Goal: Task Accomplishment & Management: Manage account settings

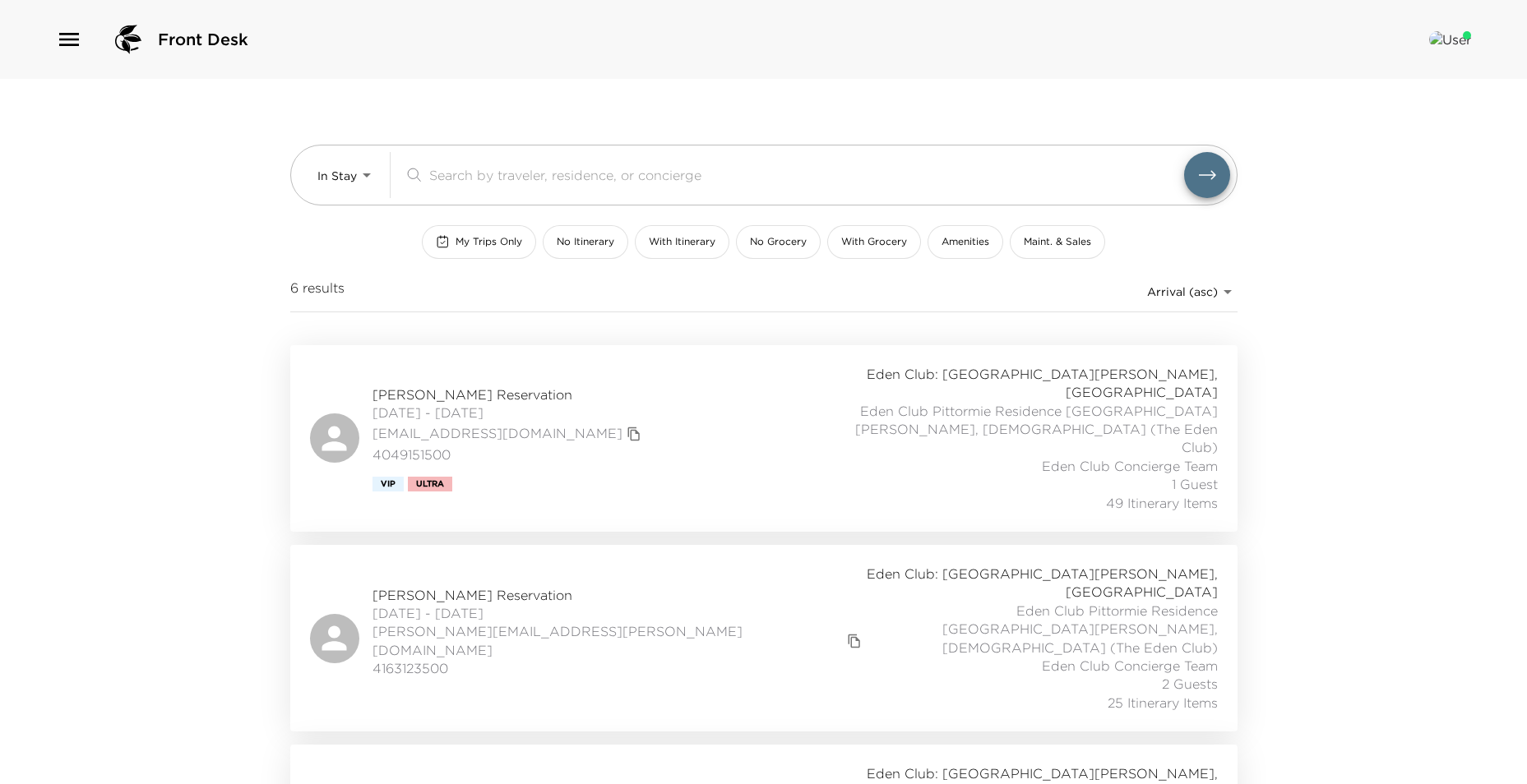
click at [338, 207] on div "In Stay In-Stay ​ My Trips Only No Itinerary With Itinerary No Grocery With Gro…" at bounding box center [764, 212] width 948 height 267
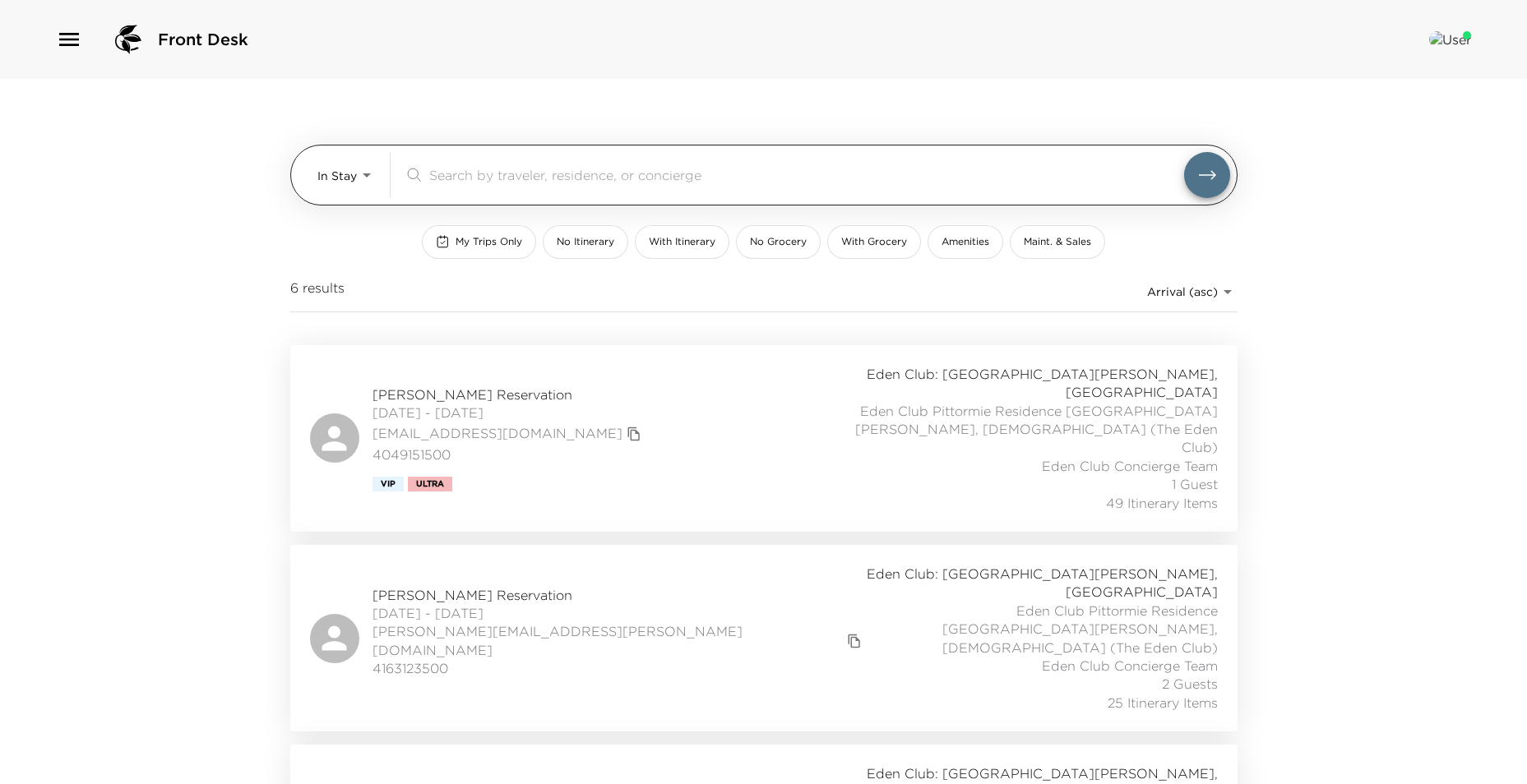
click at [344, 199] on div "In Stay In-Stay ​" at bounding box center [764, 175] width 948 height 61
click at [348, 188] on body "Front Desk In Stay In-Stay ​ My Trips Only No Itinerary With Itinerary No Groce…" at bounding box center [764, 392] width 1527 height 784
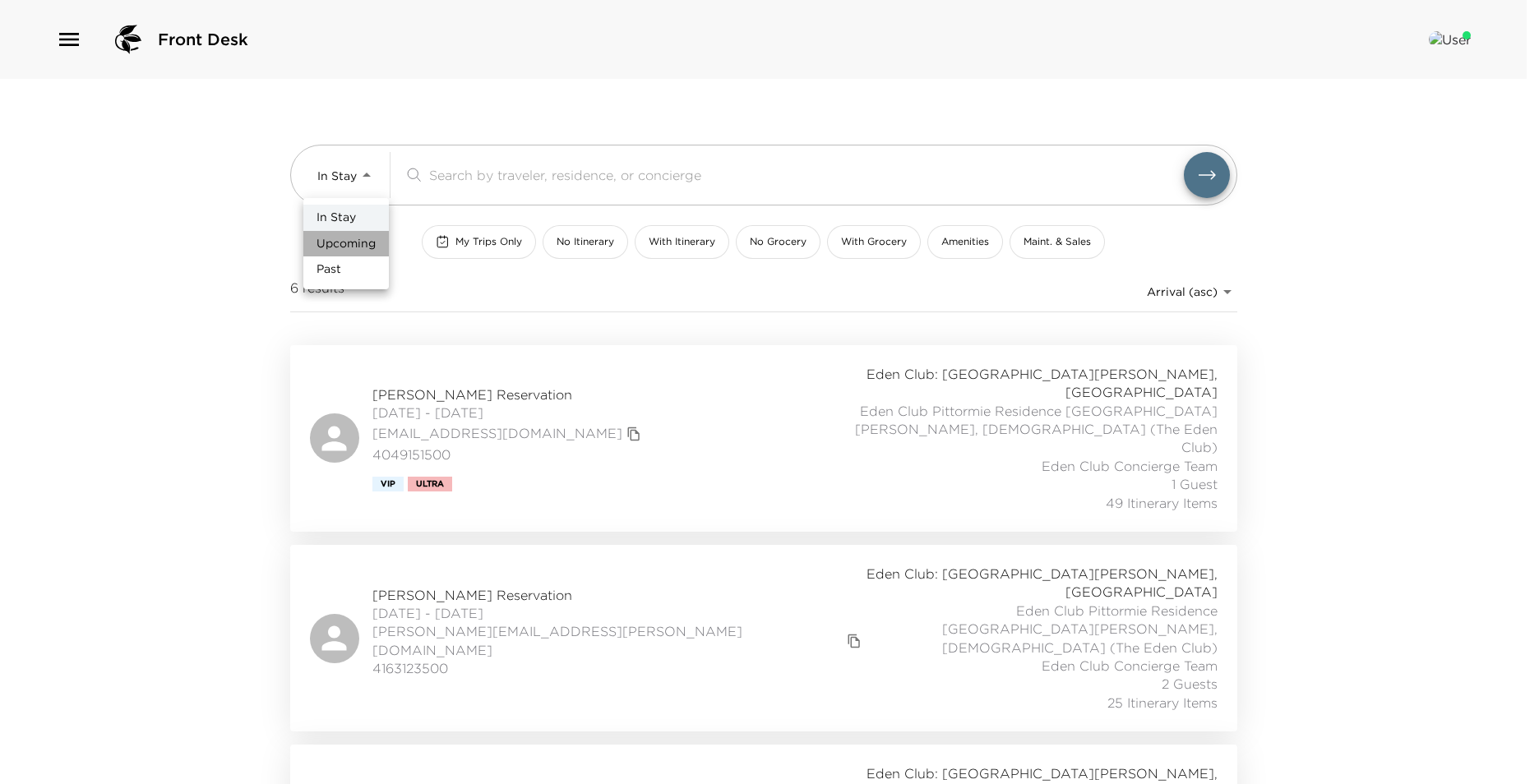
click at [357, 242] on span "Upcoming" at bounding box center [346, 244] width 59 height 16
type input "Upcoming"
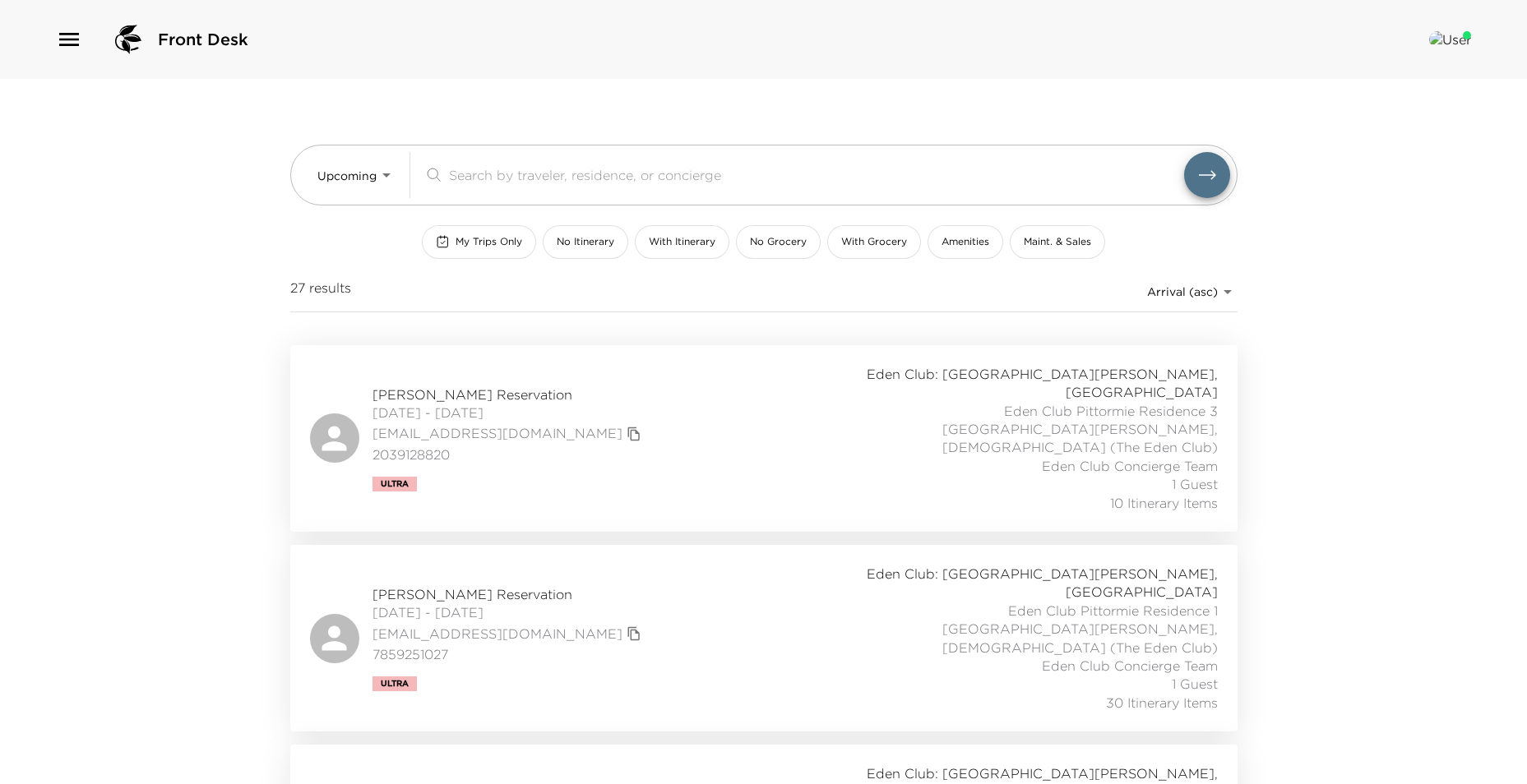
click at [823, 430] on div "Stephen Siu Reservation 09/03/2025 - 09/08/2025 stephensiu128@gmail.com 2039128…" at bounding box center [764, 439] width 908 height 147
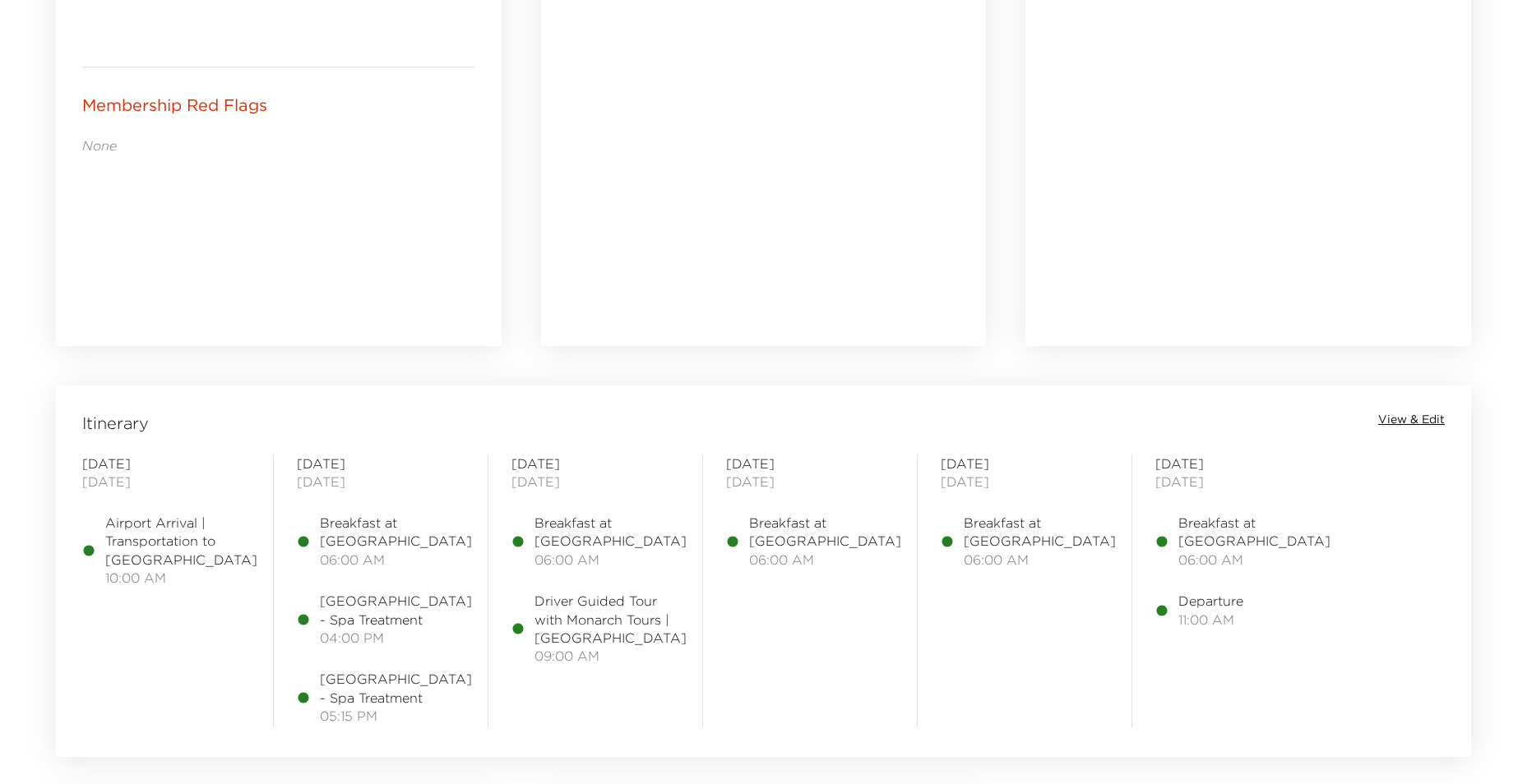
scroll to position [986, 0]
click at [1398, 420] on span "View & Edit" at bounding box center [1411, 419] width 66 height 16
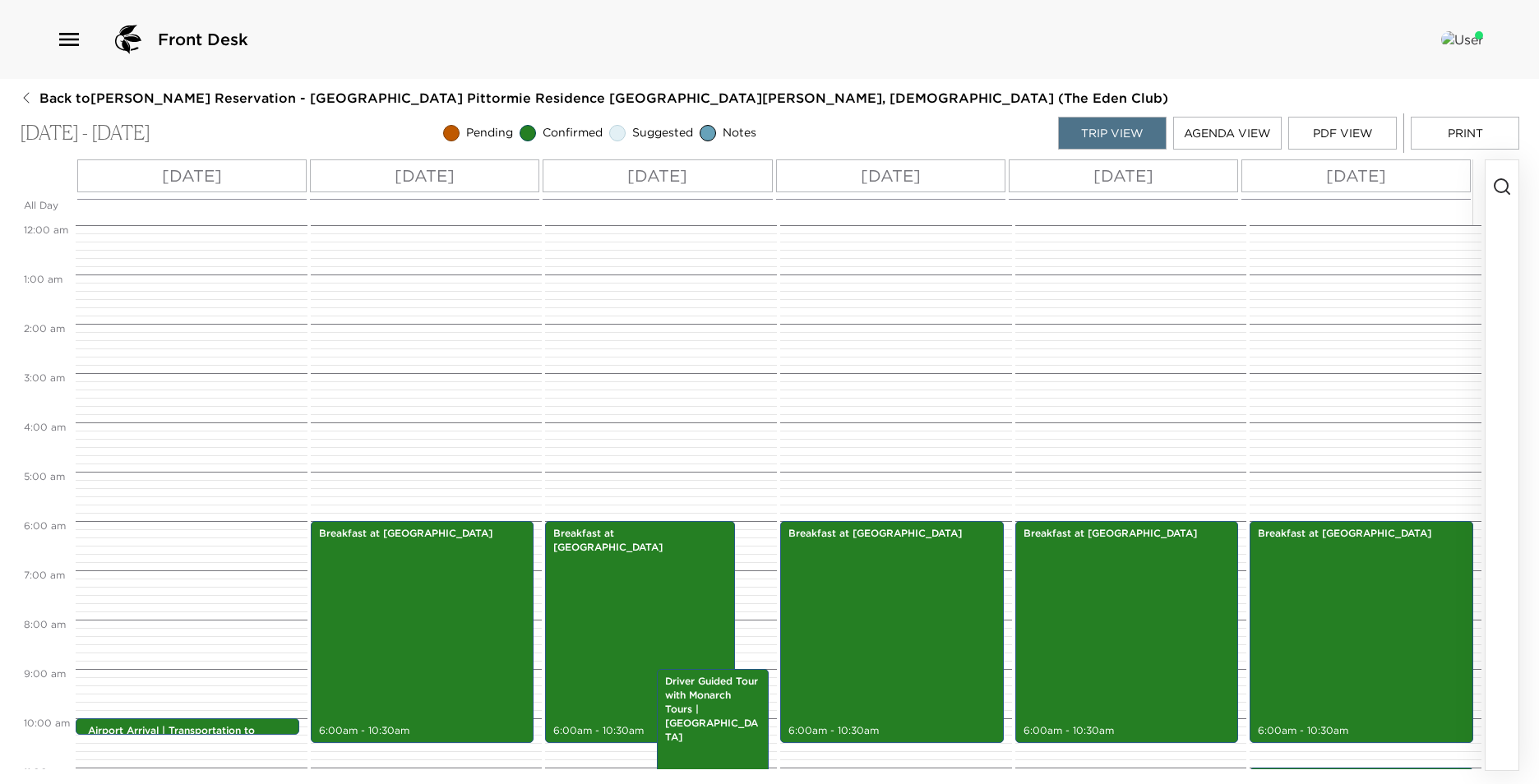
scroll to position [296, 0]
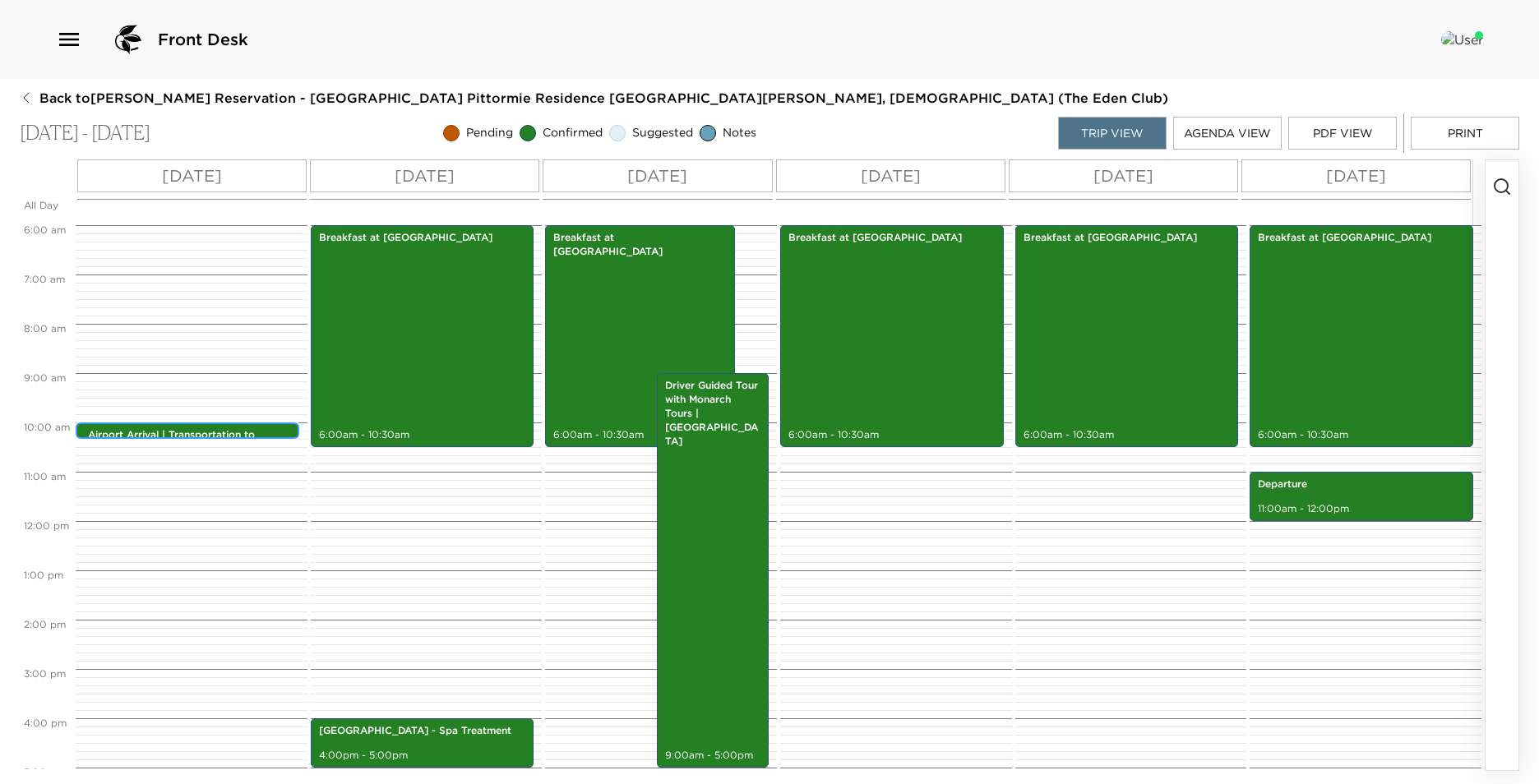
click at [157, 427] on div "Airport Arrival | Transportation to [GEOGRAPHIC_DATA] 10:00am - 10:00am" at bounding box center [191, 432] width 214 height 13
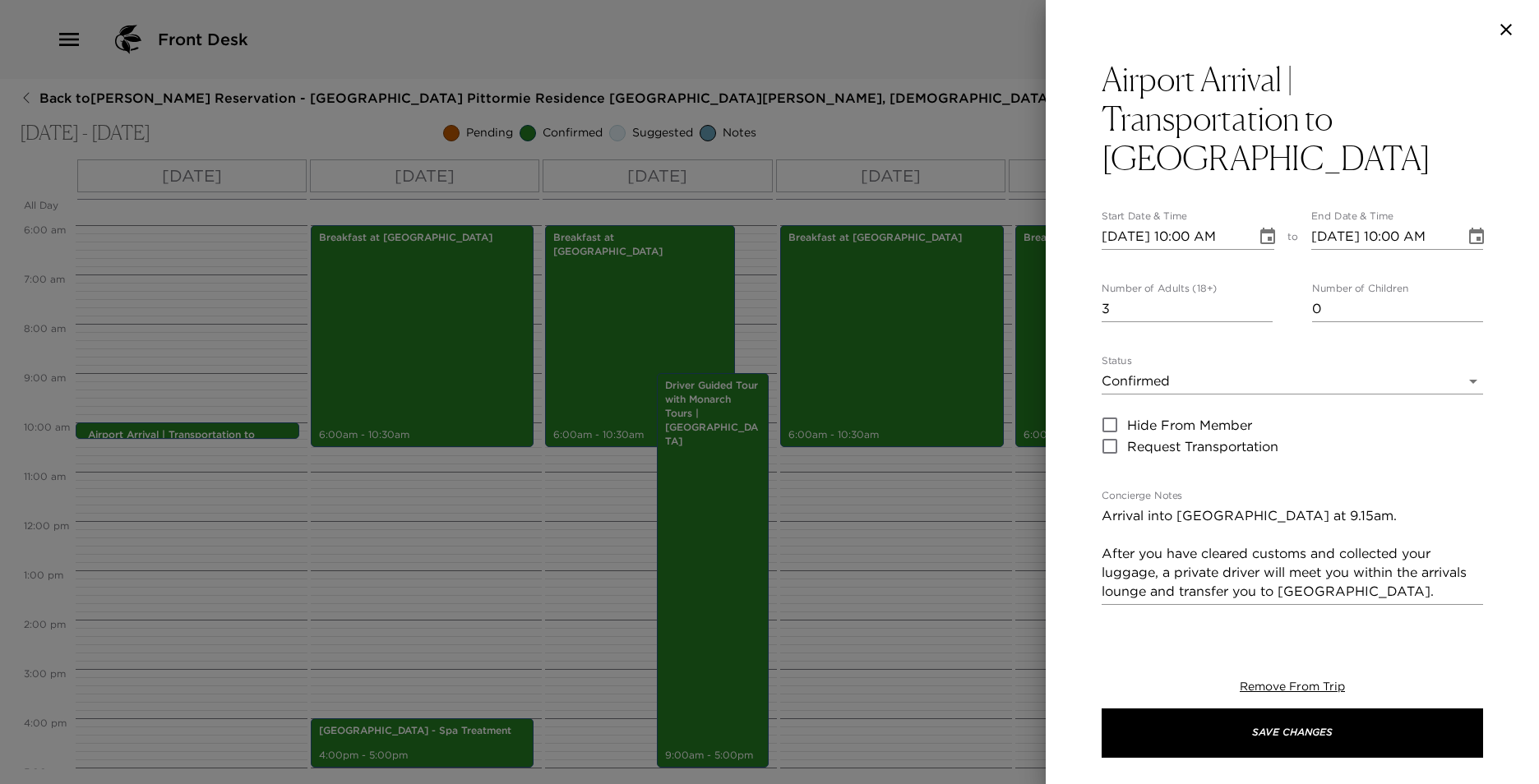
click at [1259, 309] on input "3" at bounding box center [1187, 309] width 171 height 27
type input "2"
click at [1260, 309] on input "2" at bounding box center [1187, 309] width 171 height 27
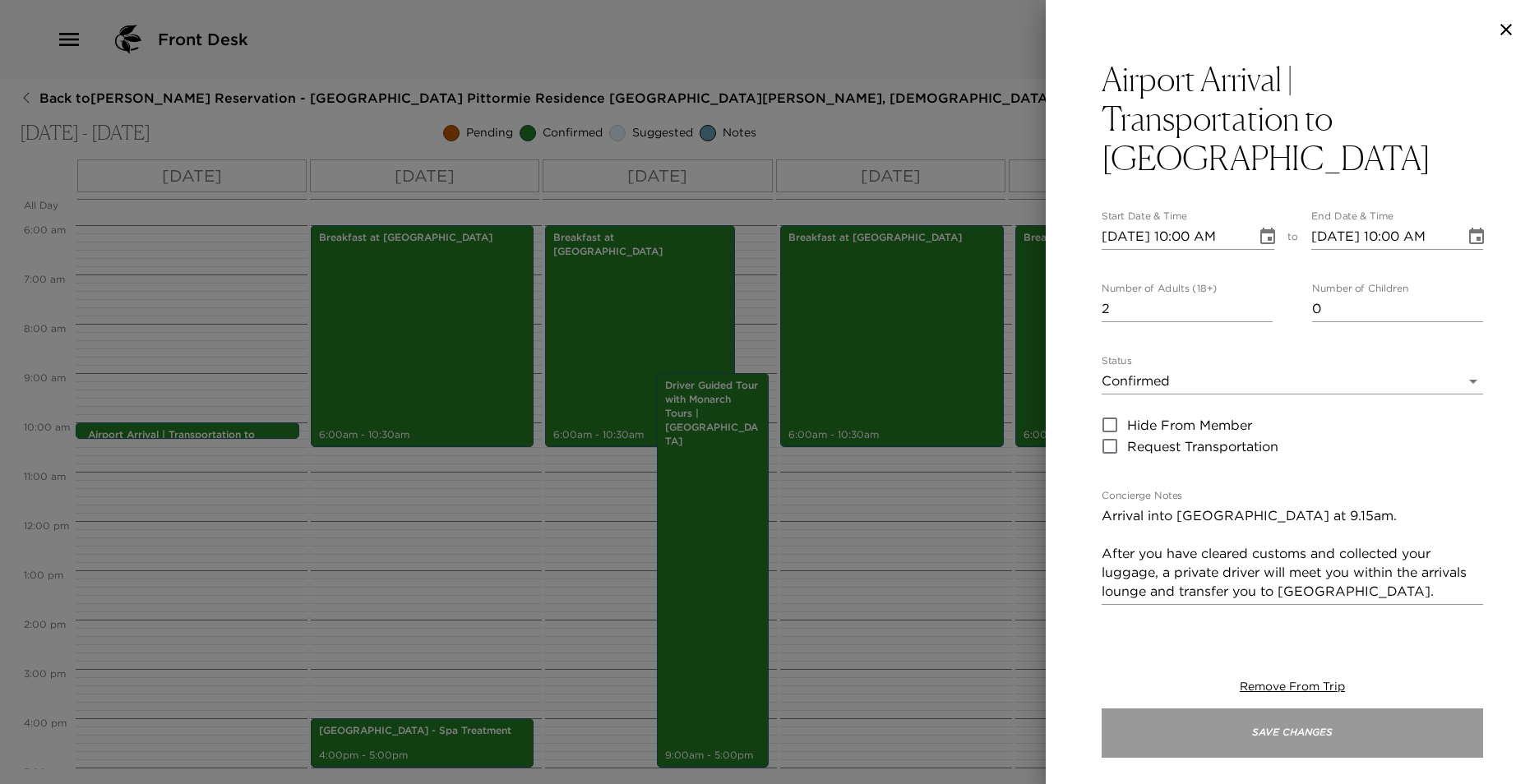
click at [1280, 739] on button "Save Changes" at bounding box center [1292, 733] width 382 height 49
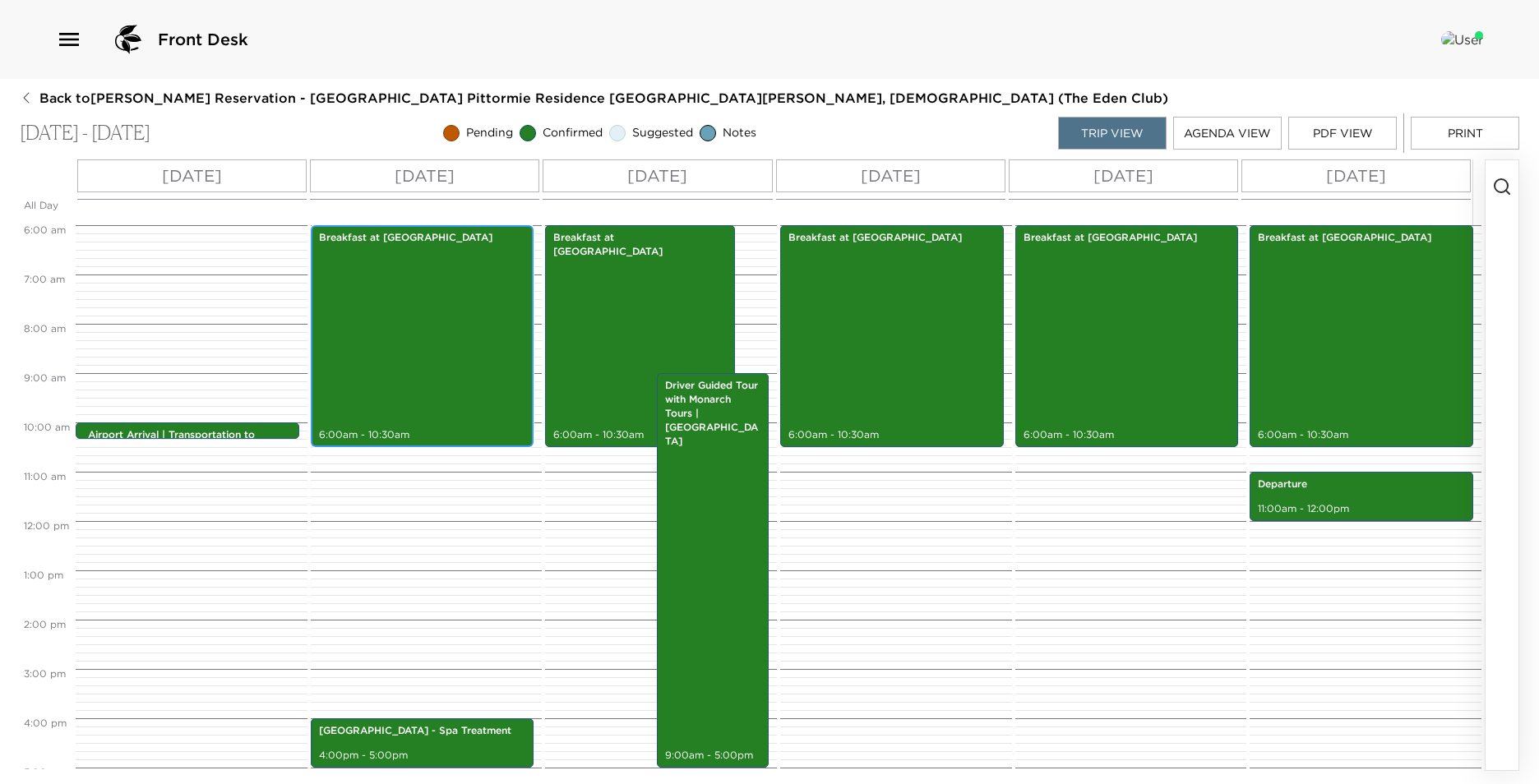
click at [422, 350] on div "Breakfast at [GEOGRAPHIC_DATA] 6:00am - 10:30am" at bounding box center [422, 336] width 214 height 217
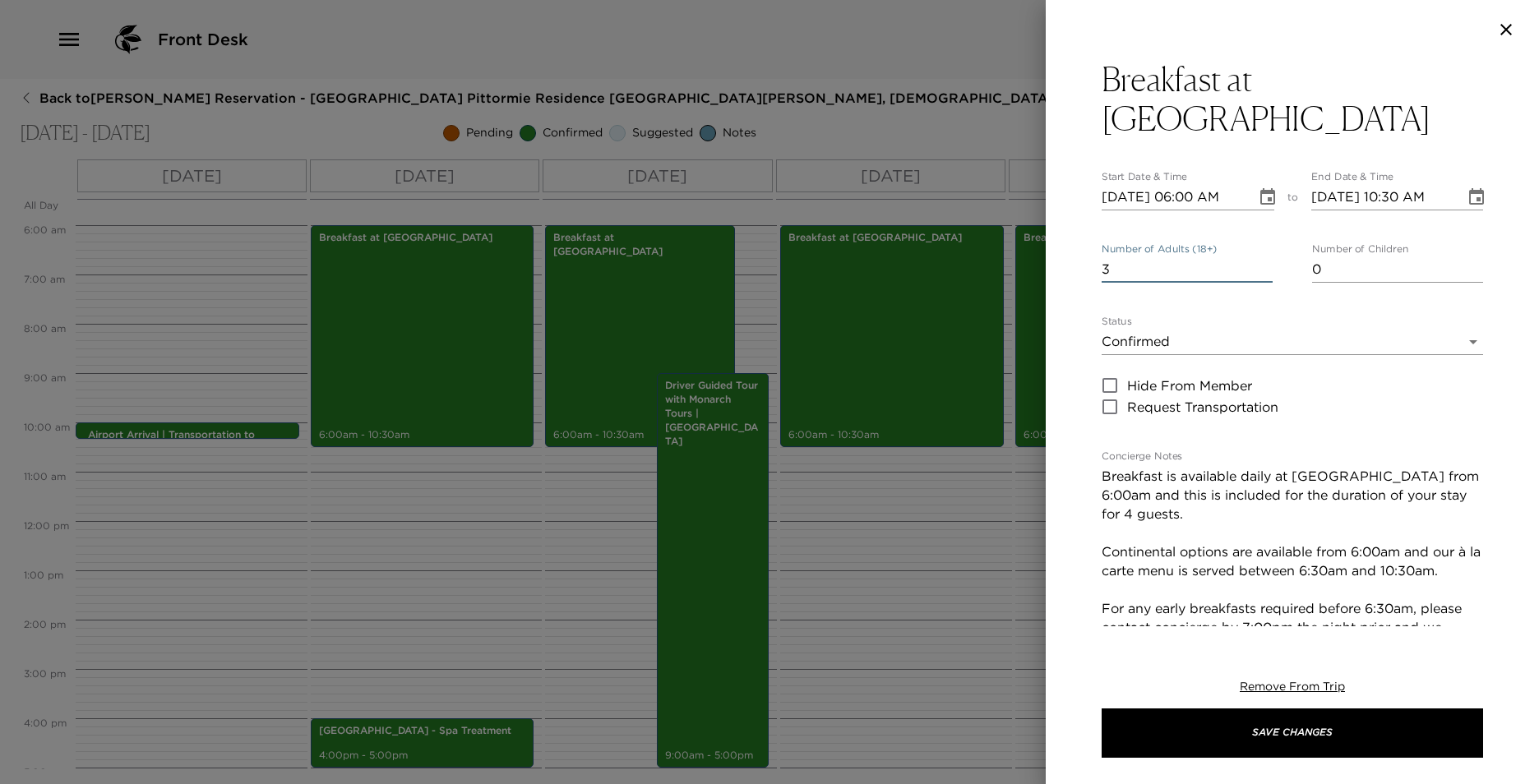
click at [1261, 256] on input "3" at bounding box center [1187, 270] width 171 height 27
type input "2"
click at [1261, 256] on input "2" at bounding box center [1187, 270] width 171 height 27
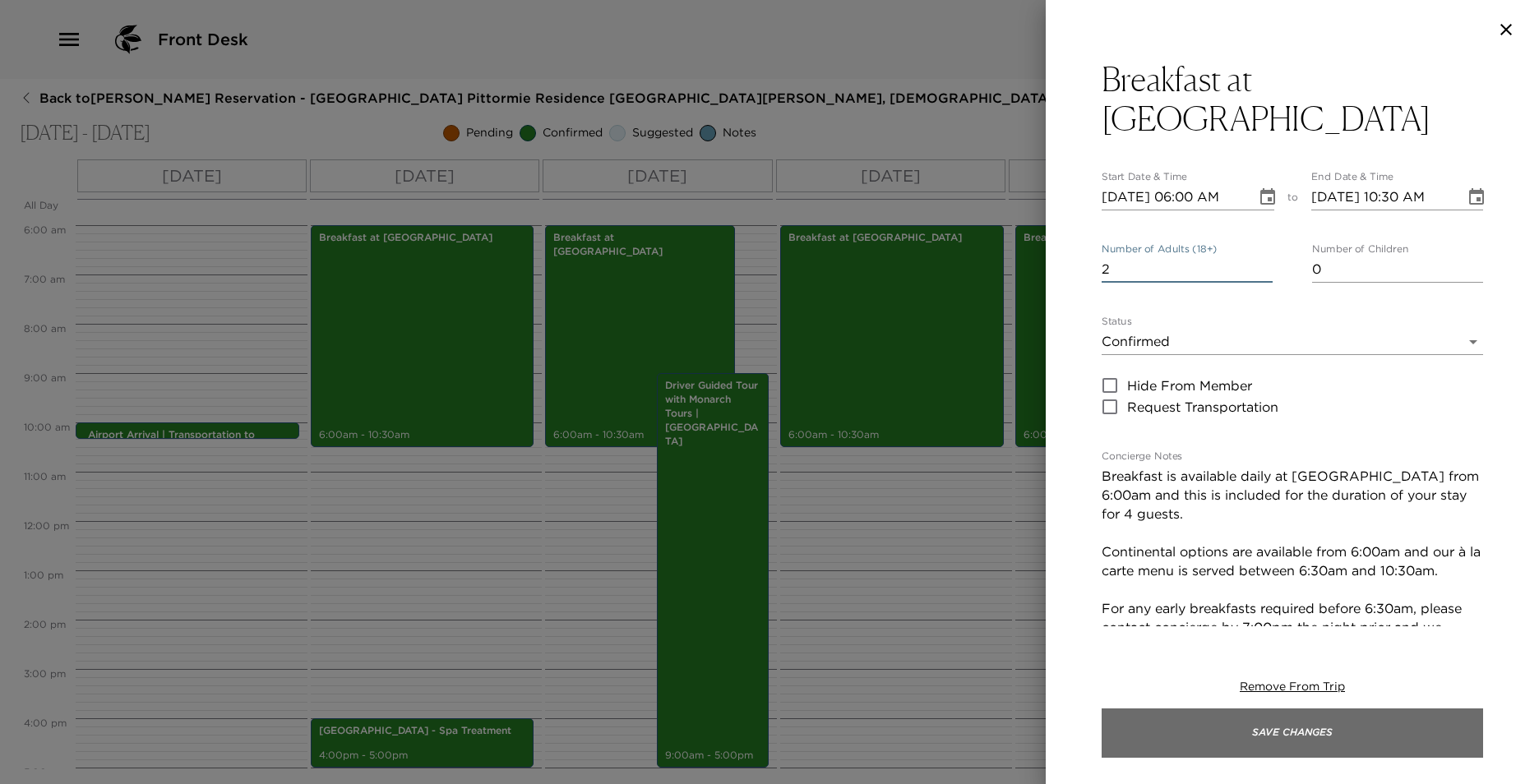
click at [1285, 741] on button "Save Changes" at bounding box center [1292, 733] width 382 height 49
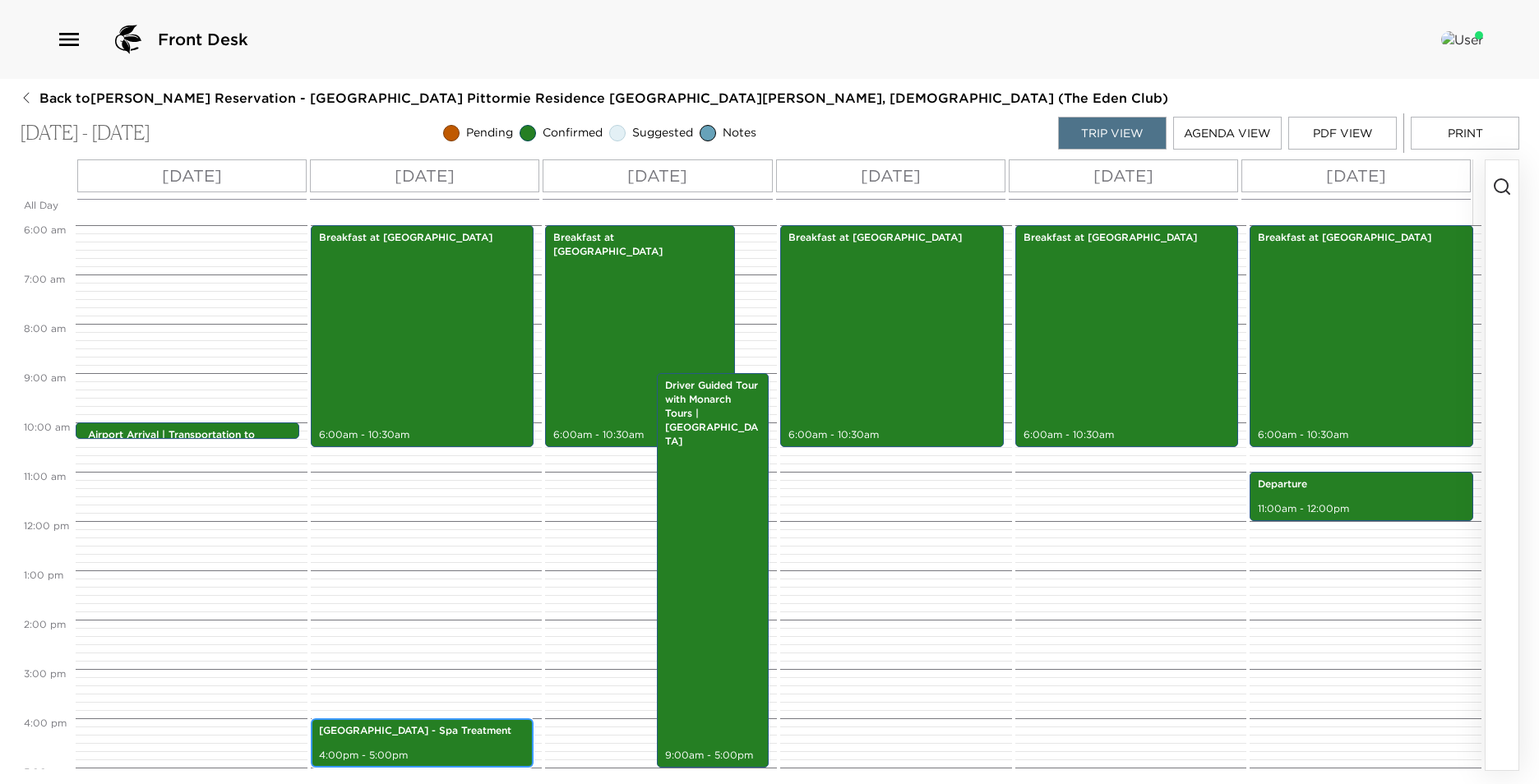
click at [475, 733] on p "[GEOGRAPHIC_DATA] - Spa Treatment" at bounding box center [422, 731] width 207 height 14
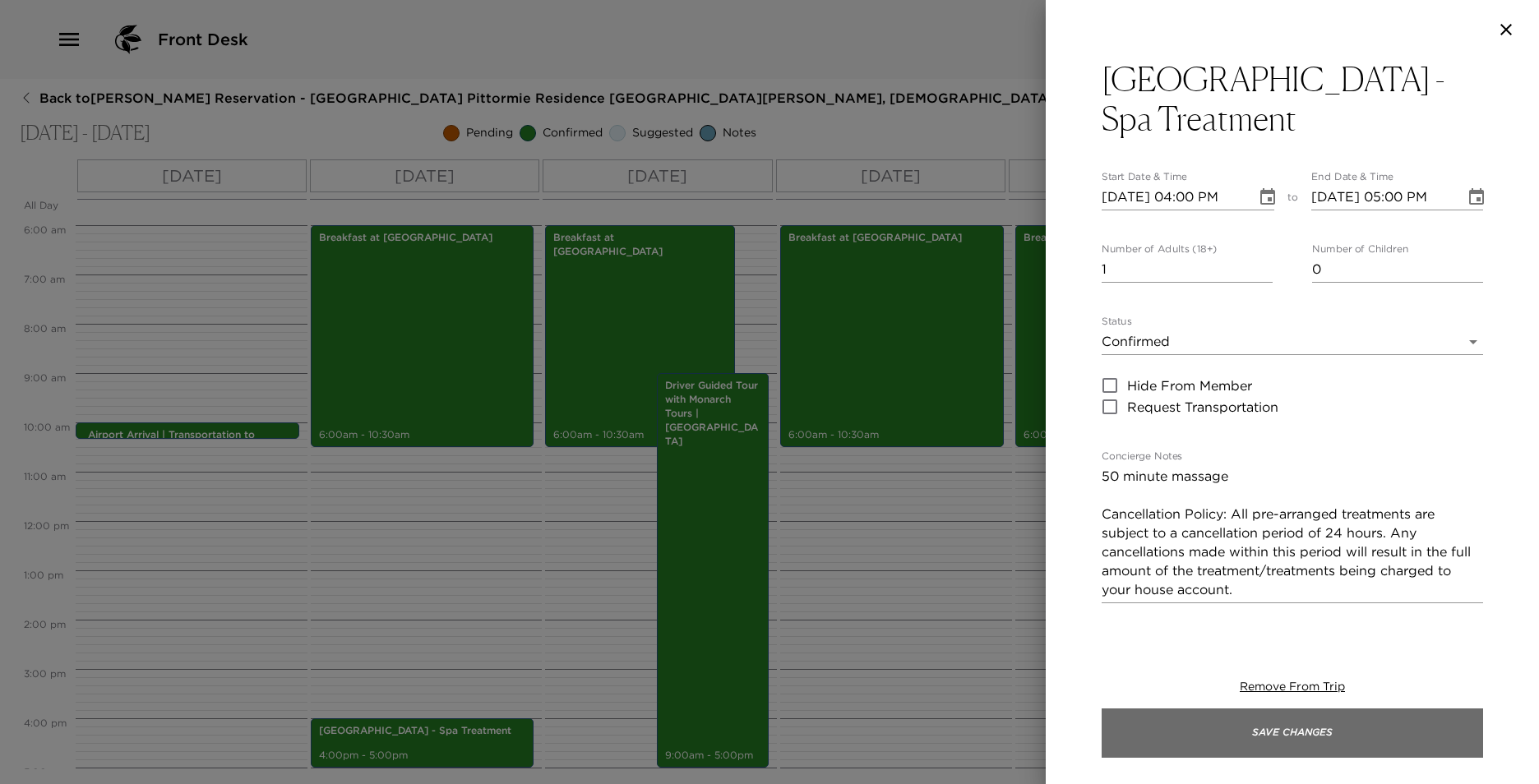
click at [1285, 703] on div "Remove From Trip Save Changes" at bounding box center [1292, 719] width 382 height 132
click at [1292, 718] on button "Save Changes" at bounding box center [1292, 733] width 382 height 49
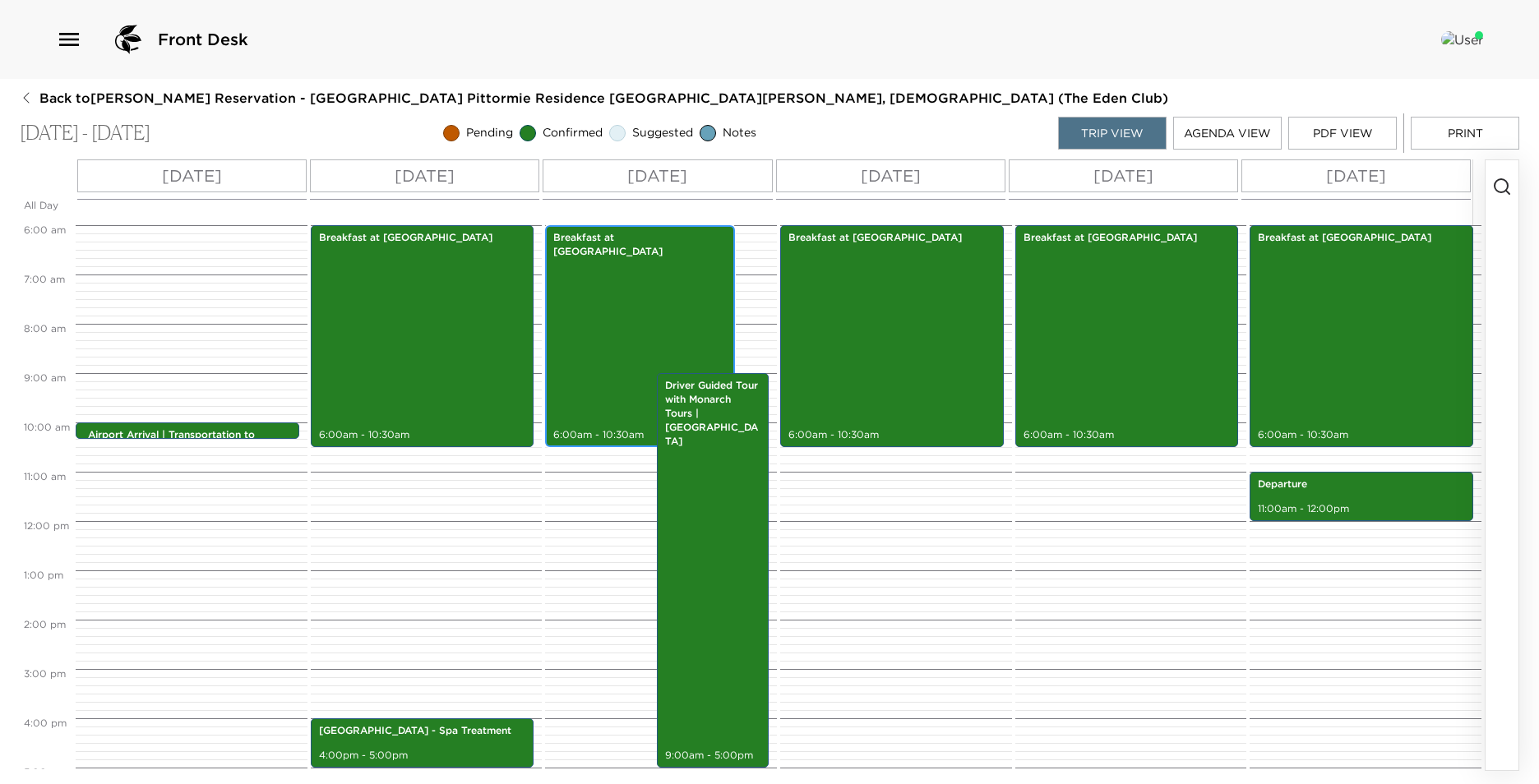
click at [638, 249] on div "Breakfast at [GEOGRAPHIC_DATA] 6:00am - 10:30am" at bounding box center [640, 336] width 180 height 217
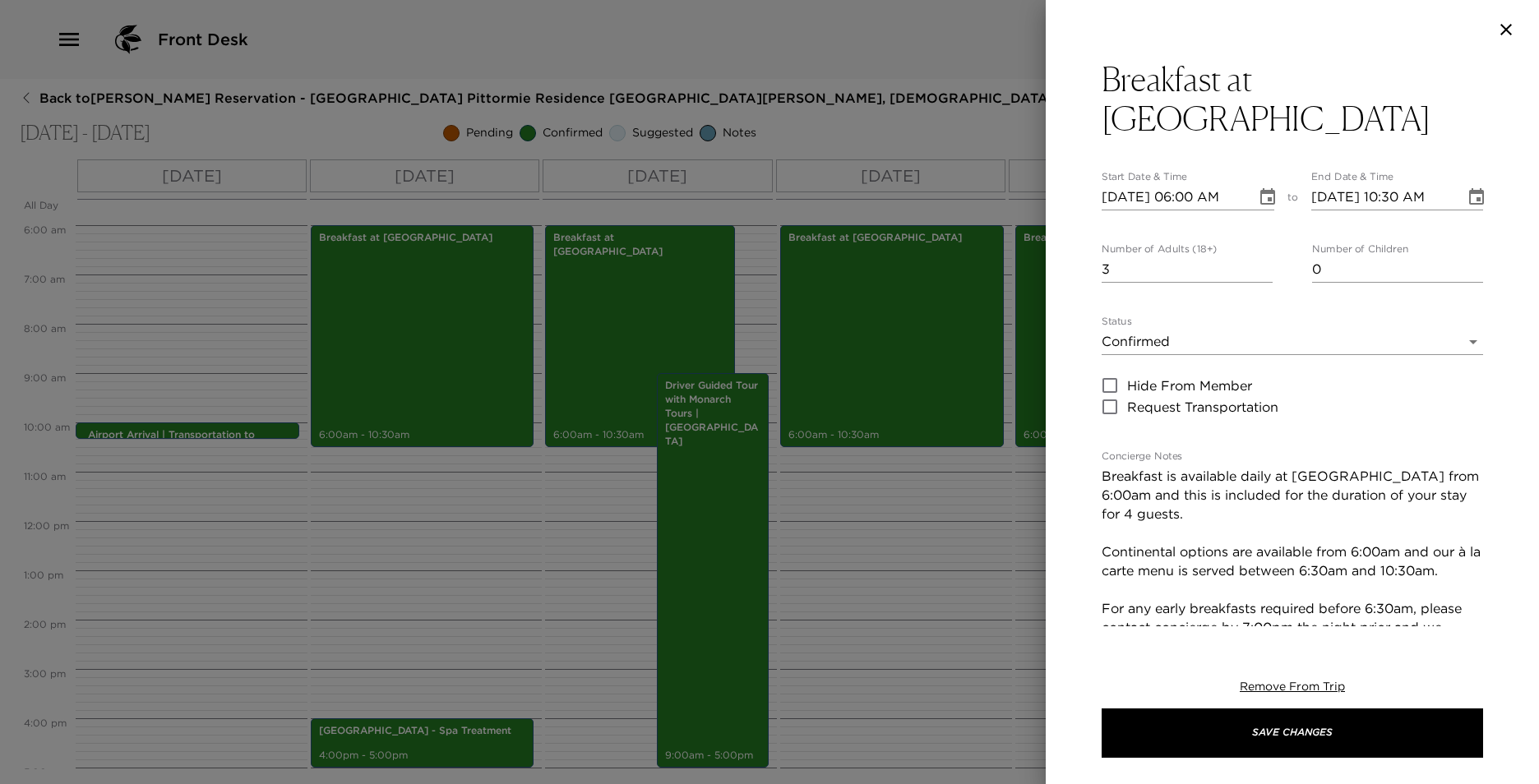
click at [1254, 256] on input "3" at bounding box center [1187, 270] width 171 height 27
type input "2"
click at [1254, 256] on input "2" at bounding box center [1187, 270] width 171 height 27
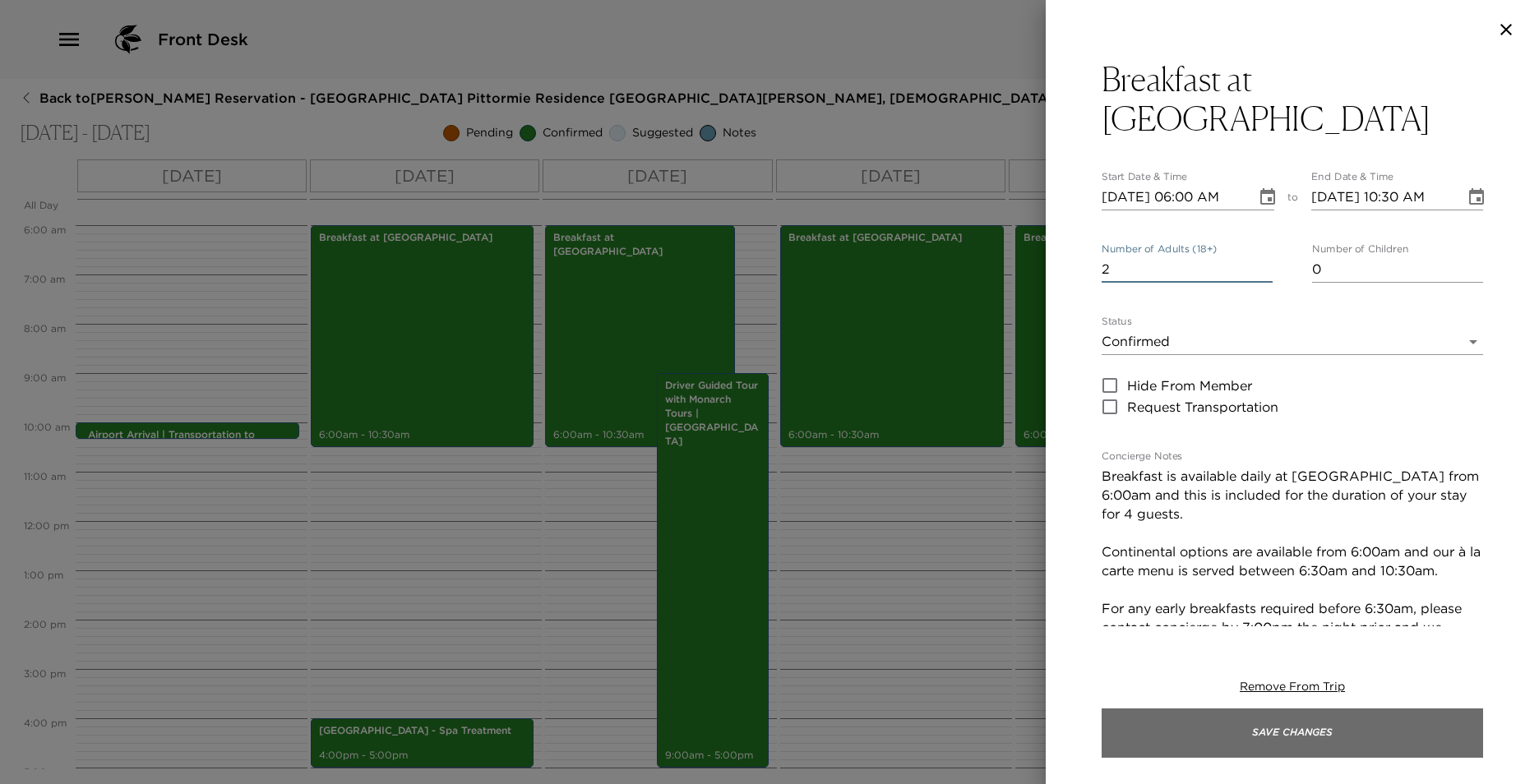
click at [1281, 752] on button "Save Changes" at bounding box center [1292, 733] width 382 height 49
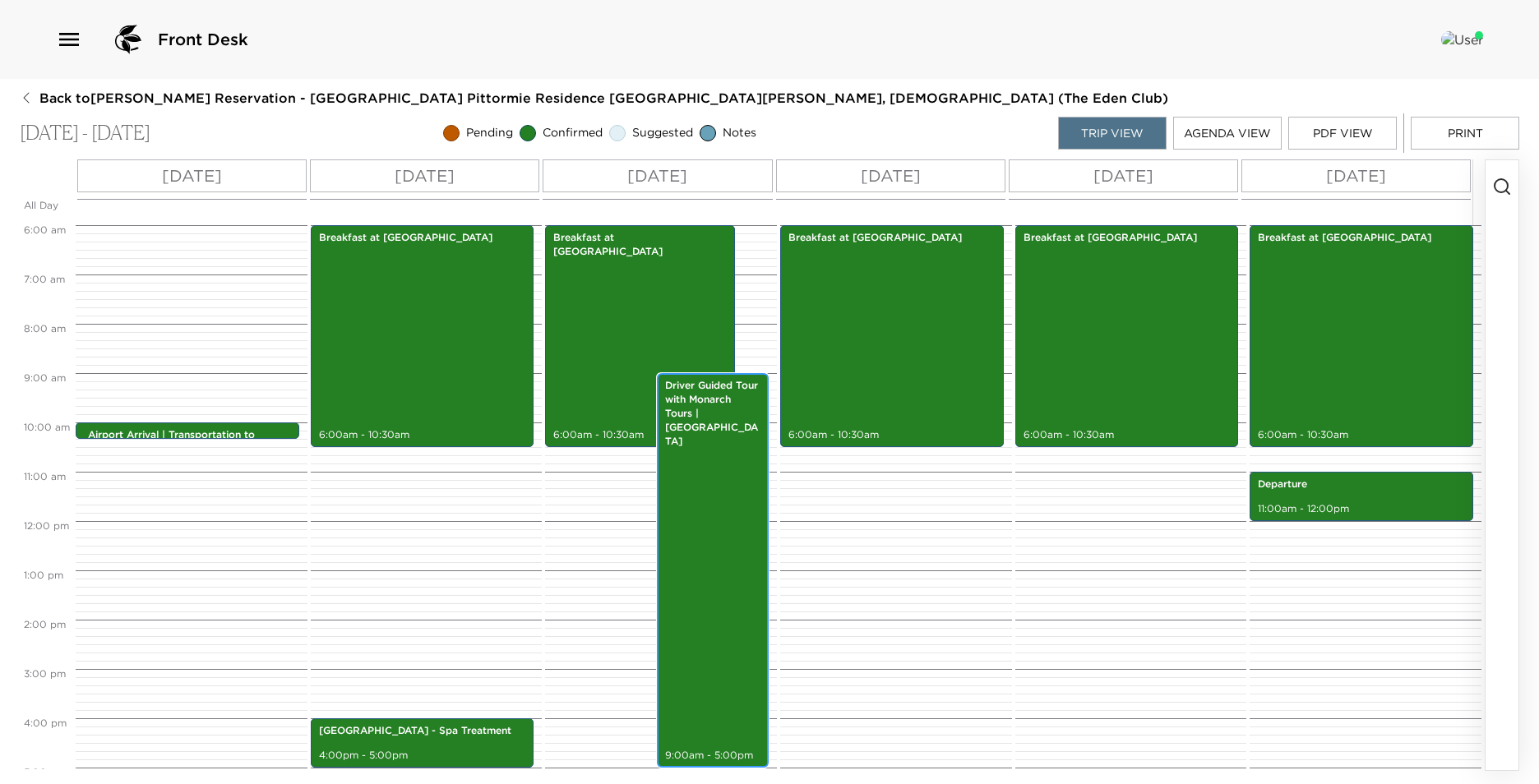
click at [693, 447] on div "Driver Guided Tour with Monarch Tours | [GEOGRAPHIC_DATA] 9:00am - 5:00pm" at bounding box center [712, 570] width 102 height 389
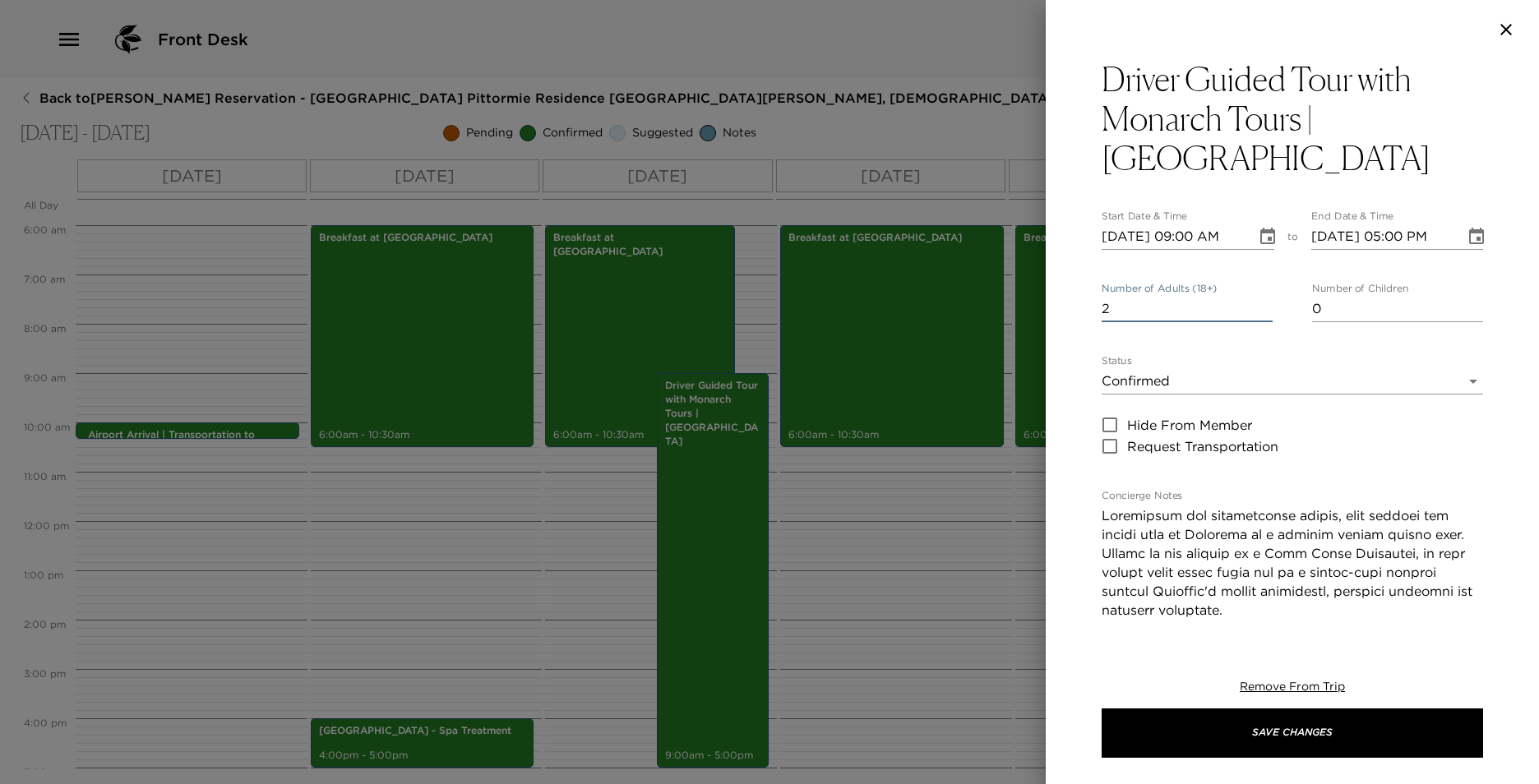
click at [1261, 315] on input "1" at bounding box center [1187, 309] width 171 height 27
type input "2"
click at [1266, 303] on input "2" at bounding box center [1187, 309] width 171 height 27
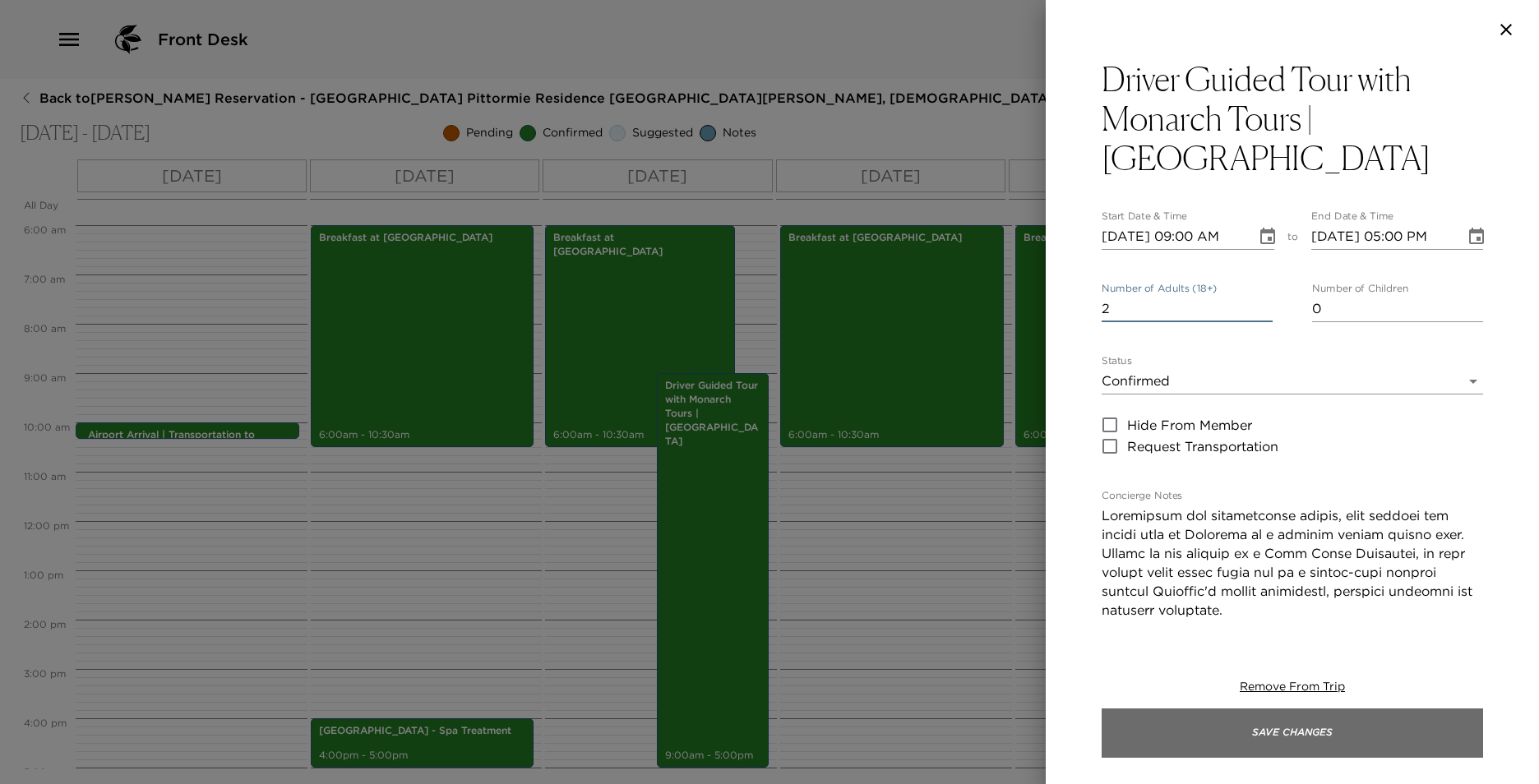
click at [1273, 726] on button "Save Changes" at bounding box center [1292, 733] width 382 height 49
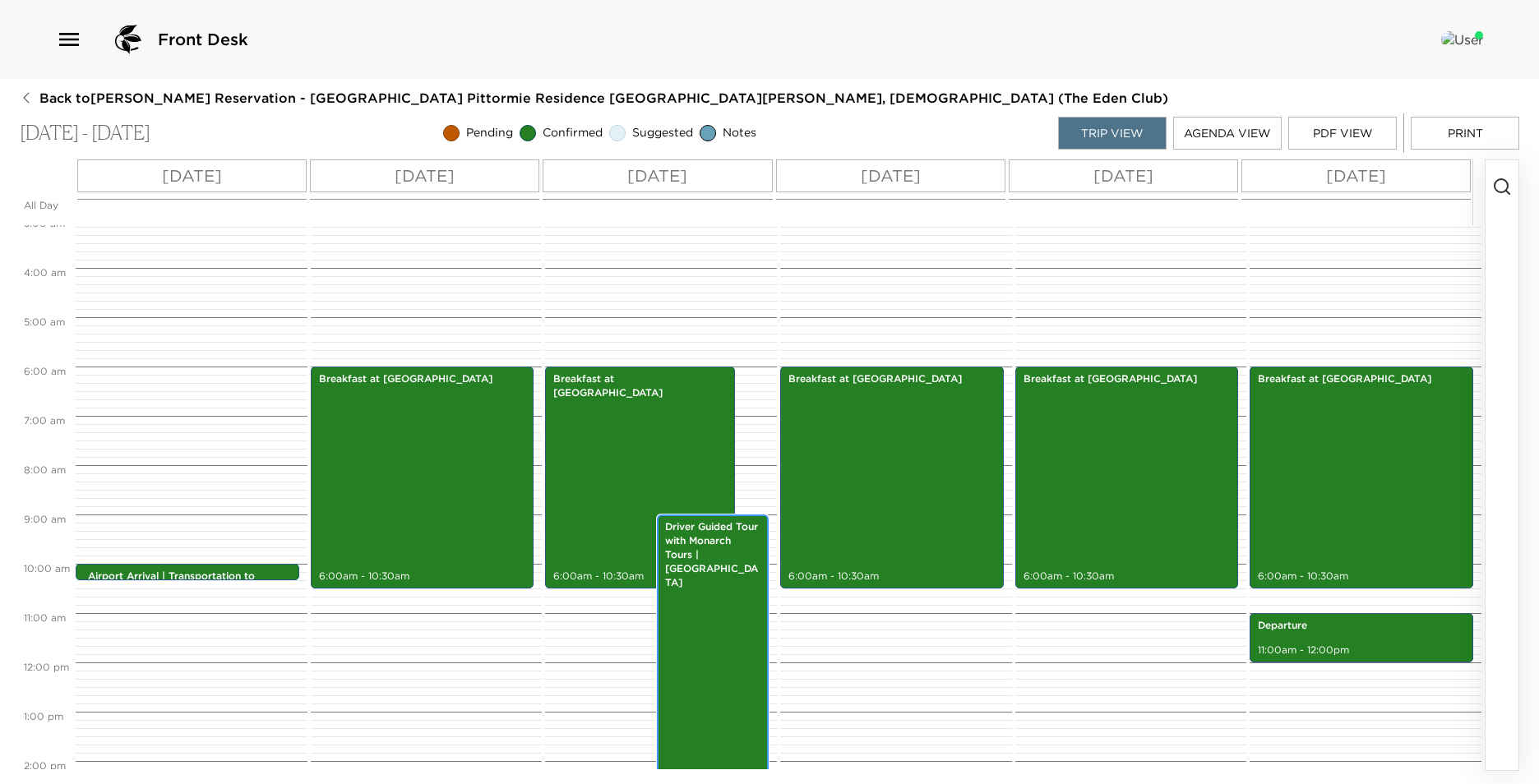
scroll to position [132, 0]
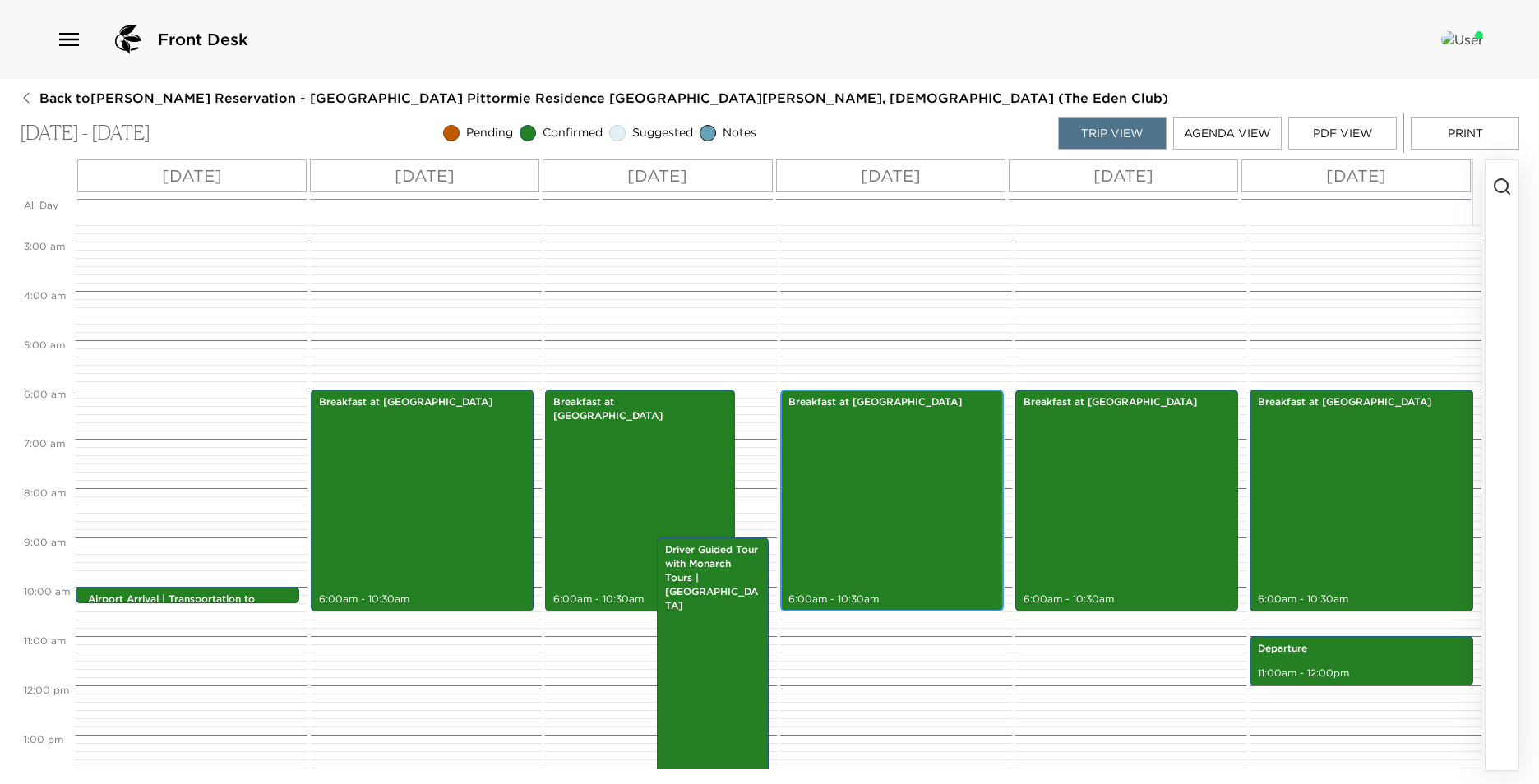
click at [901, 444] on div "Breakfast at [GEOGRAPHIC_DATA] 6:00am - 10:30am" at bounding box center [891, 500] width 214 height 217
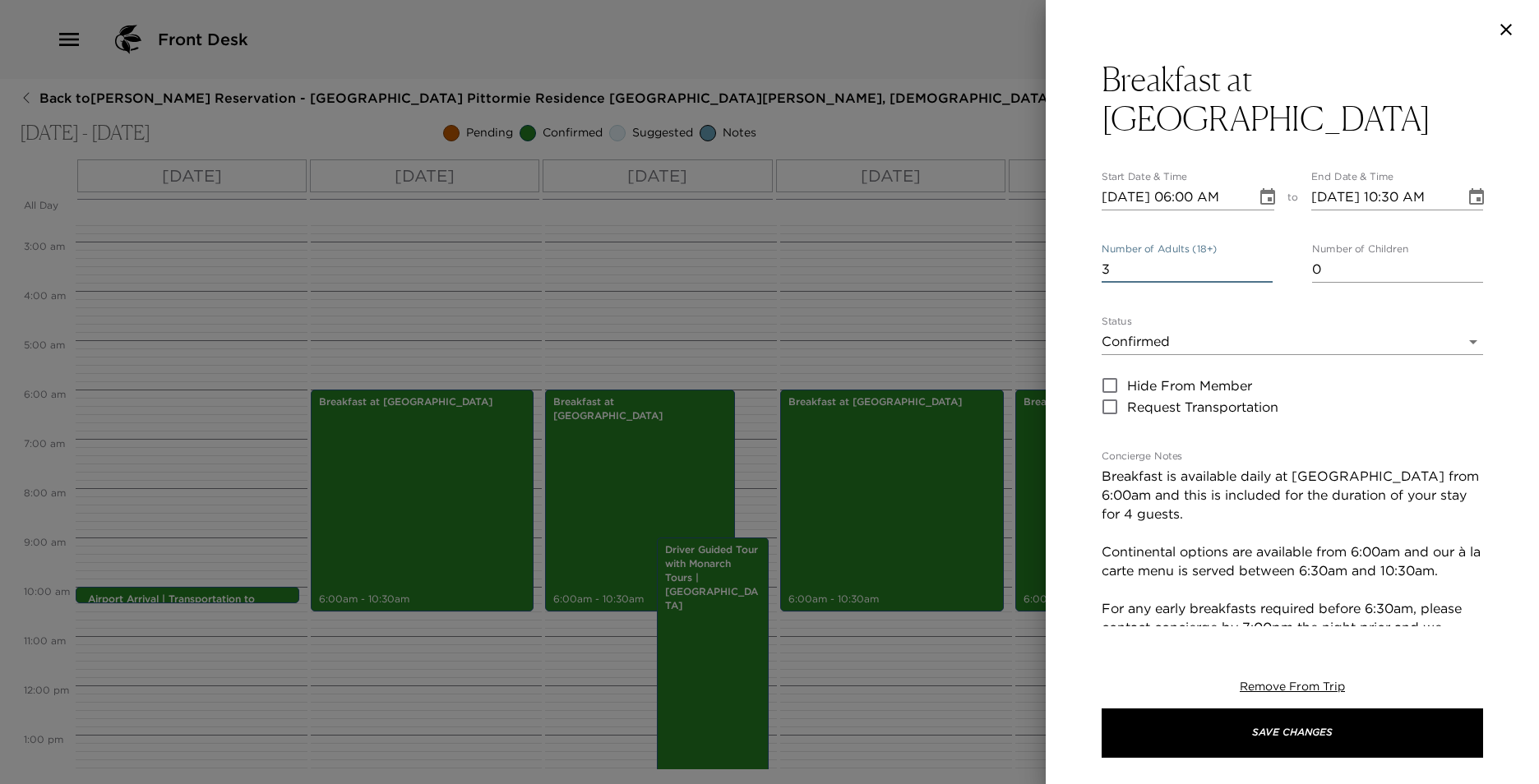
click at [1263, 256] on input "3" at bounding box center [1187, 270] width 171 height 27
type input "2"
click at [1263, 256] on input "2" at bounding box center [1187, 270] width 171 height 27
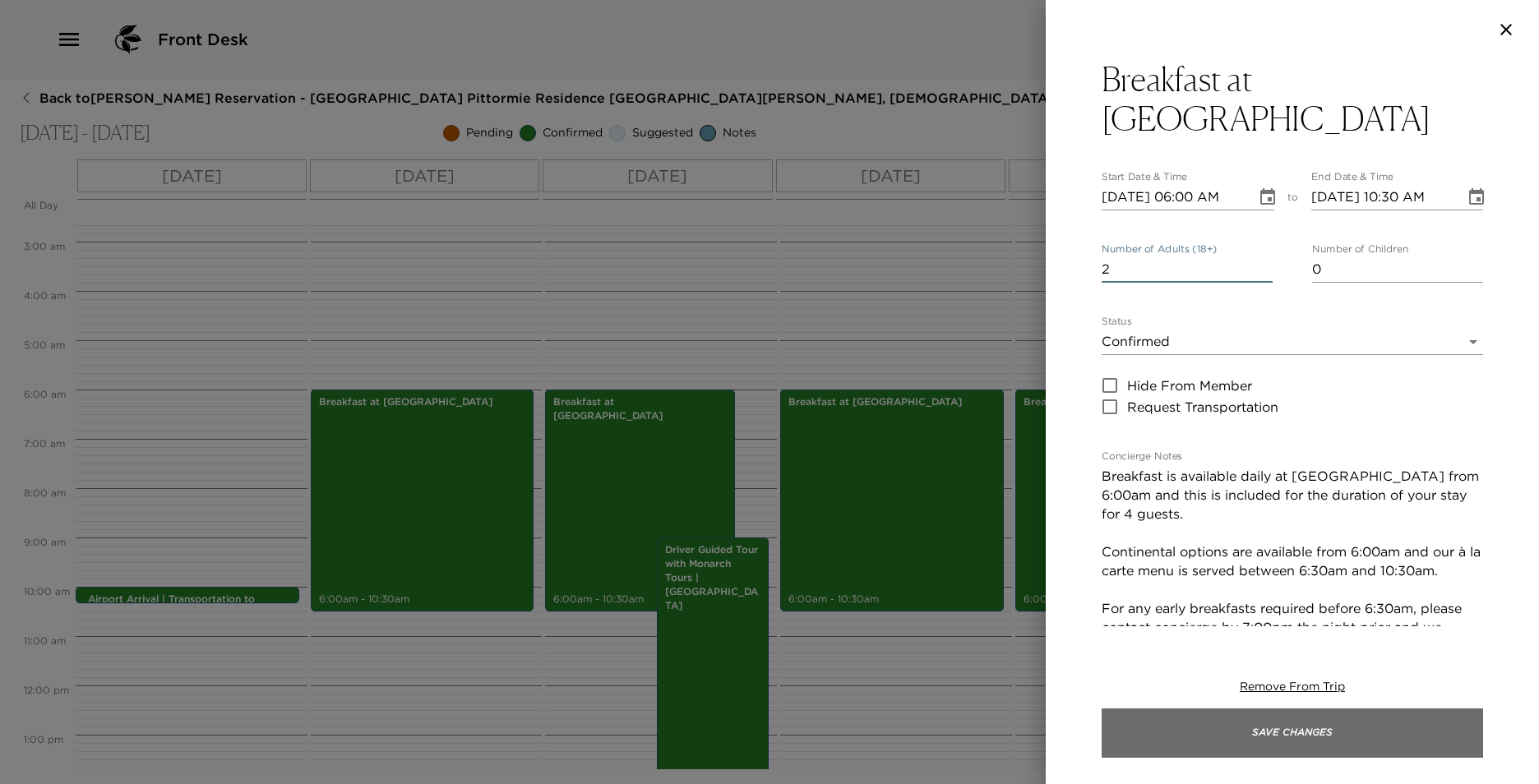
click at [1285, 738] on button "Save Changes" at bounding box center [1292, 733] width 382 height 49
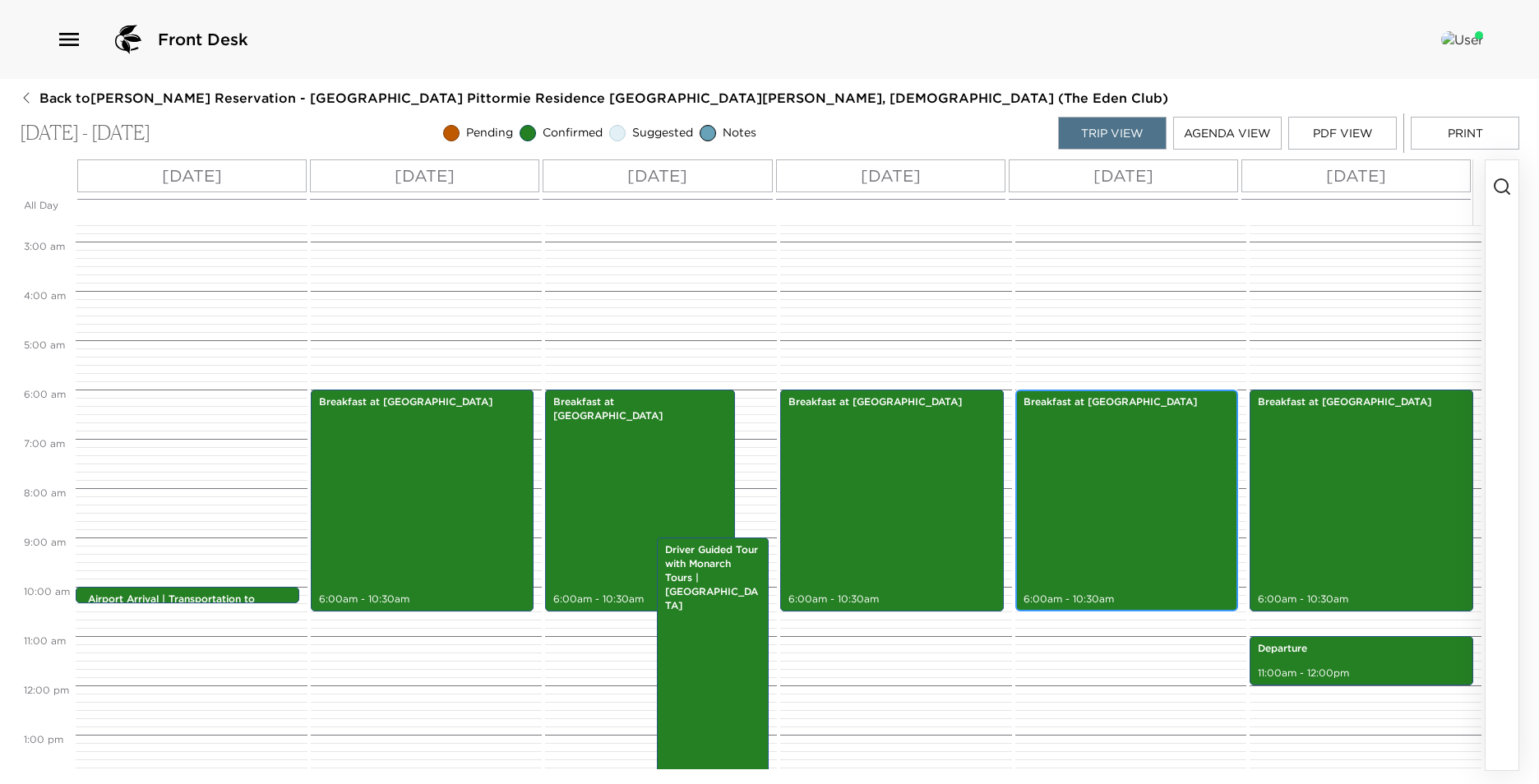
click at [1118, 445] on div "Breakfast at [GEOGRAPHIC_DATA] 6:00am - 10:30am" at bounding box center [1127, 500] width 214 height 217
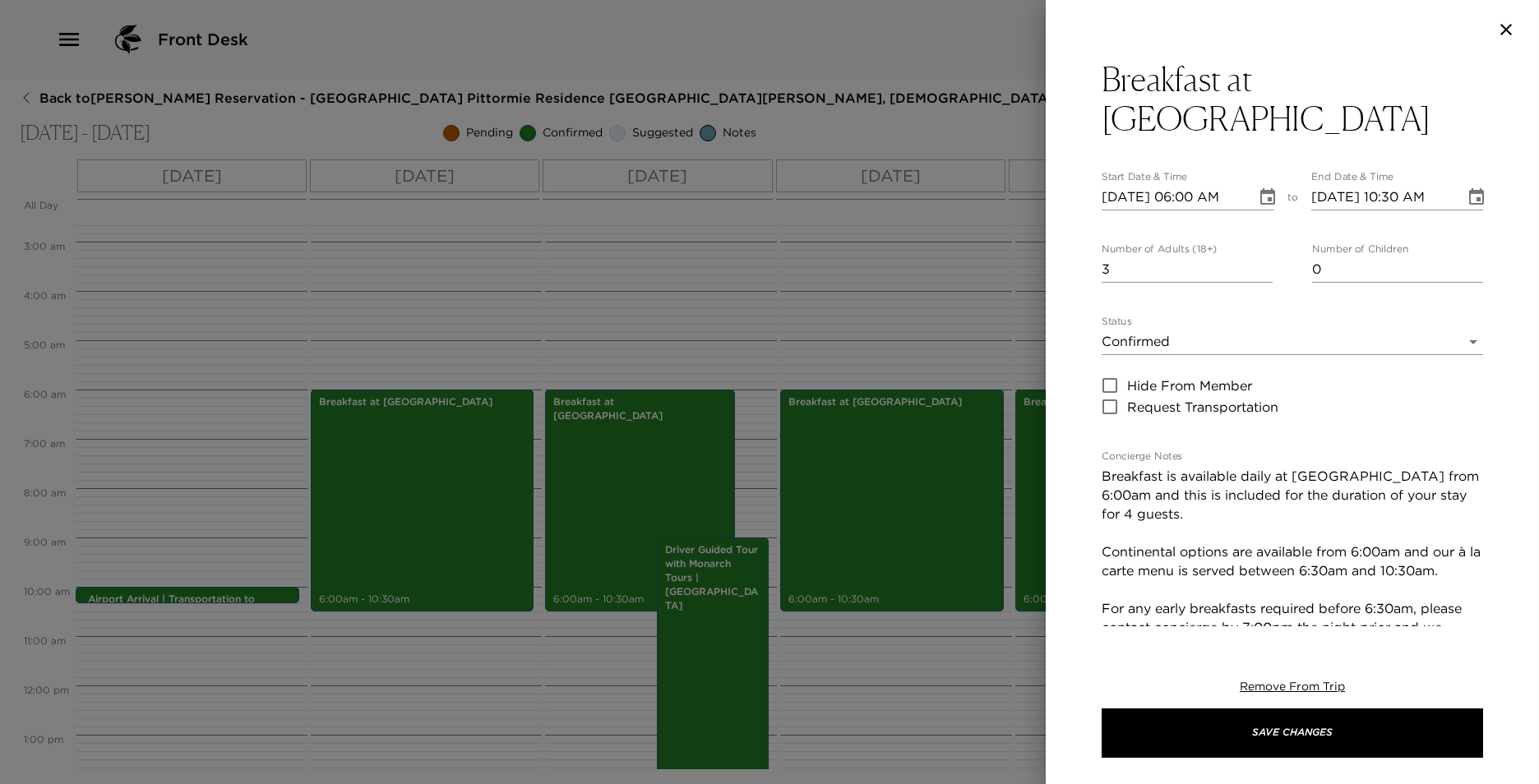
click at [1256, 256] on input "3" at bounding box center [1187, 270] width 171 height 27
type input "2"
click at [1256, 256] on input "2" at bounding box center [1187, 270] width 171 height 27
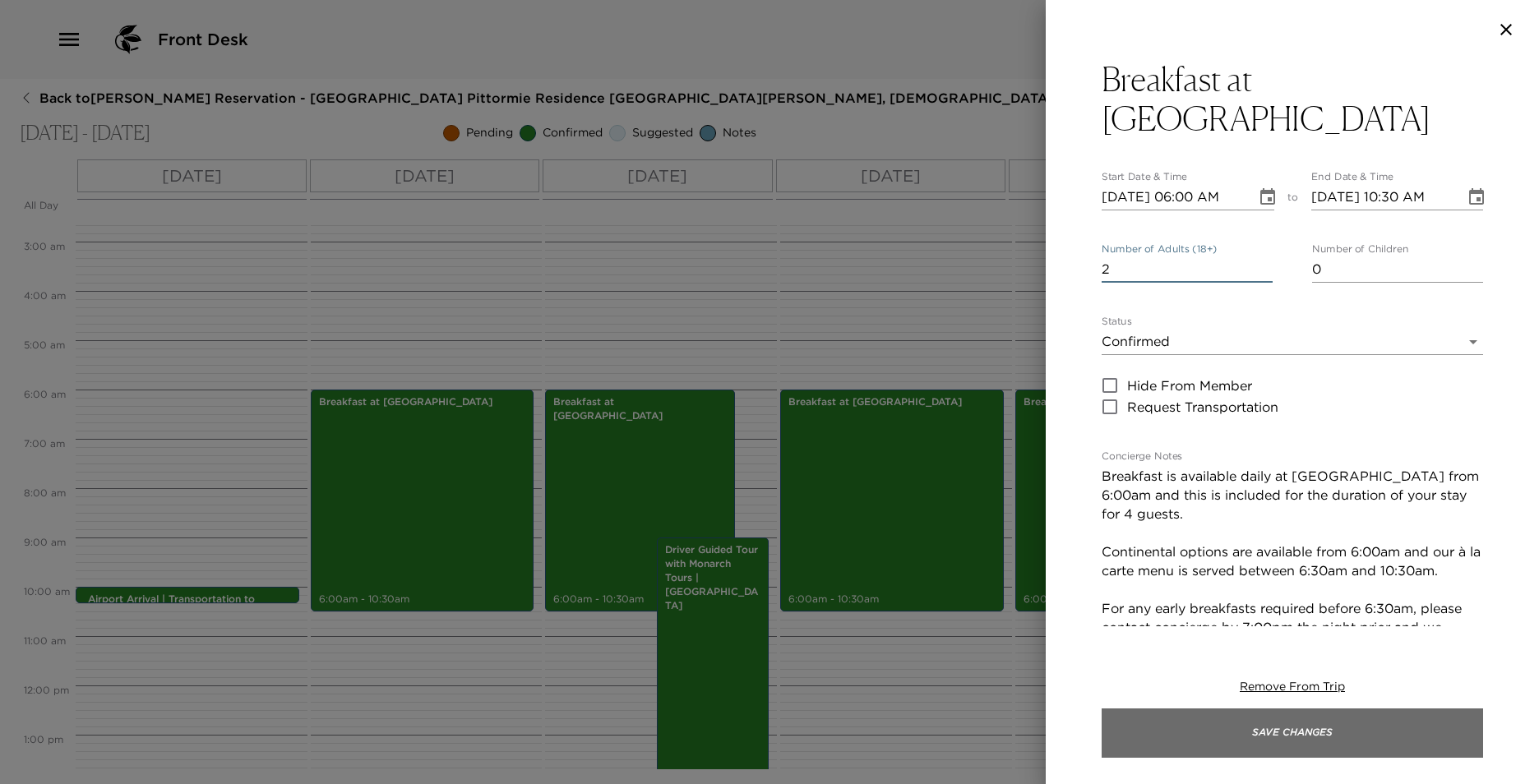
click at [1311, 733] on button "Save Changes" at bounding box center [1292, 733] width 382 height 49
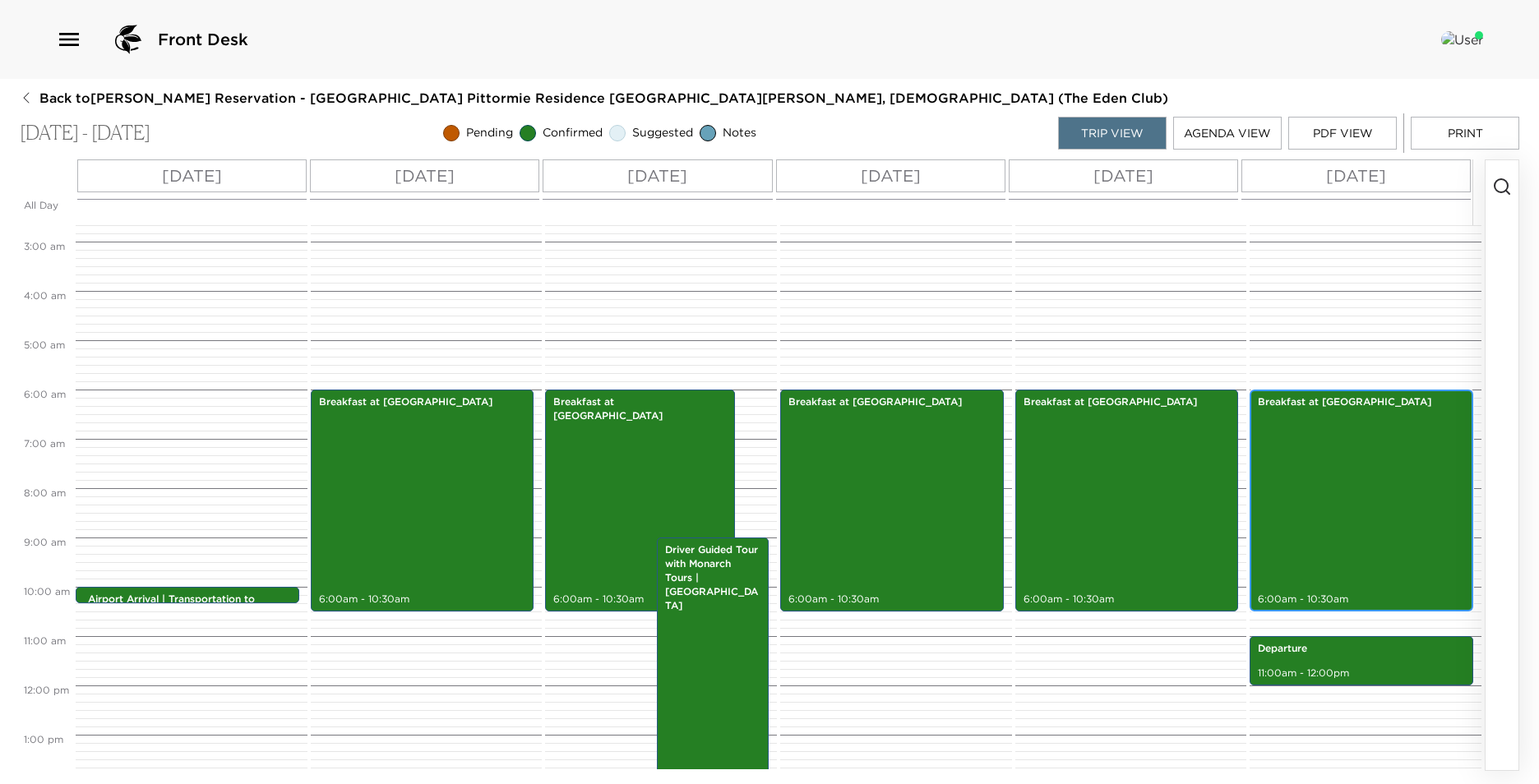
click at [1305, 433] on div "Breakfast at [GEOGRAPHIC_DATA] 6:00am - 10:30am" at bounding box center [1361, 500] width 214 height 217
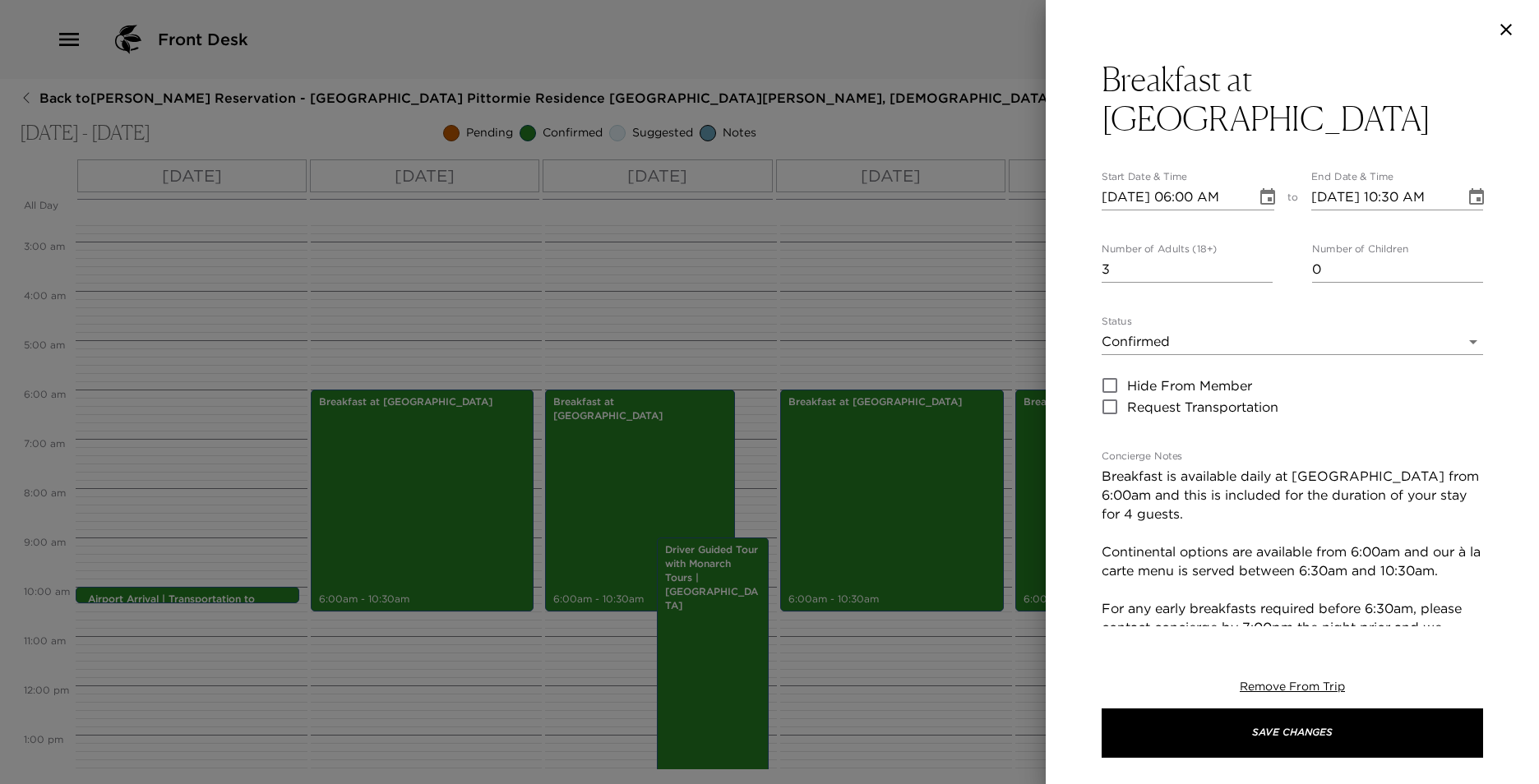
click at [1254, 256] on input "3" at bounding box center [1187, 270] width 171 height 27
type input "2"
click at [1255, 256] on input "2" at bounding box center [1187, 270] width 171 height 27
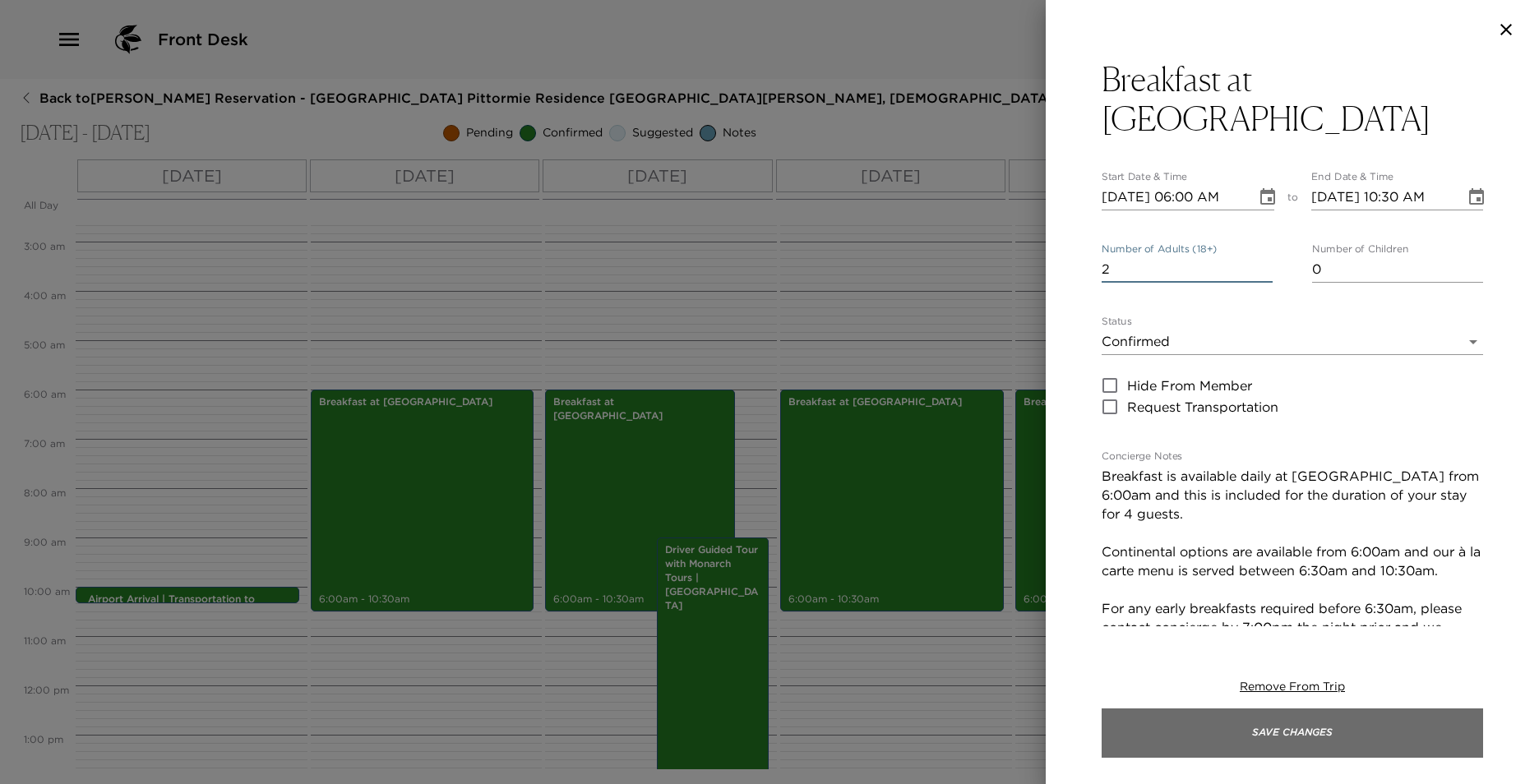
click at [1369, 724] on button "Save Changes" at bounding box center [1292, 733] width 382 height 49
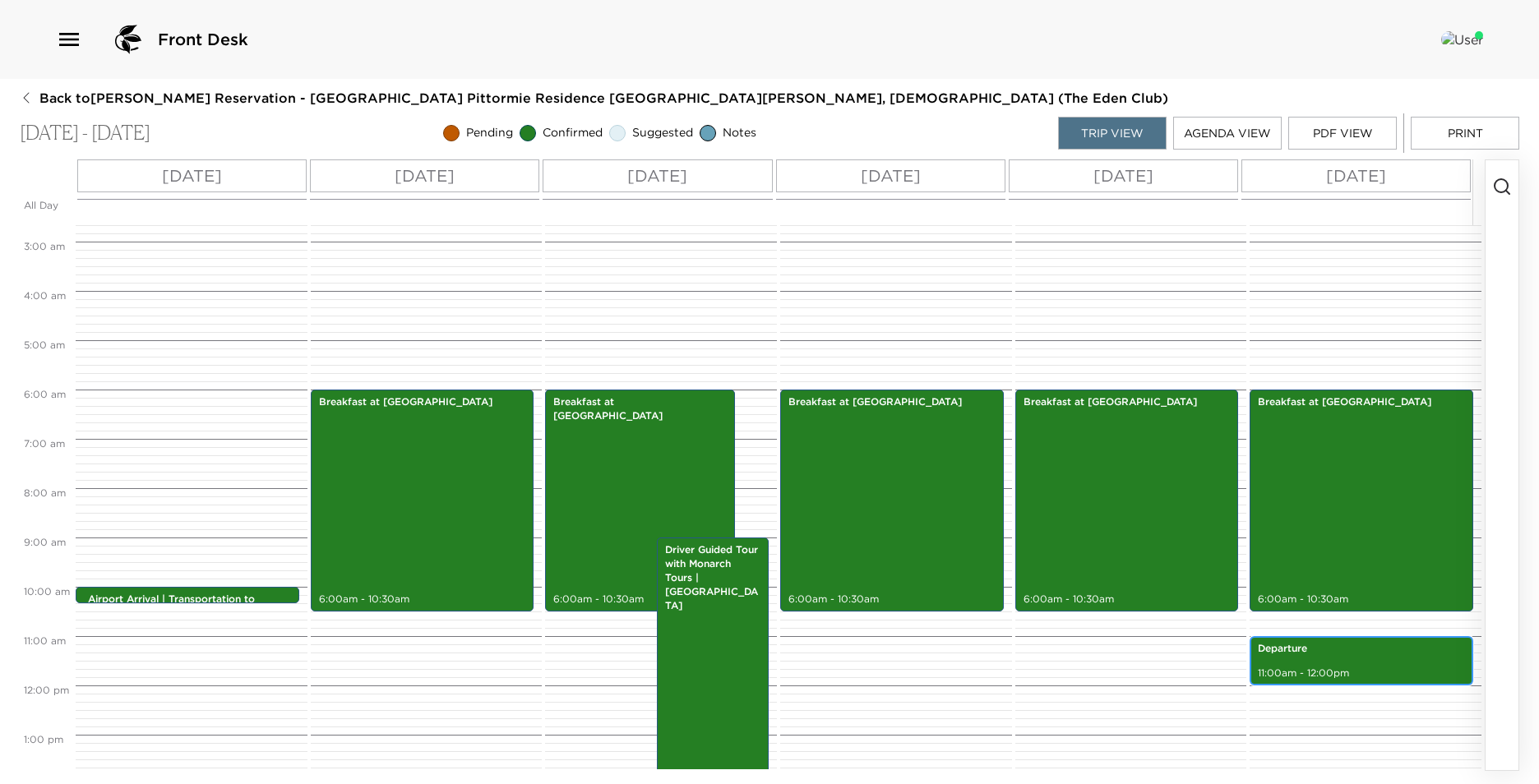
click at [1314, 657] on div "Departure 11:00am - 12:00pm" at bounding box center [1361, 661] width 214 height 45
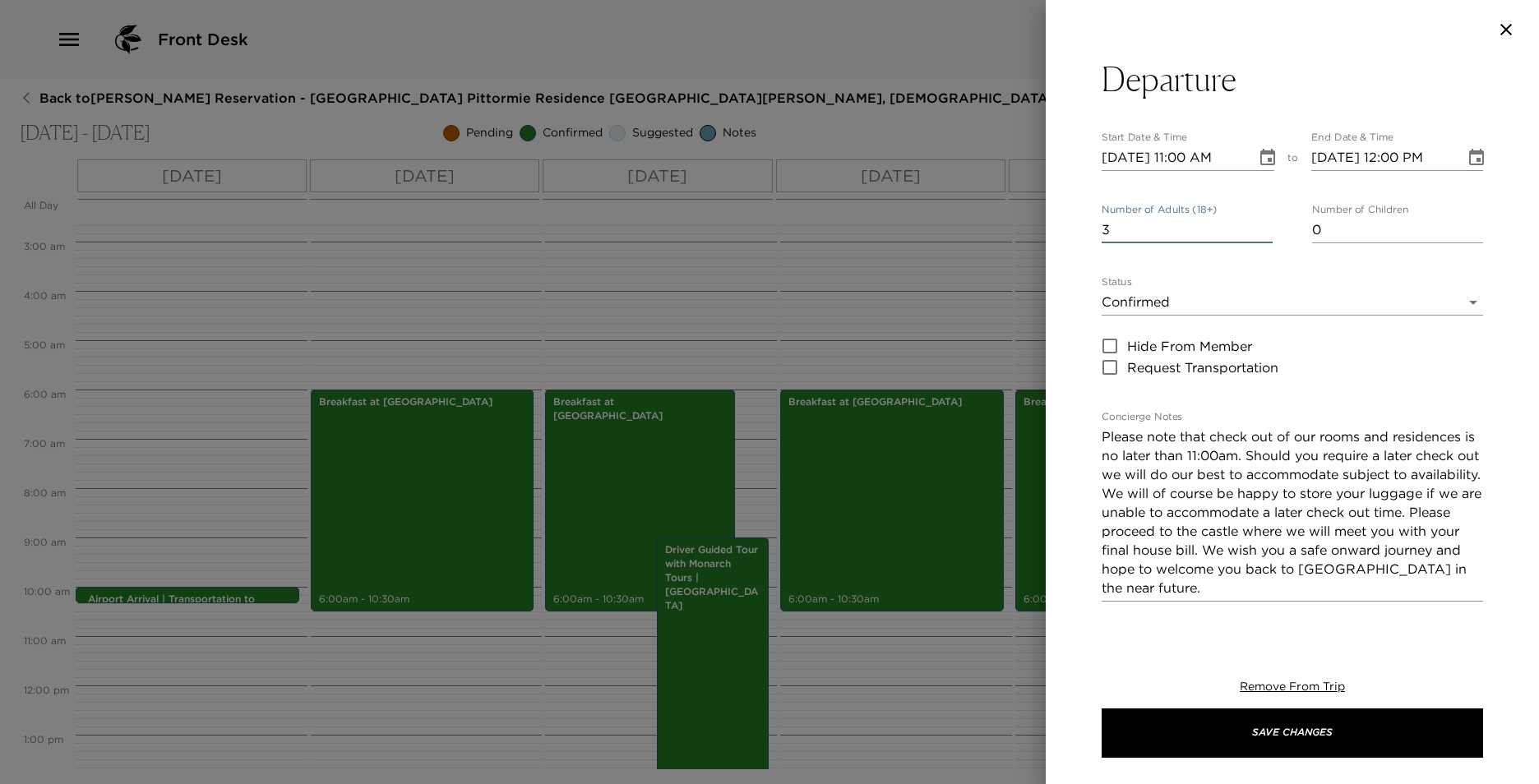
click at [1262, 232] on input "3" at bounding box center [1187, 231] width 171 height 27
type input "2"
click at [1262, 232] on input "2" at bounding box center [1187, 231] width 171 height 27
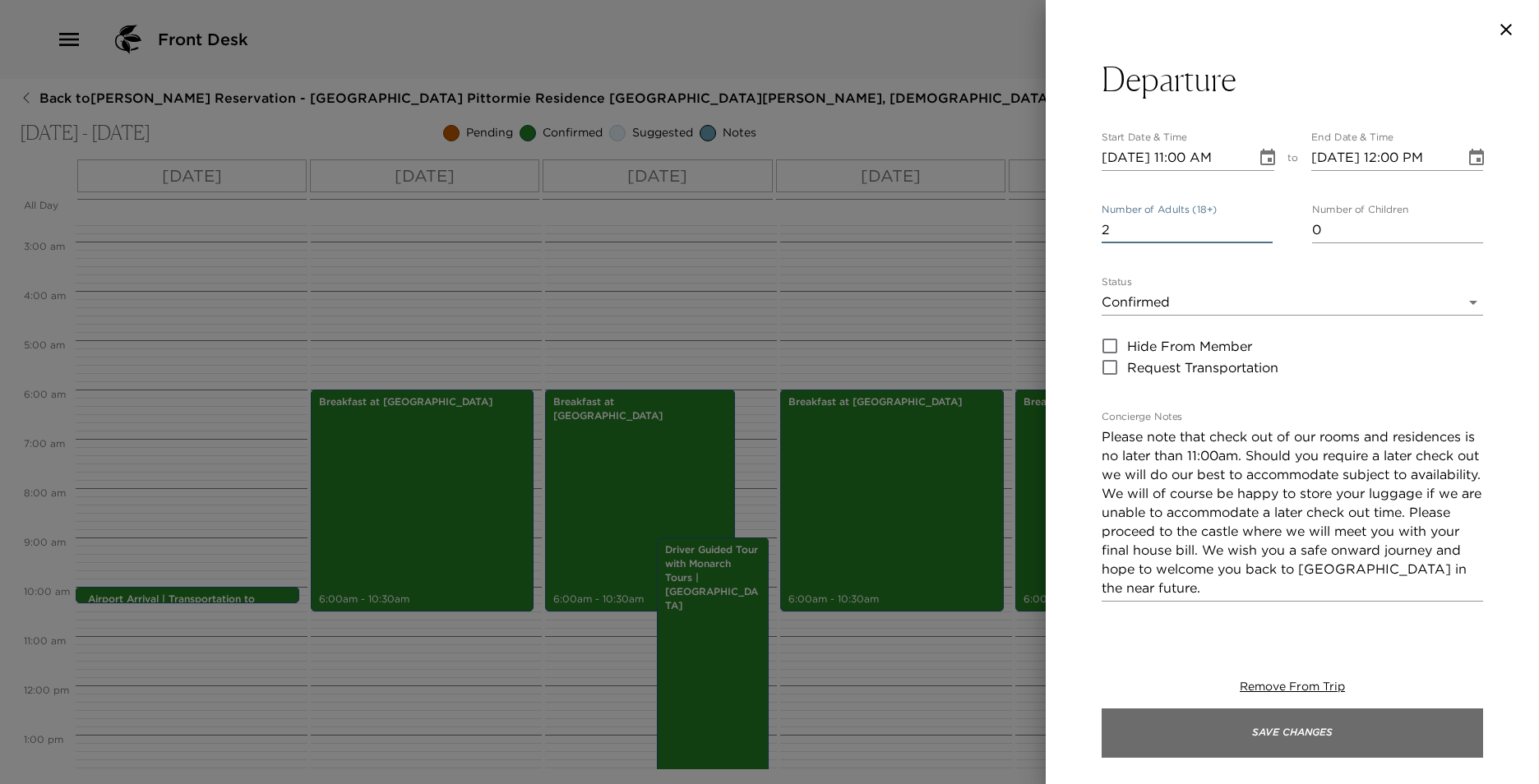
click at [1295, 743] on button "Save Changes" at bounding box center [1292, 733] width 382 height 49
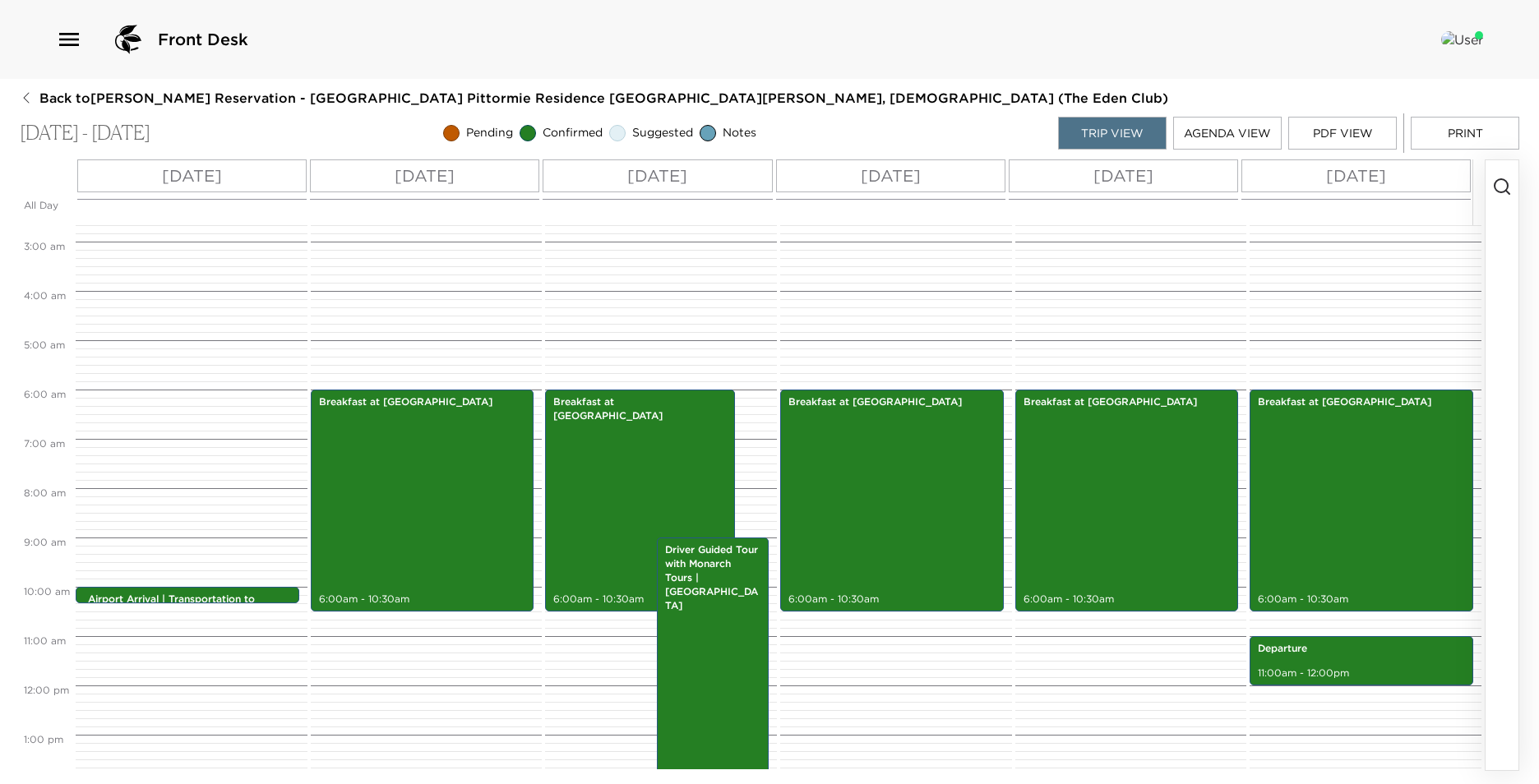
click at [1360, 127] on button "PDF View" at bounding box center [1342, 133] width 108 height 33
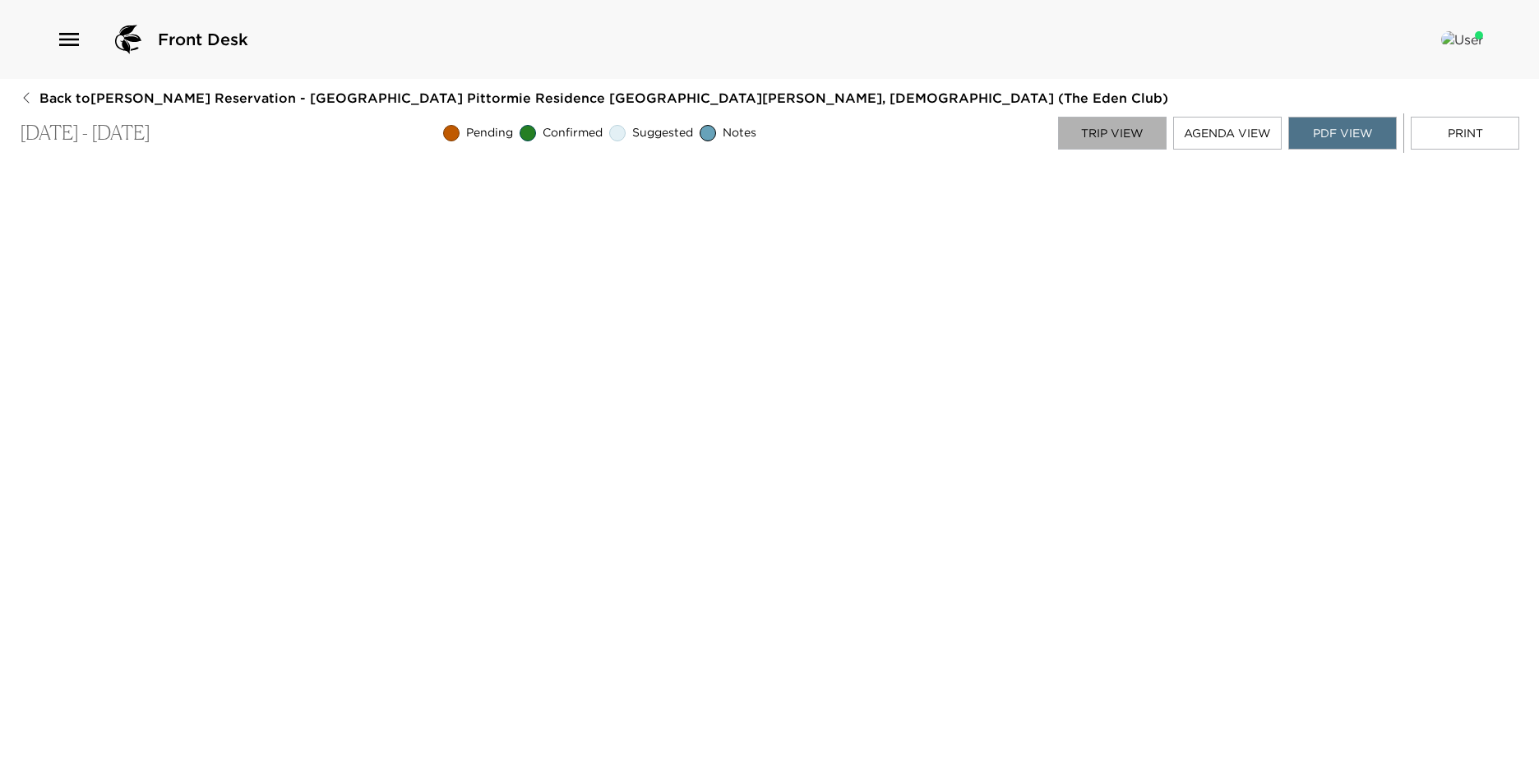
click at [1149, 127] on button "Trip View" at bounding box center [1113, 133] width 108 height 33
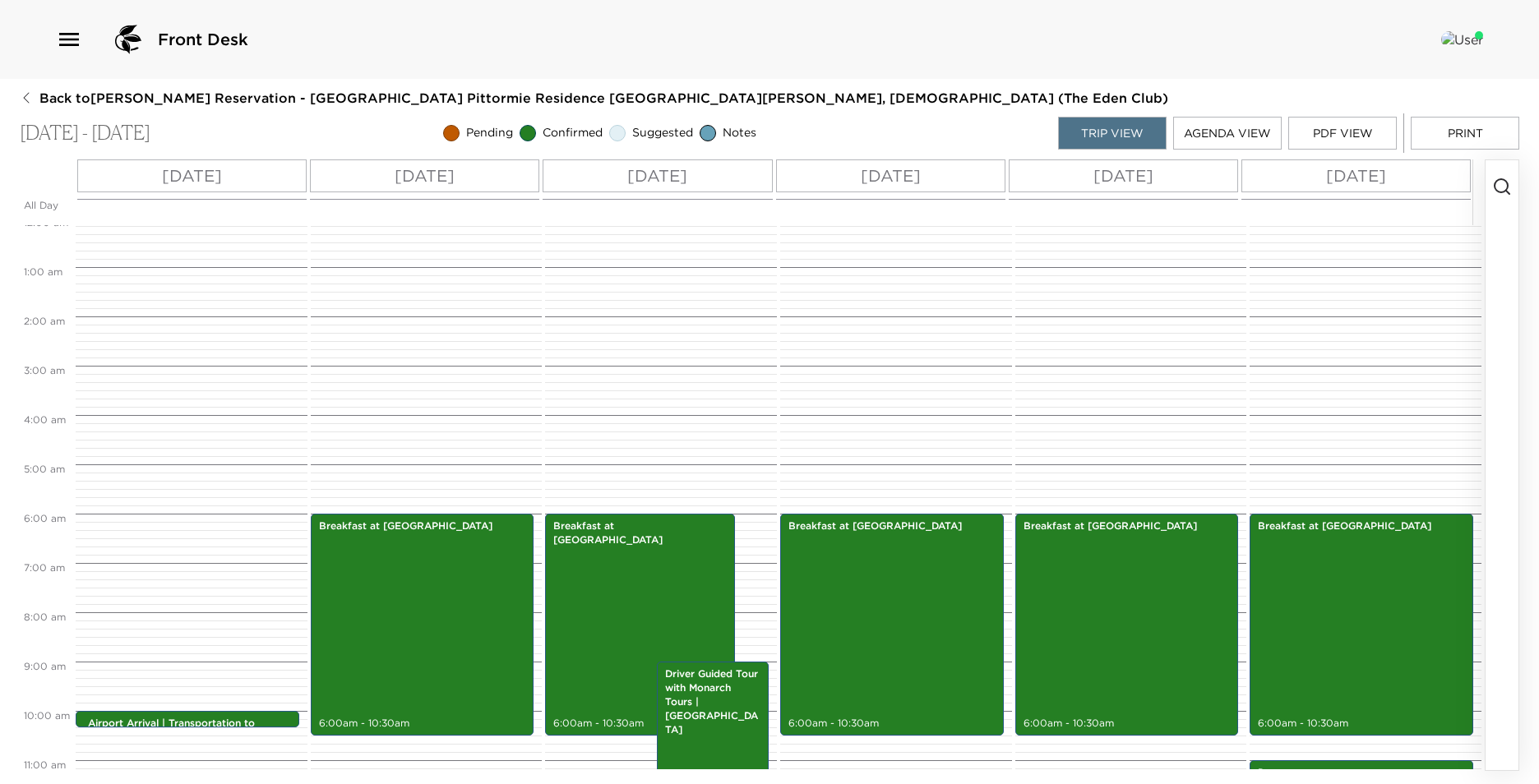
scroll to position [0, 0]
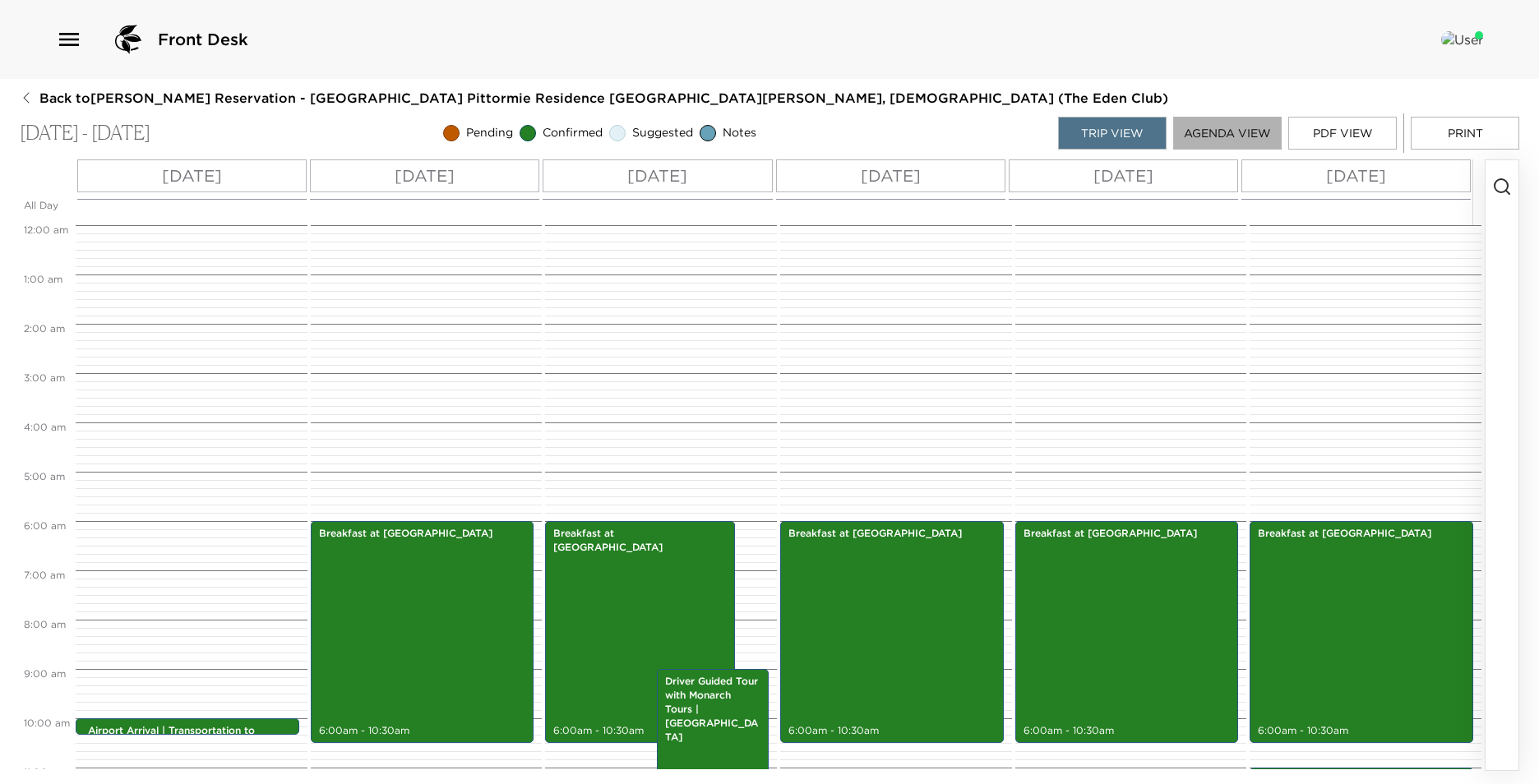
click at [1224, 140] on button "Agenda View" at bounding box center [1228, 133] width 108 height 33
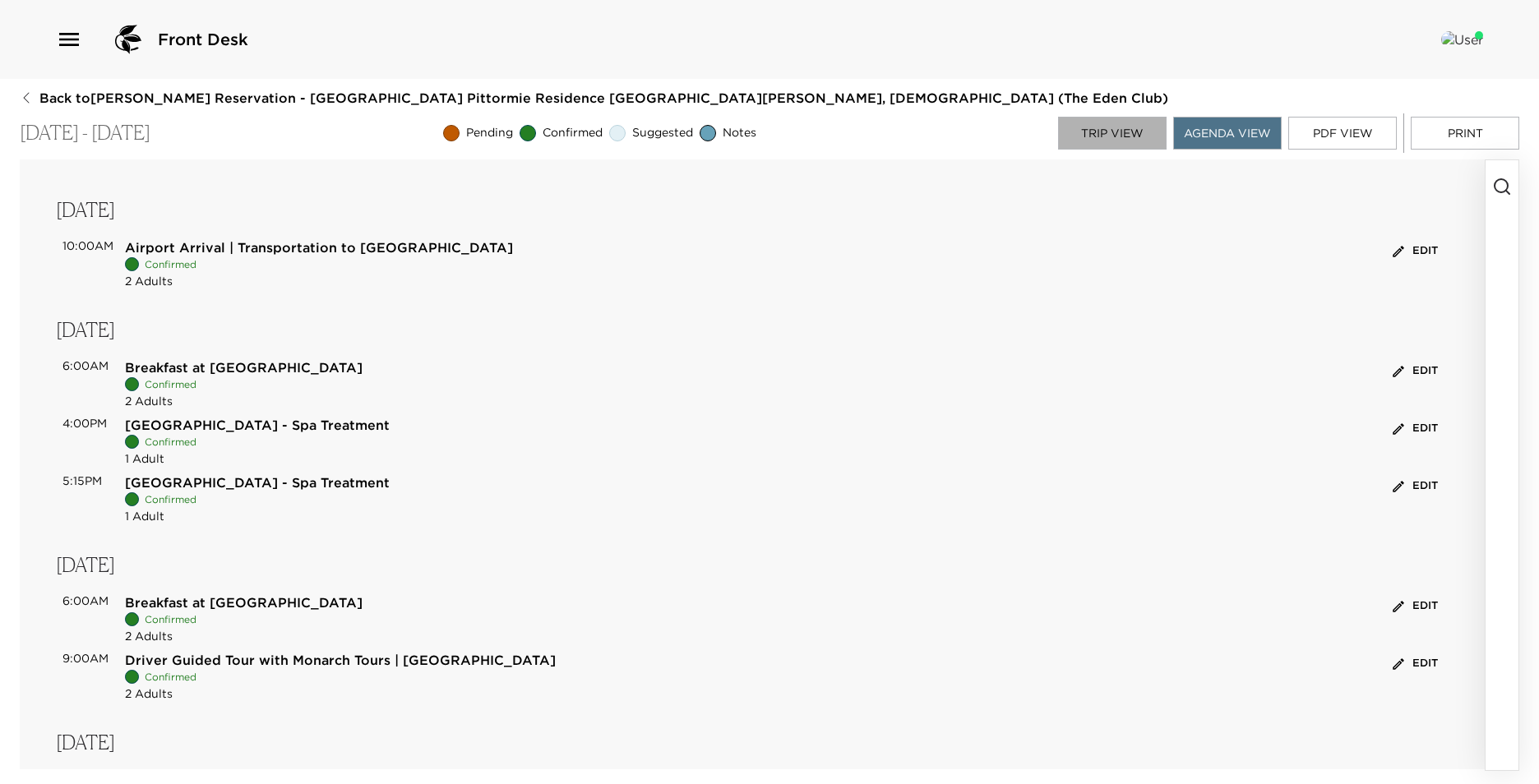
click at [1125, 132] on button "Trip View" at bounding box center [1113, 133] width 108 height 33
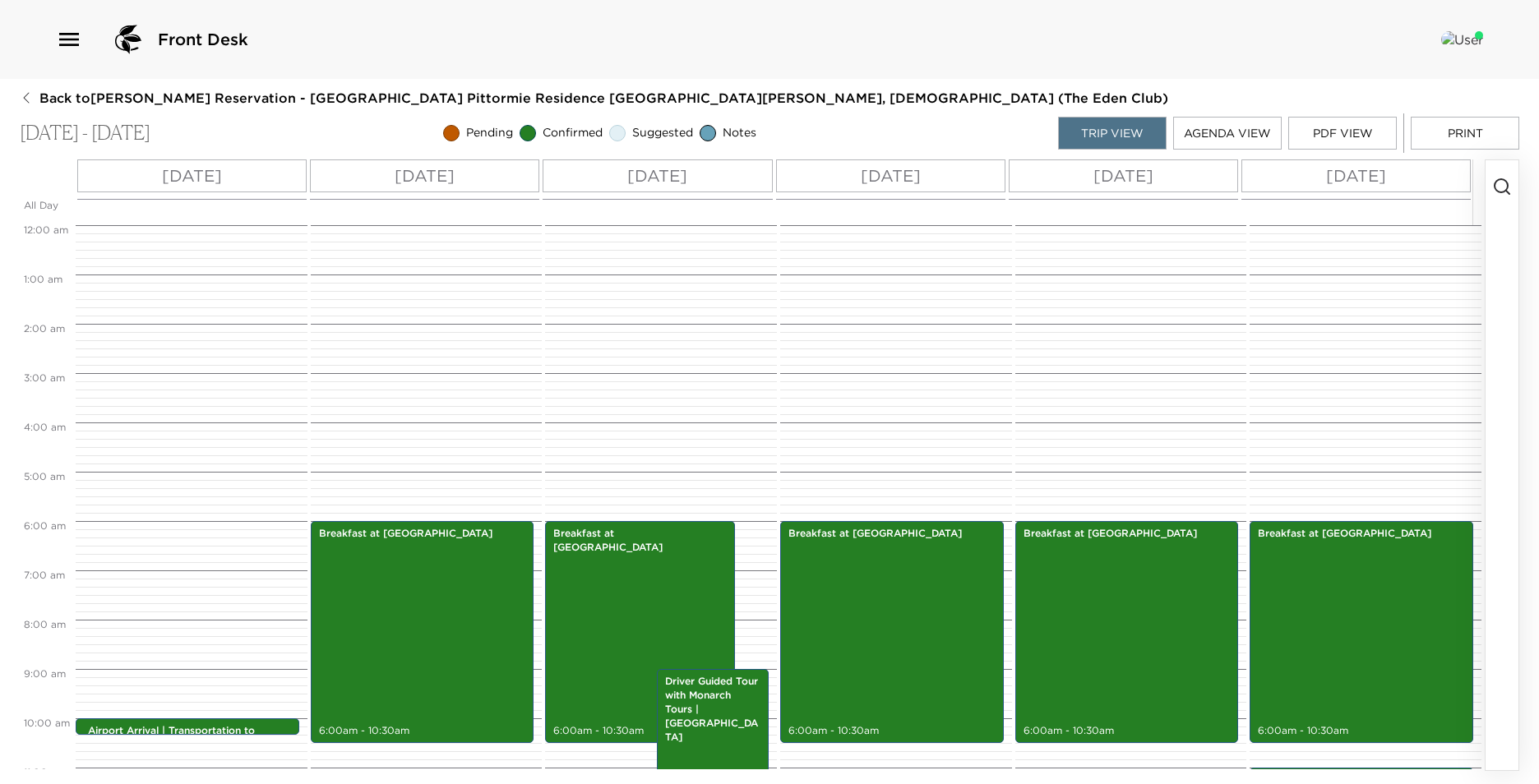
scroll to position [296, 0]
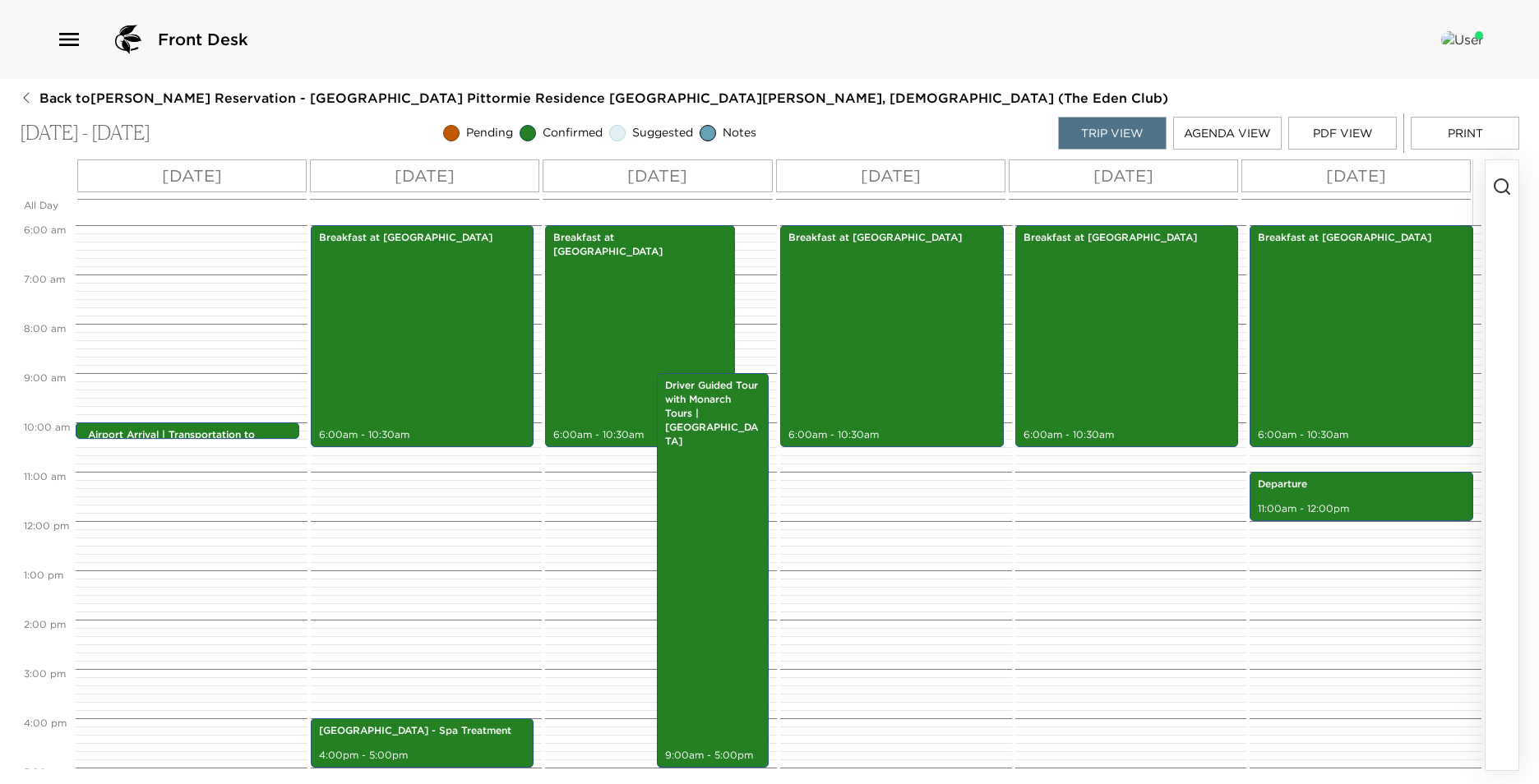
click at [1329, 136] on button "PDF View" at bounding box center [1342, 133] width 108 height 33
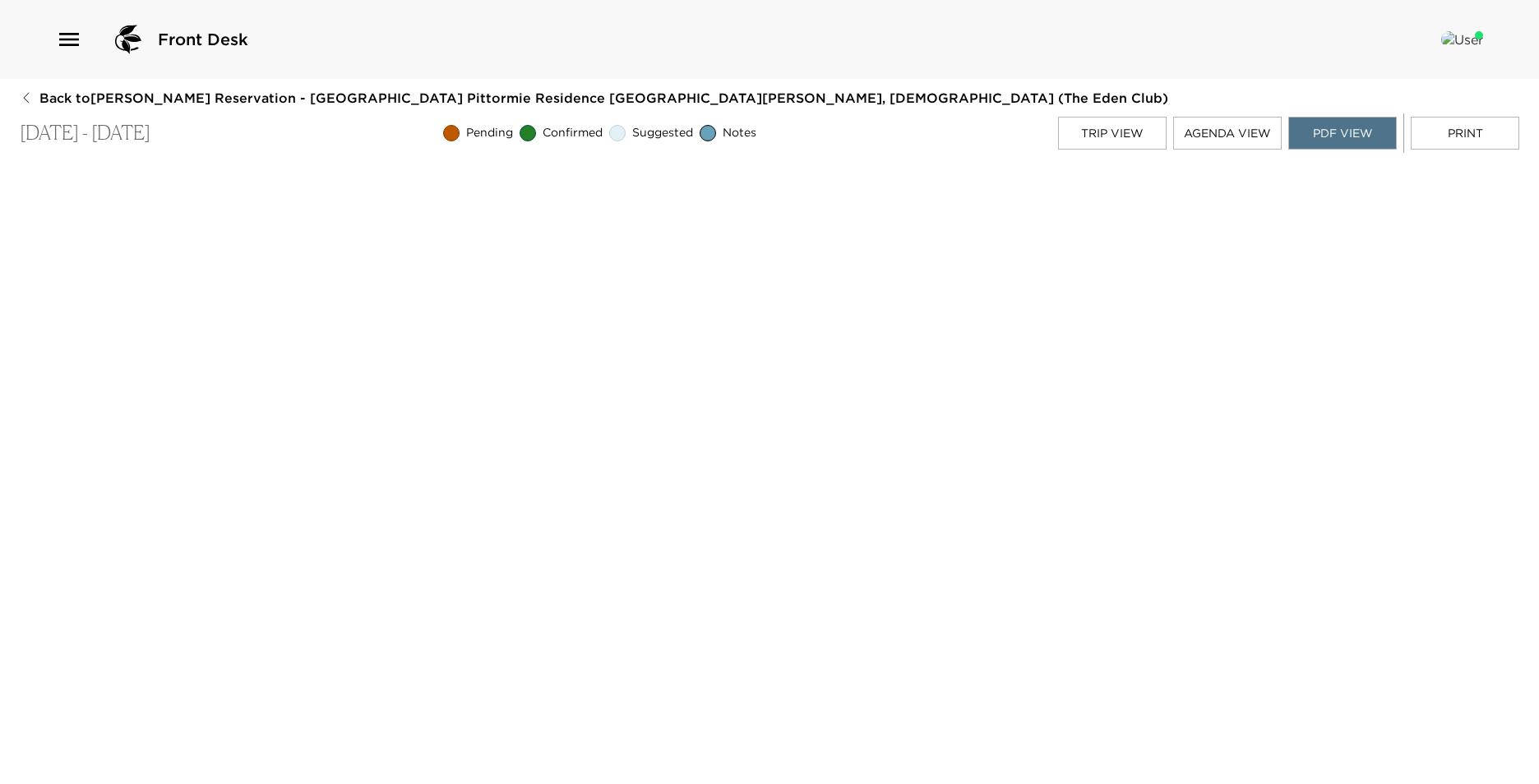
click at [1244, 137] on button "Agenda View" at bounding box center [1228, 133] width 108 height 33
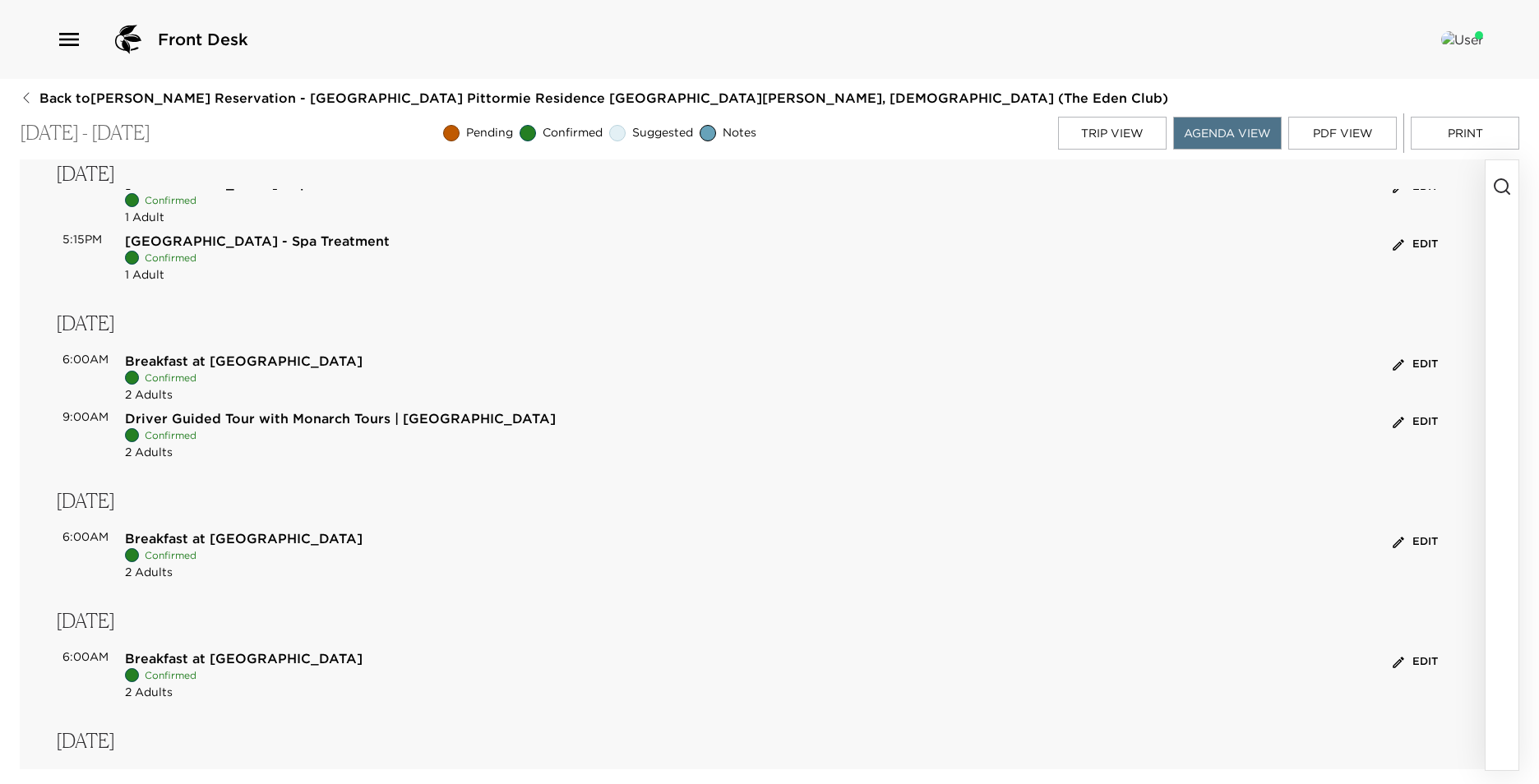
scroll to position [0, 0]
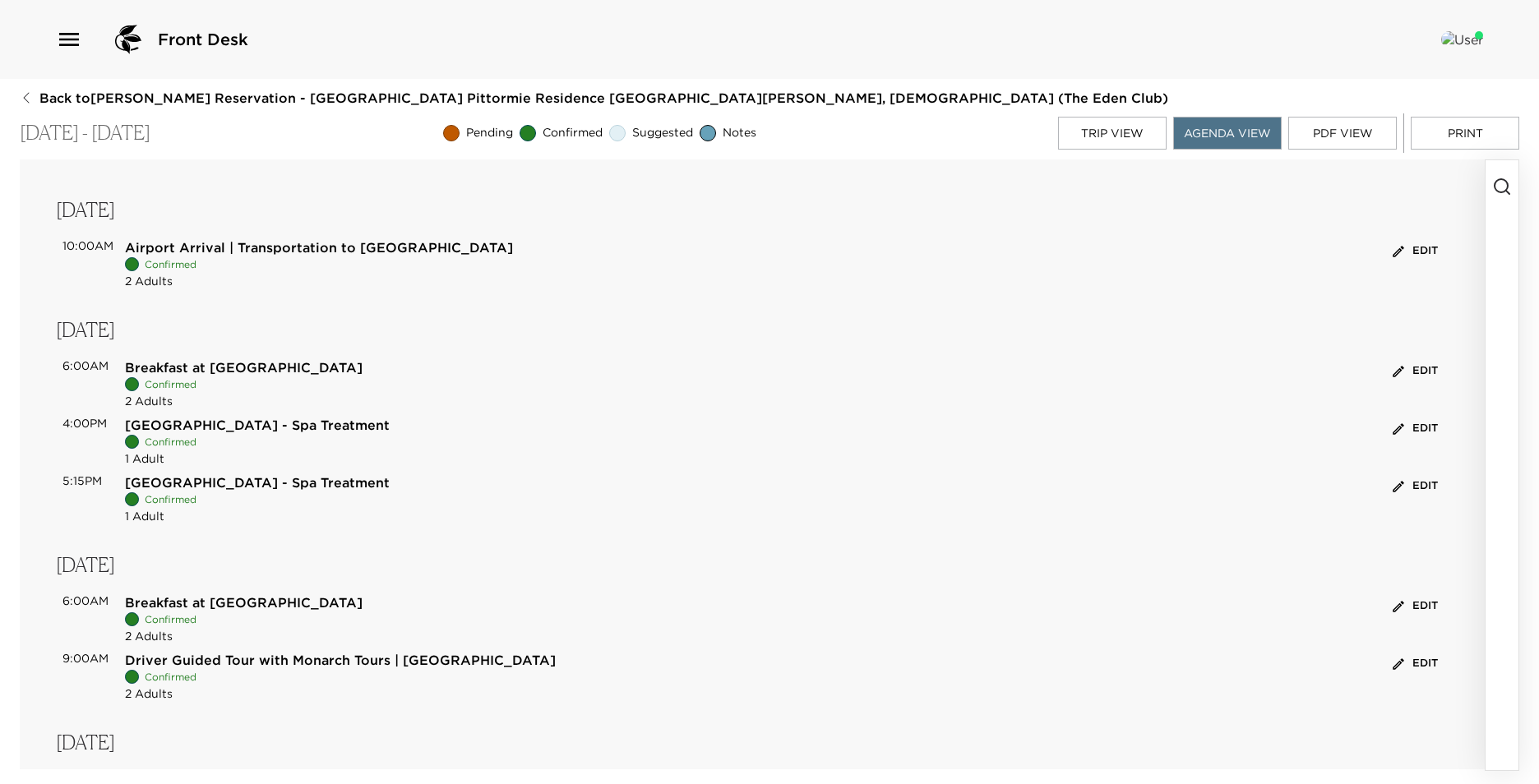
click at [1061, 157] on div "Back to [PERSON_NAME][GEOGRAPHIC_DATA] - [GEOGRAPHIC_DATA] Pittormie Residence …" at bounding box center [770, 430] width 1500 height 682
click at [1098, 133] on button "Trip View" at bounding box center [1113, 133] width 108 height 33
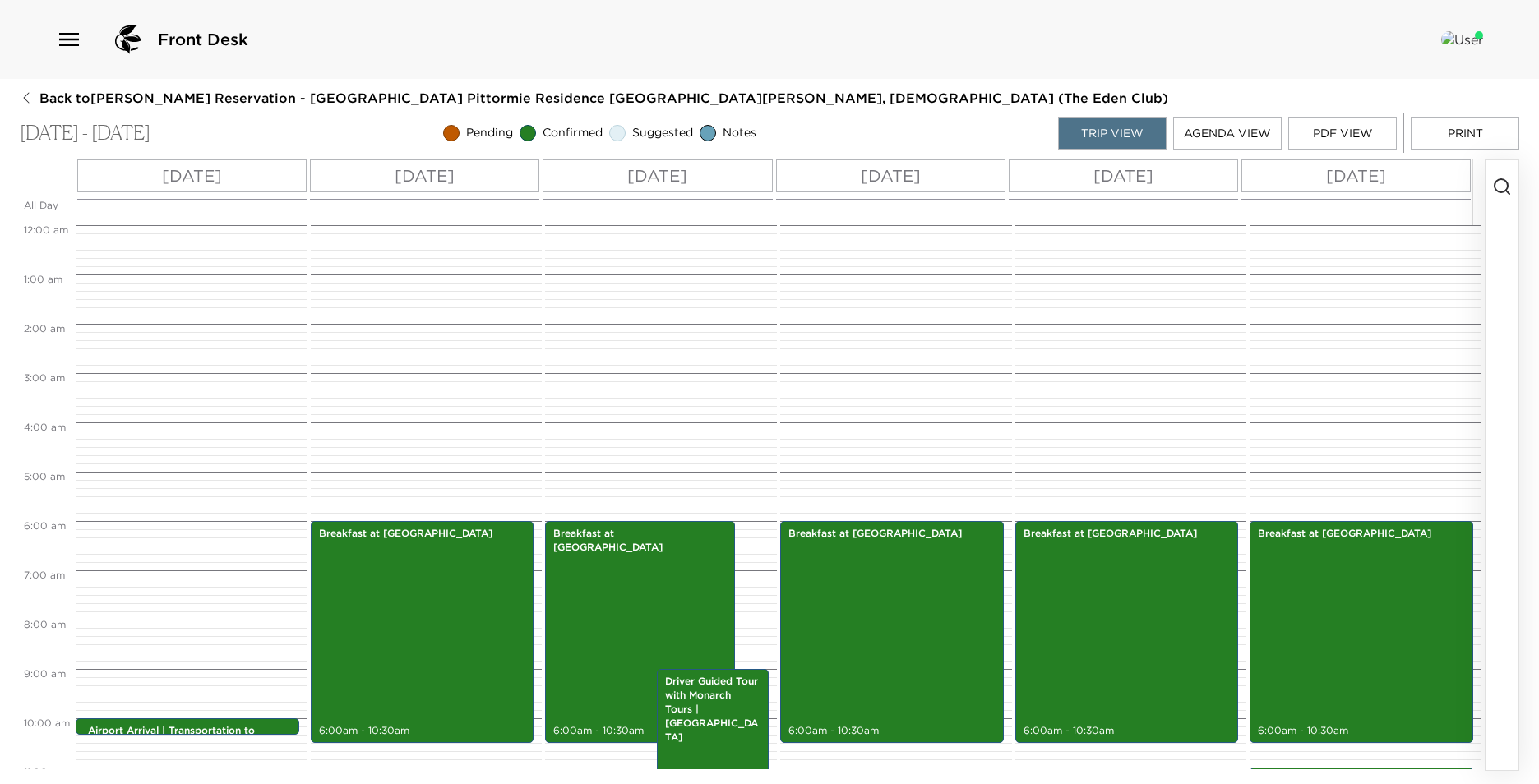
scroll to position [296, 0]
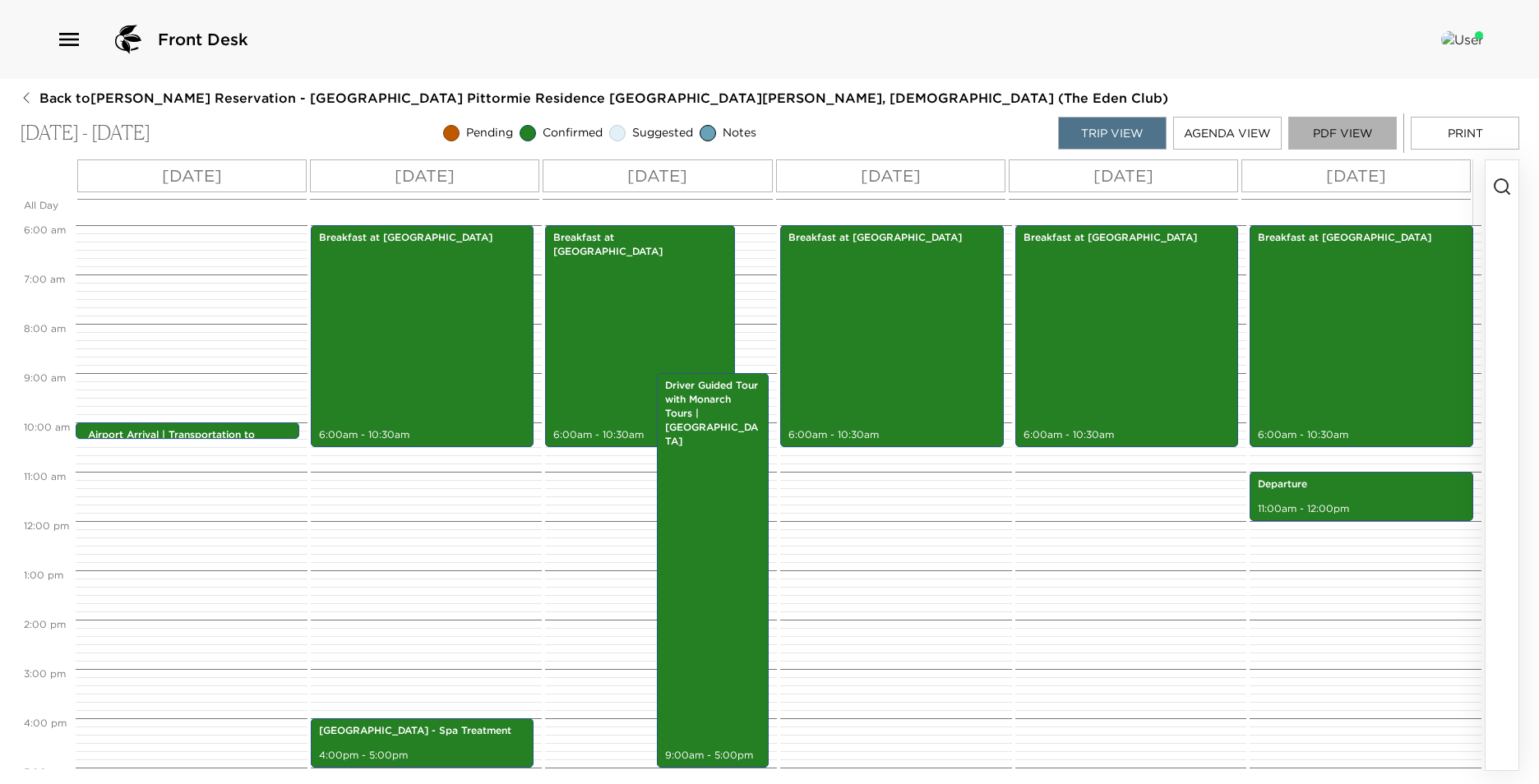
click at [1331, 123] on button "PDF View" at bounding box center [1342, 133] width 108 height 33
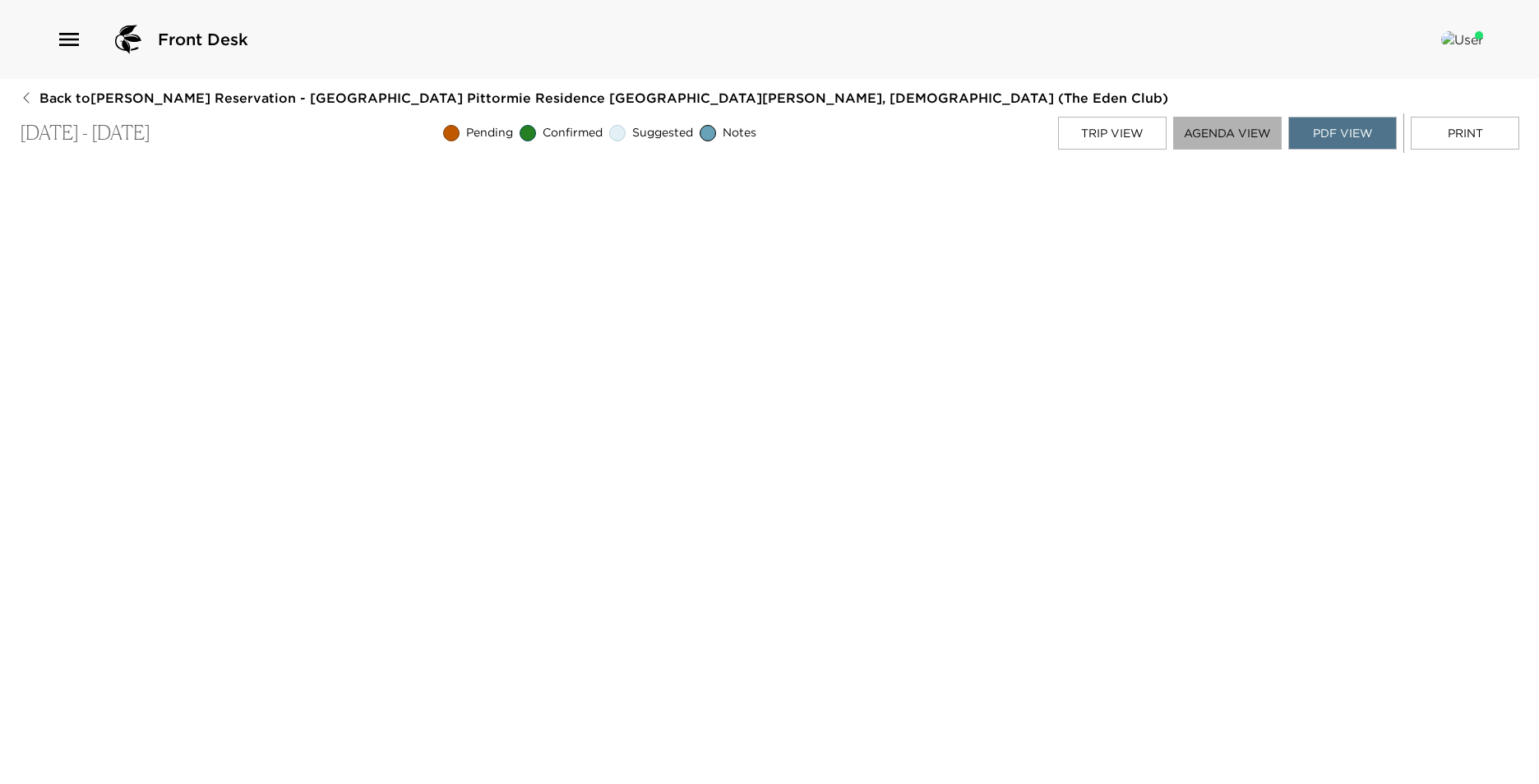
click at [1230, 138] on button "Agenda View" at bounding box center [1228, 133] width 108 height 33
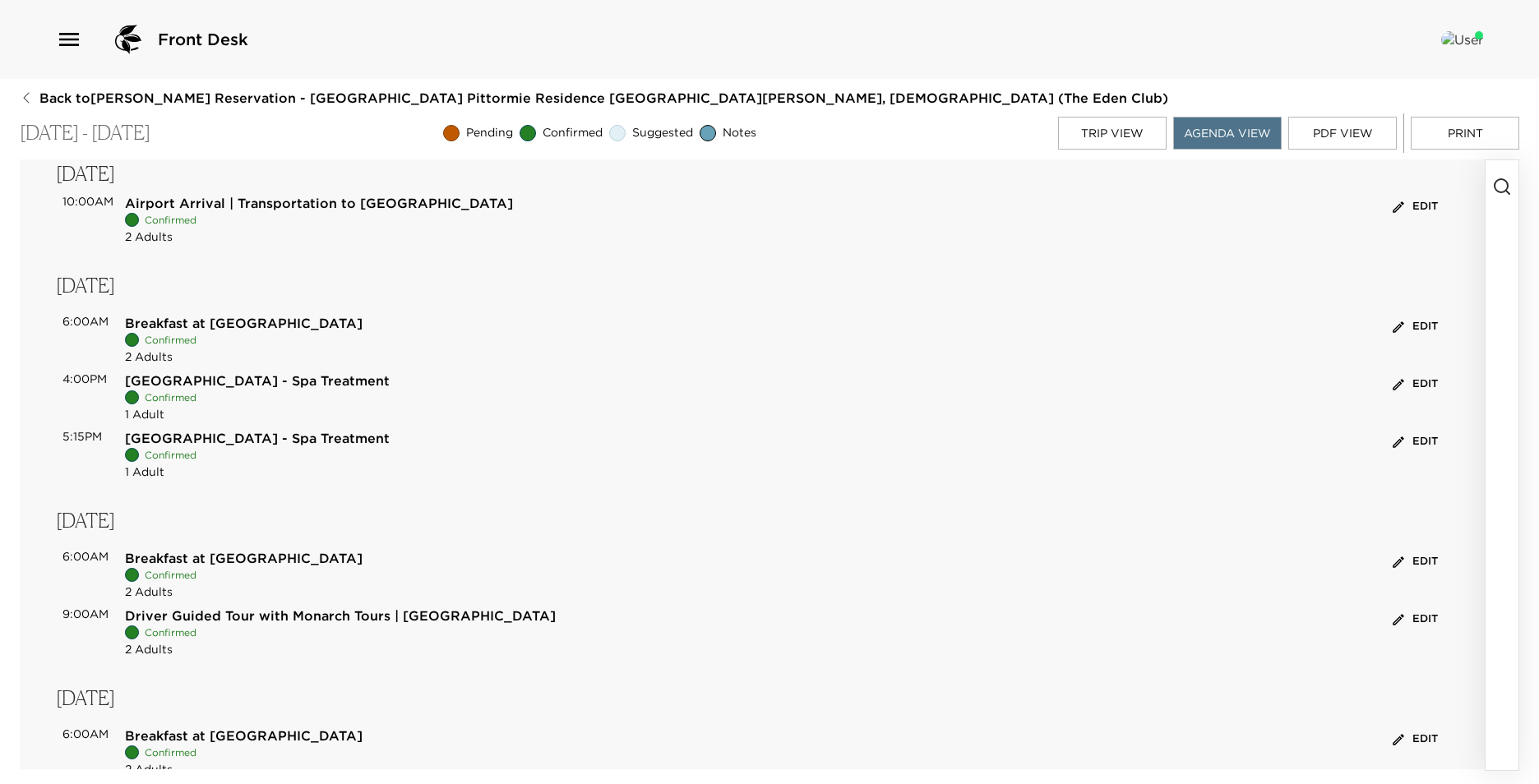
scroll to position [328, 0]
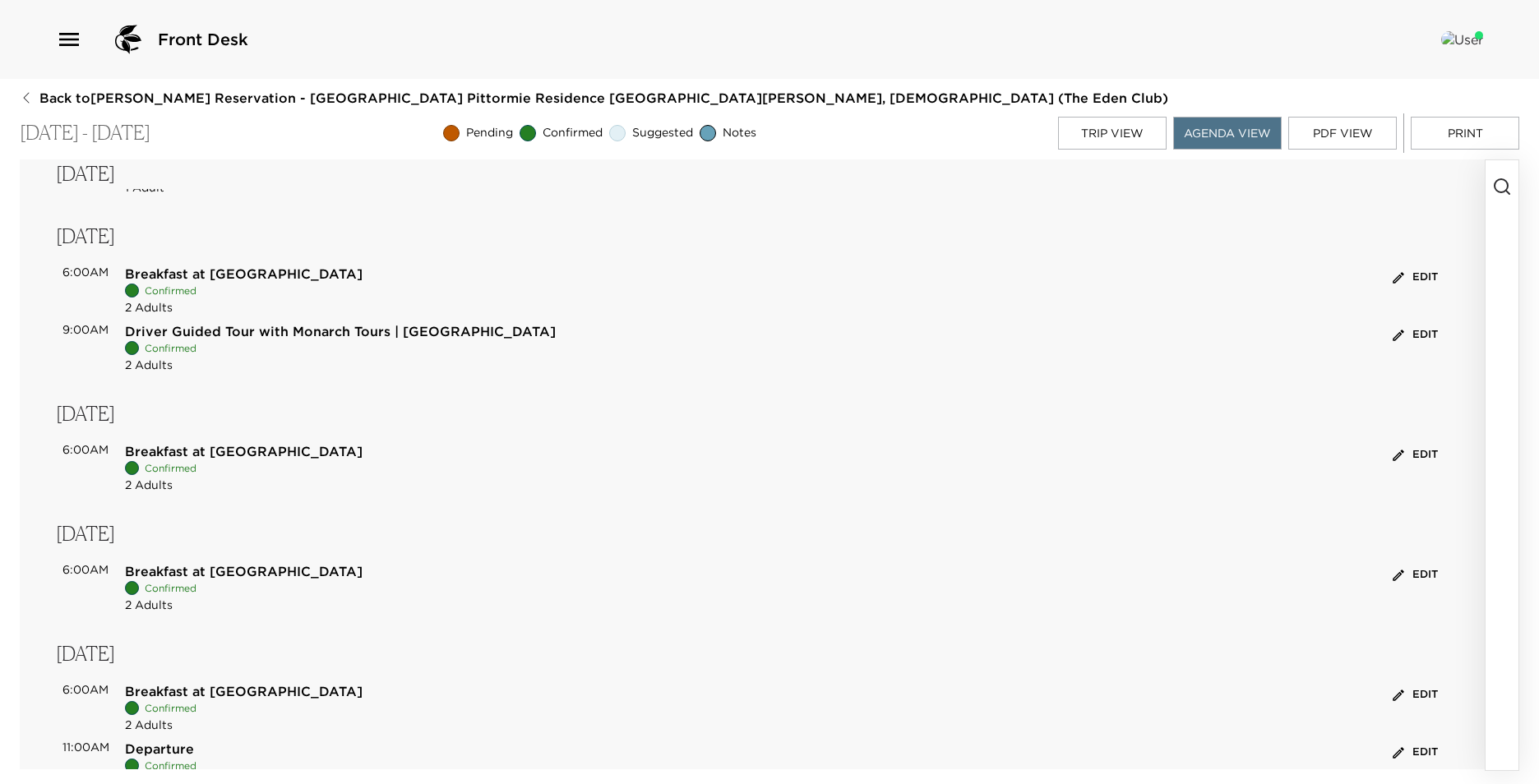
click at [1451, 137] on button "Print" at bounding box center [1465, 133] width 108 height 33
click at [1117, 146] on button "Trip View" at bounding box center [1113, 133] width 108 height 33
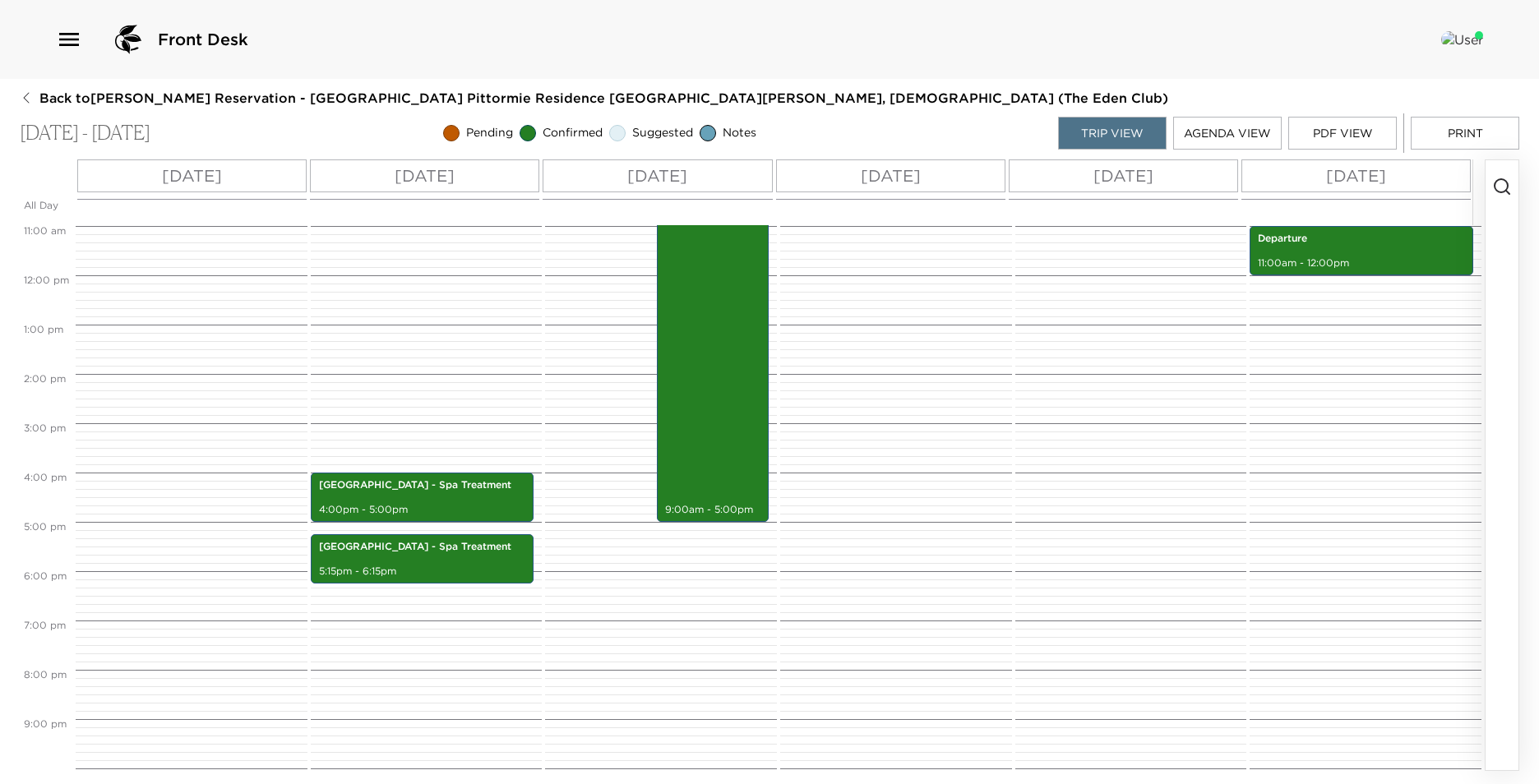
scroll to position [625, 0]
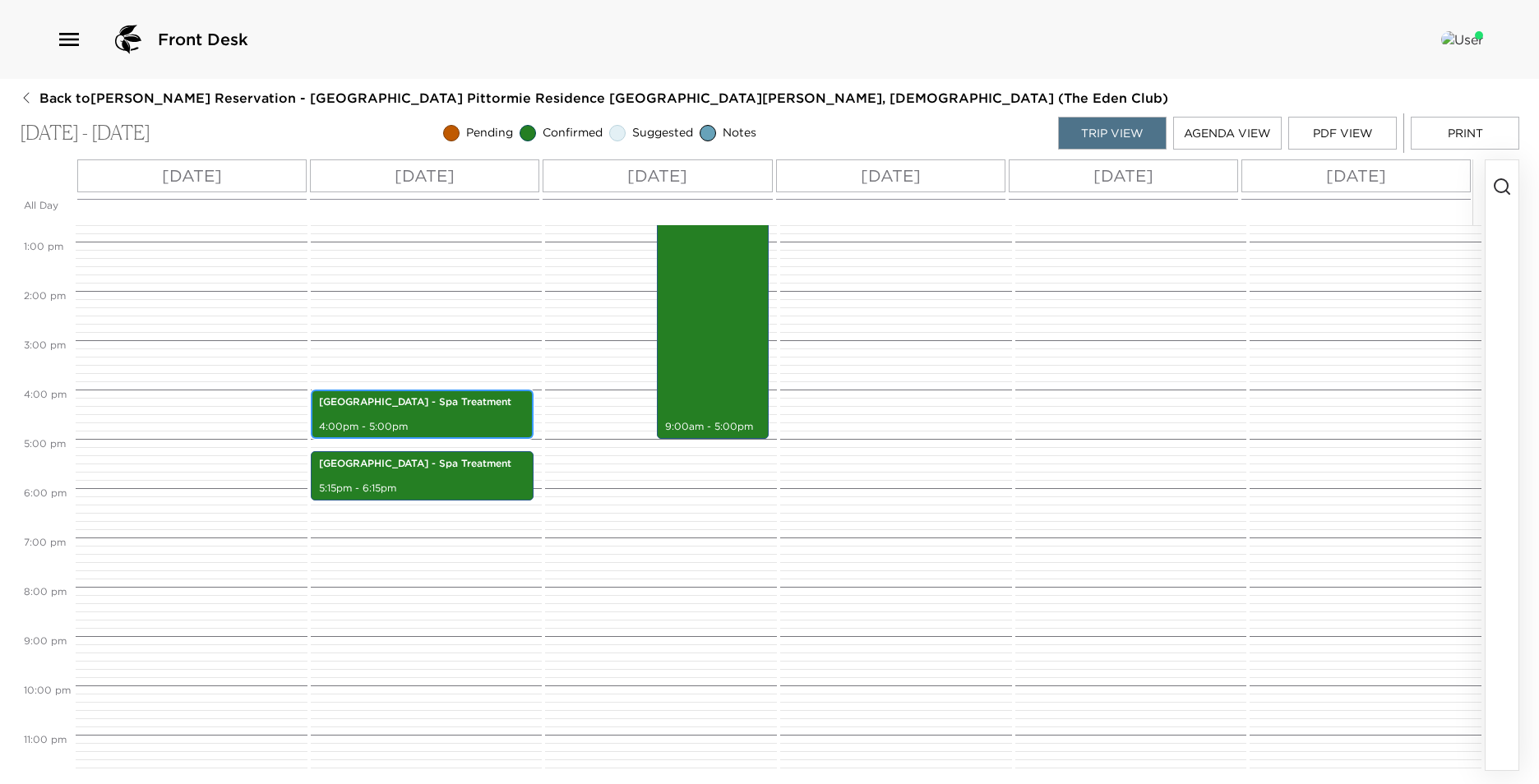
click at [392, 414] on div "[GEOGRAPHIC_DATA] - Spa Treatment 4:00pm - 5:00pm" at bounding box center [422, 414] width 214 height 45
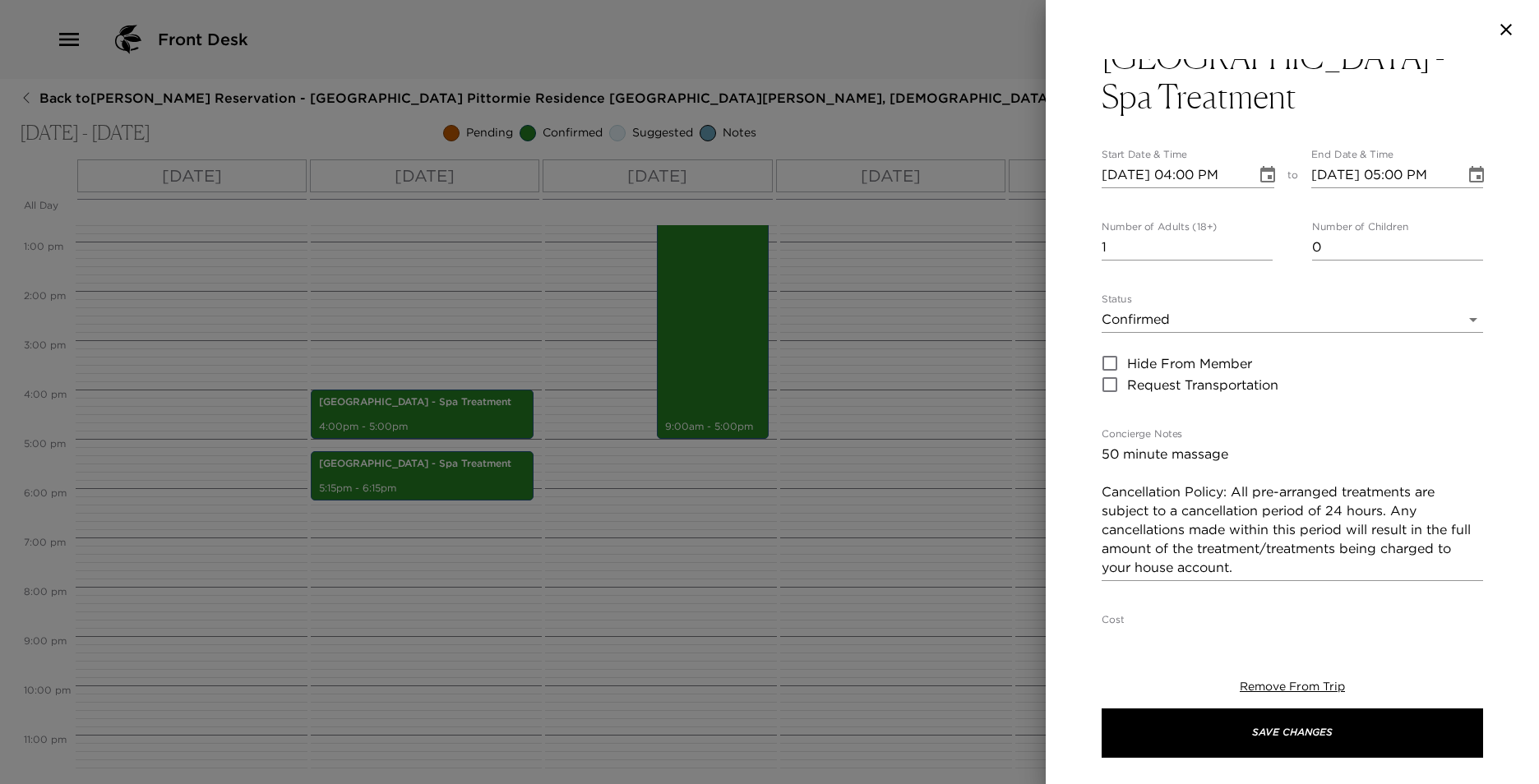
scroll to position [0, 0]
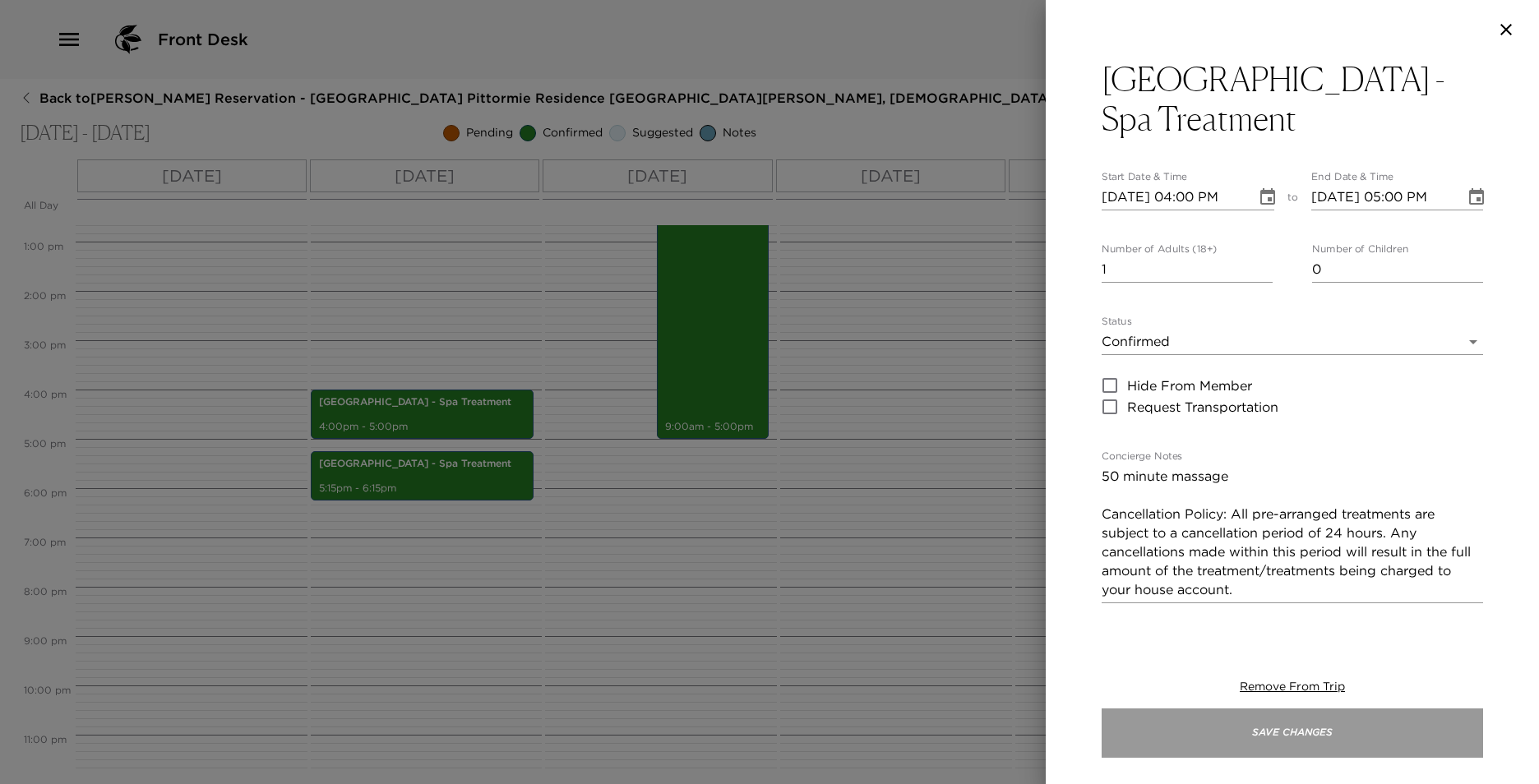
click at [1308, 730] on button "Save Changes" at bounding box center [1292, 733] width 382 height 49
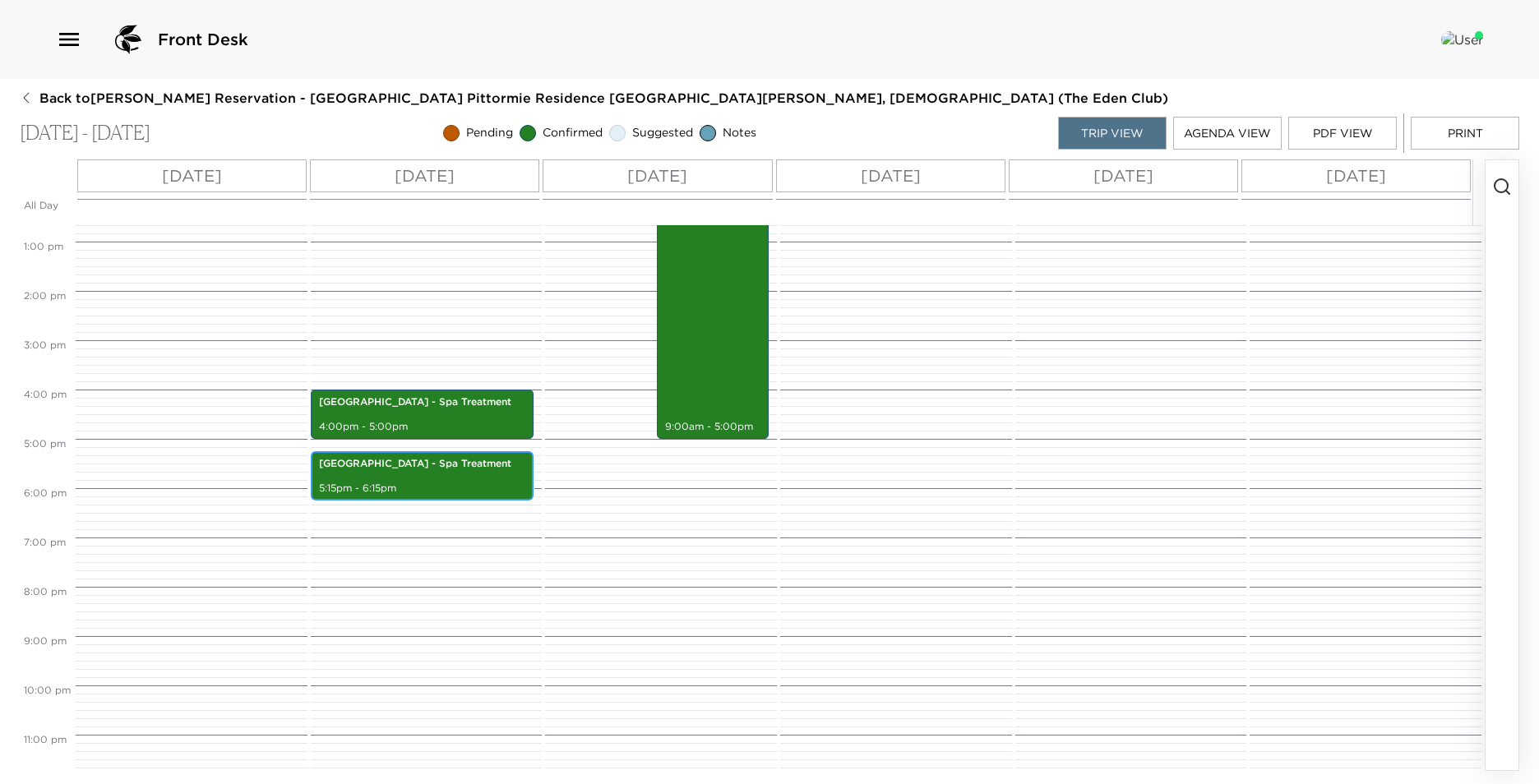
click at [421, 481] on p "5:15pm - 6:15pm" at bounding box center [422, 488] width 207 height 14
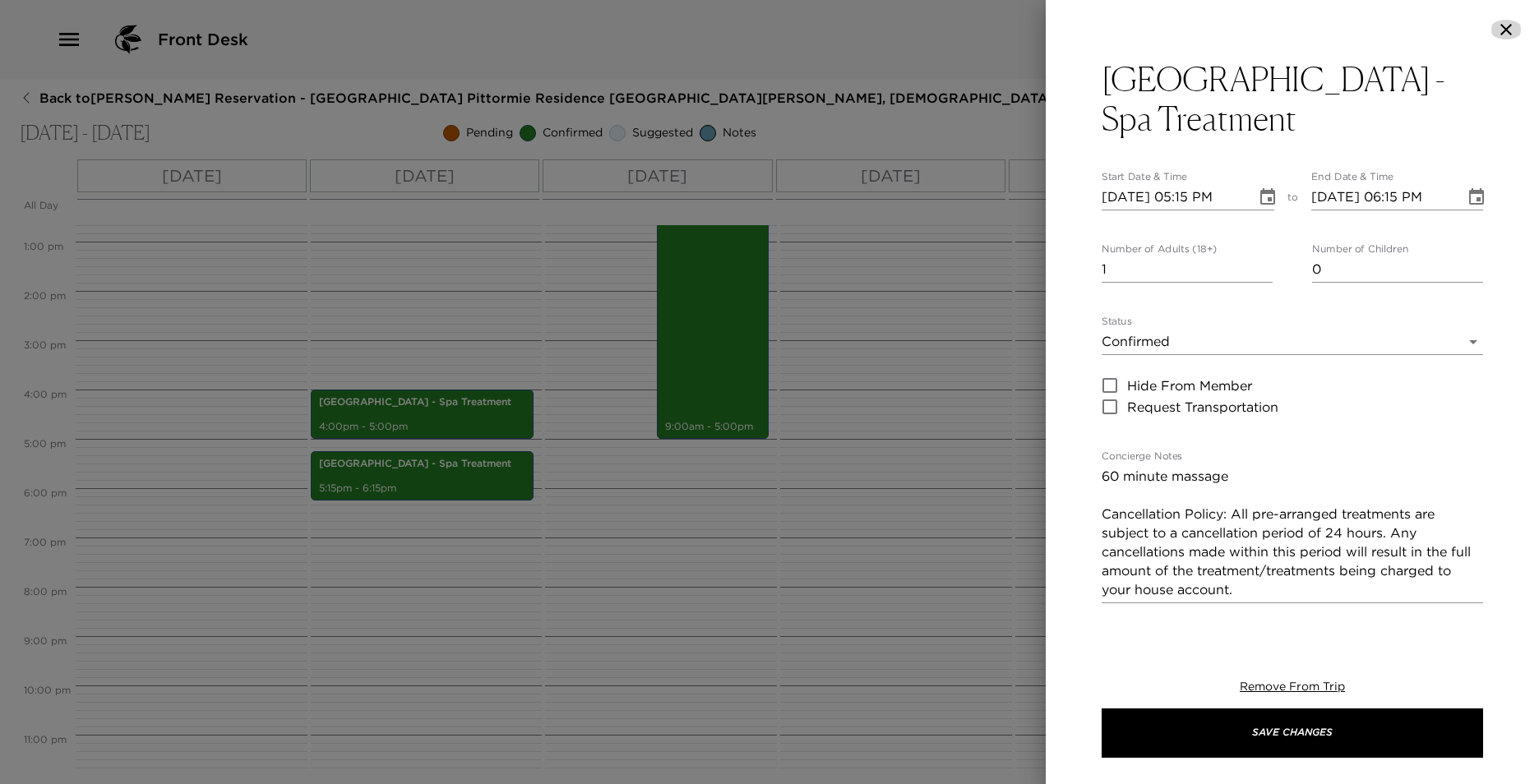
click at [1513, 28] on icon "button" at bounding box center [1506, 29] width 20 height 20
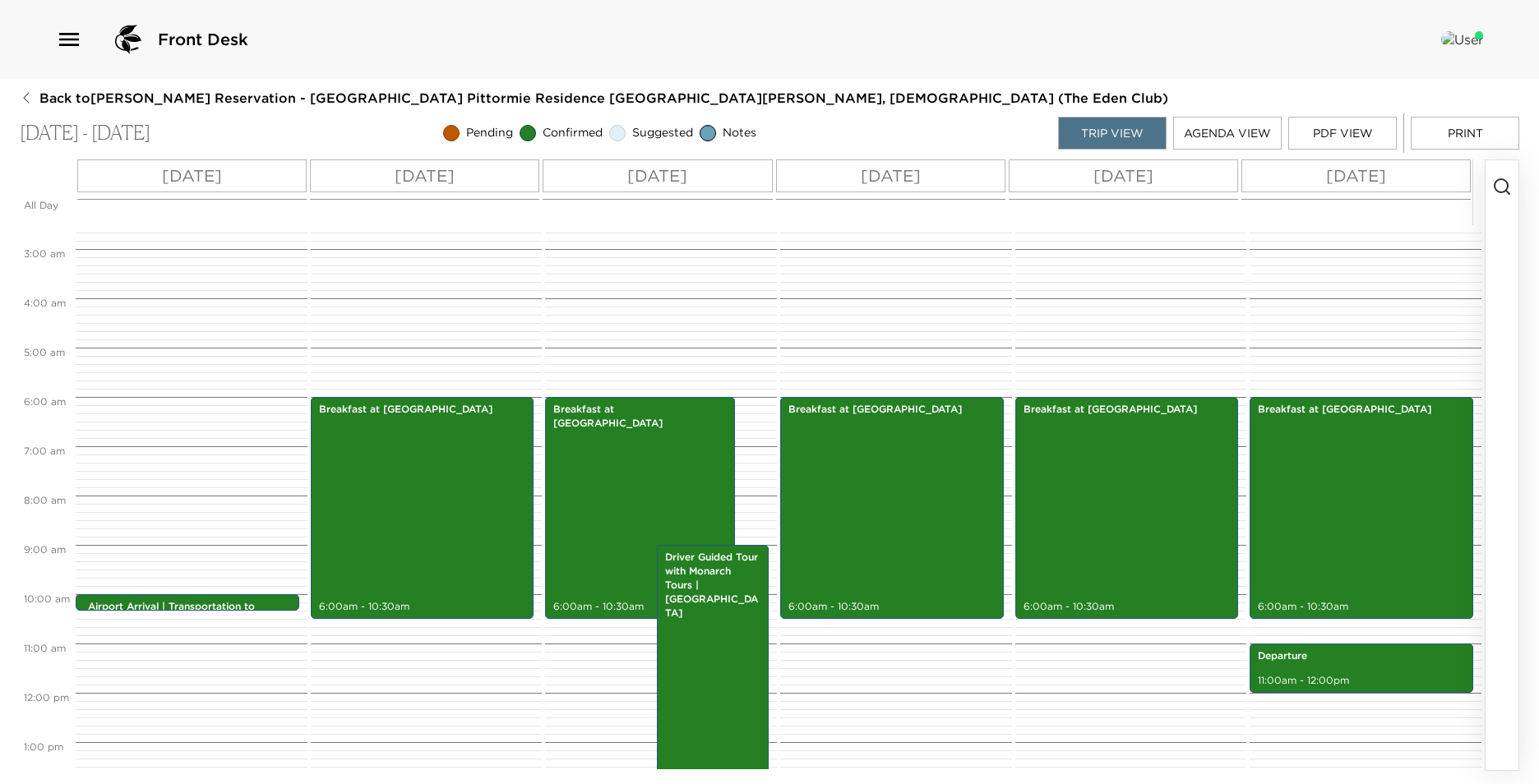
scroll to position [49, 0]
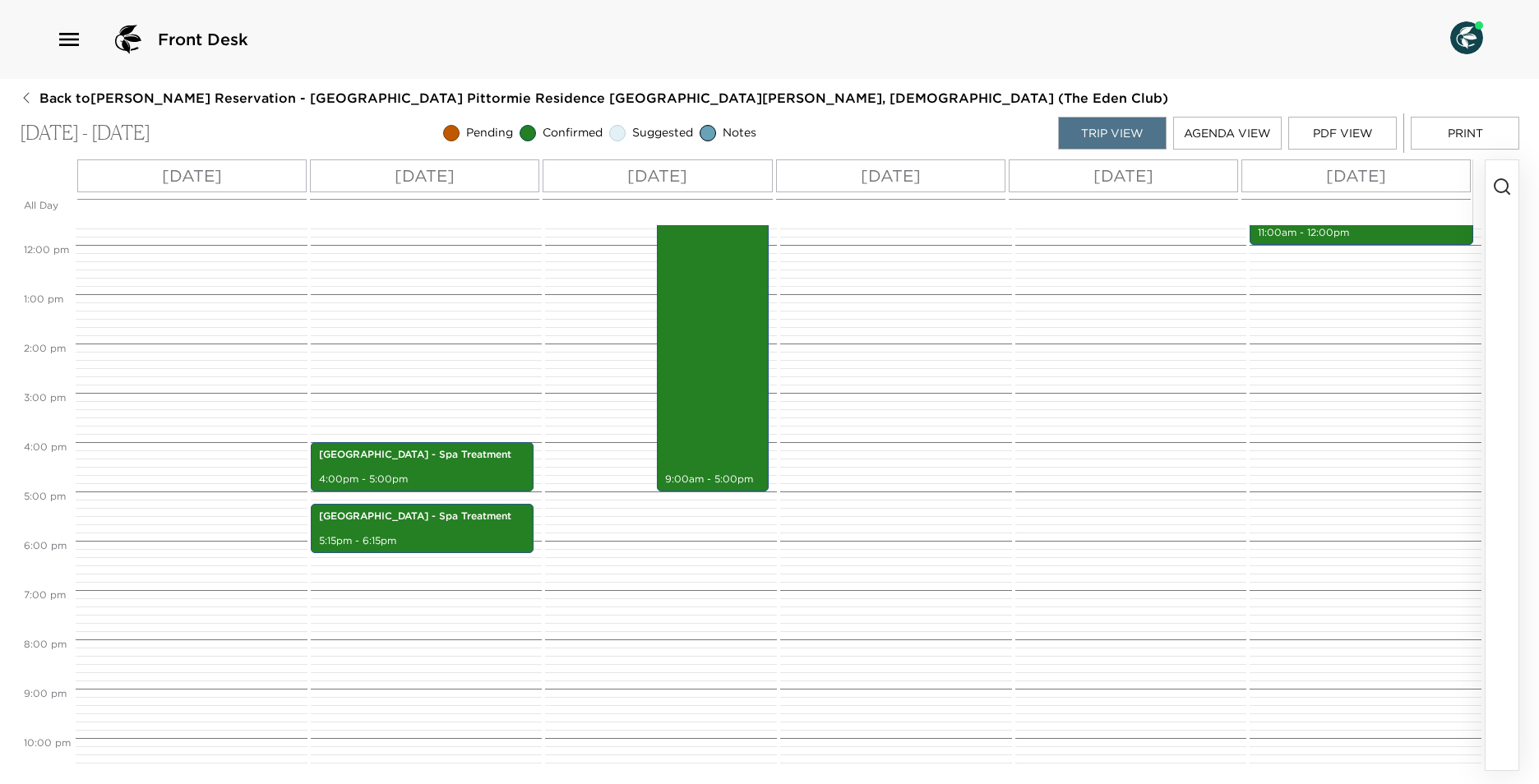
scroll to position [543, 0]
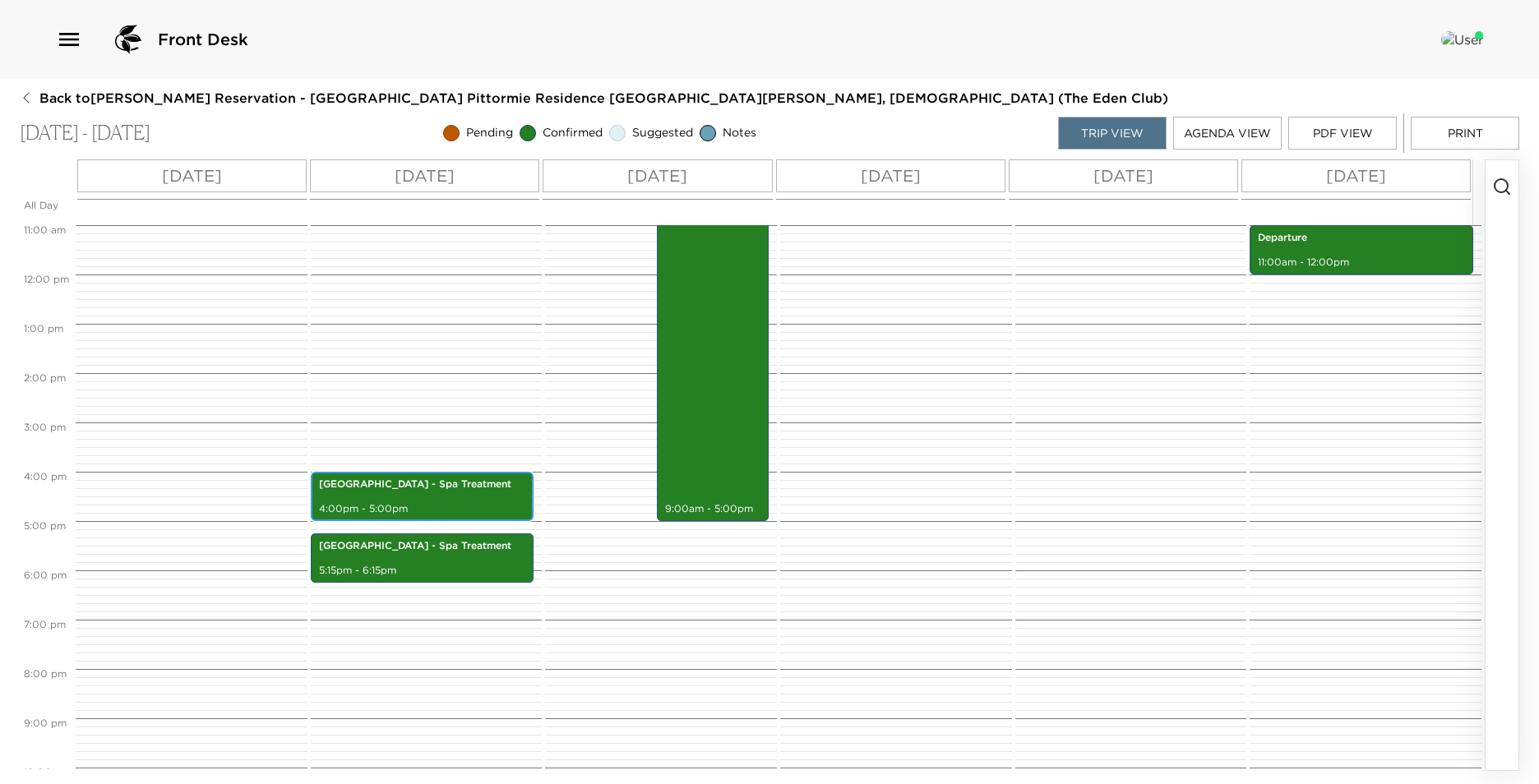
click at [389, 500] on div "Pittormie Castle - Spa Treatment 4:00pm - 5:00pm" at bounding box center [422, 496] width 214 height 45
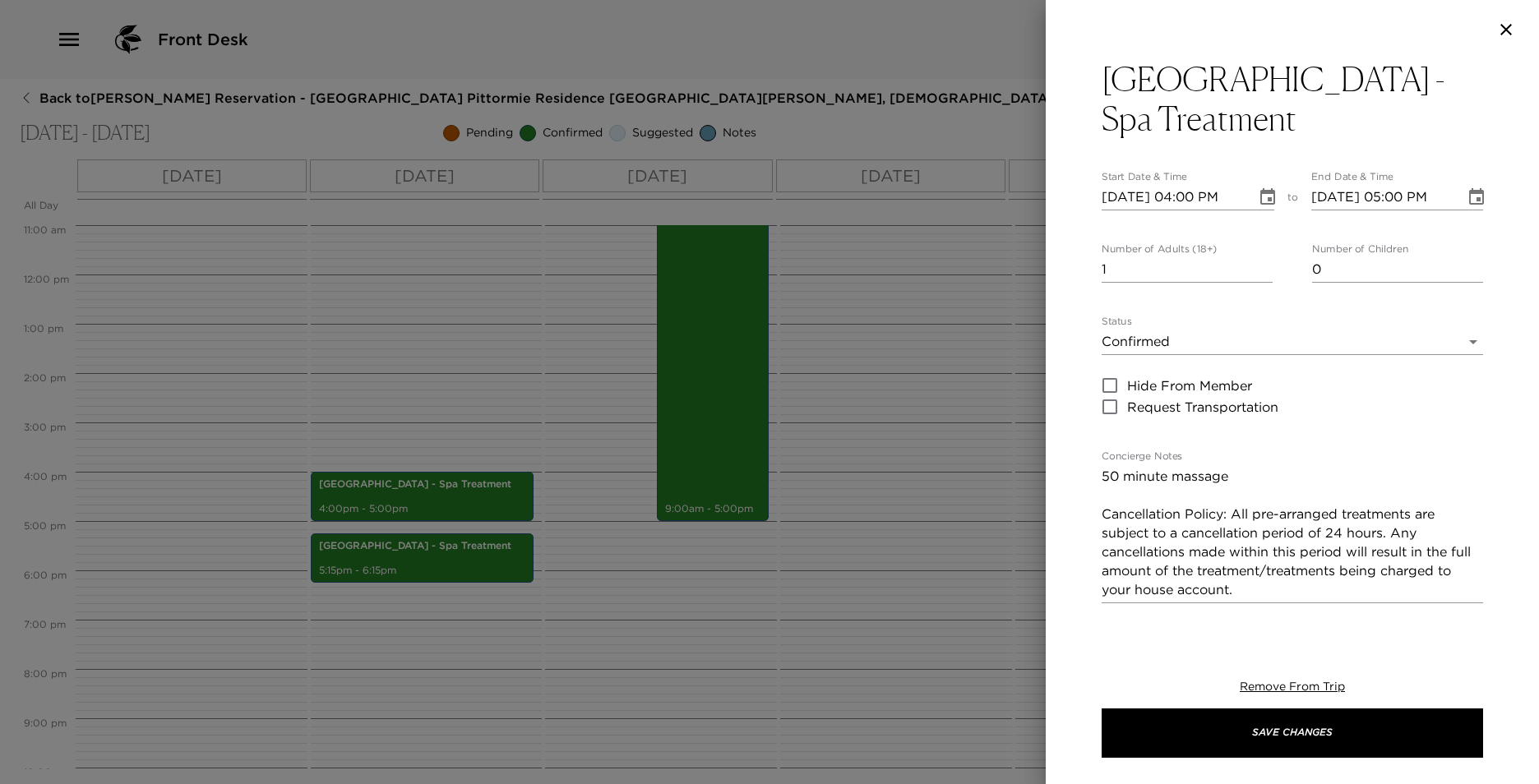
click at [1261, 194] on icon "Choose date, selected date is Sep 4, 2025" at bounding box center [1268, 196] width 15 height 16
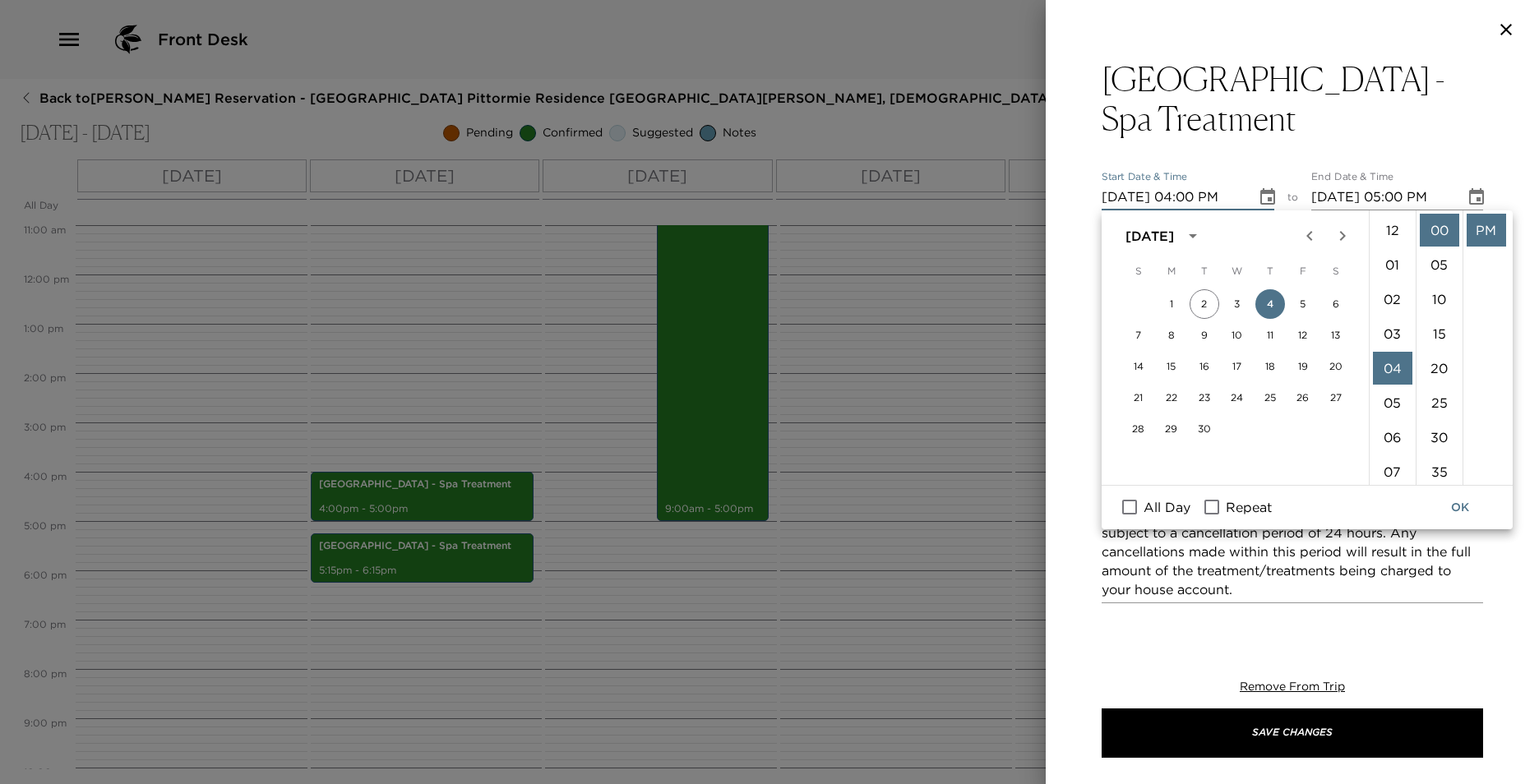
scroll to position [83, 0]
click at [1447, 233] on li "00" at bounding box center [1440, 230] width 40 height 33
click at [1390, 291] on li "04" at bounding box center [1393, 286] width 40 height 33
click at [1396, 238] on li "03" at bounding box center [1393, 252] width 40 height 33
click at [1390, 267] on li "04" at bounding box center [1393, 265] width 40 height 33
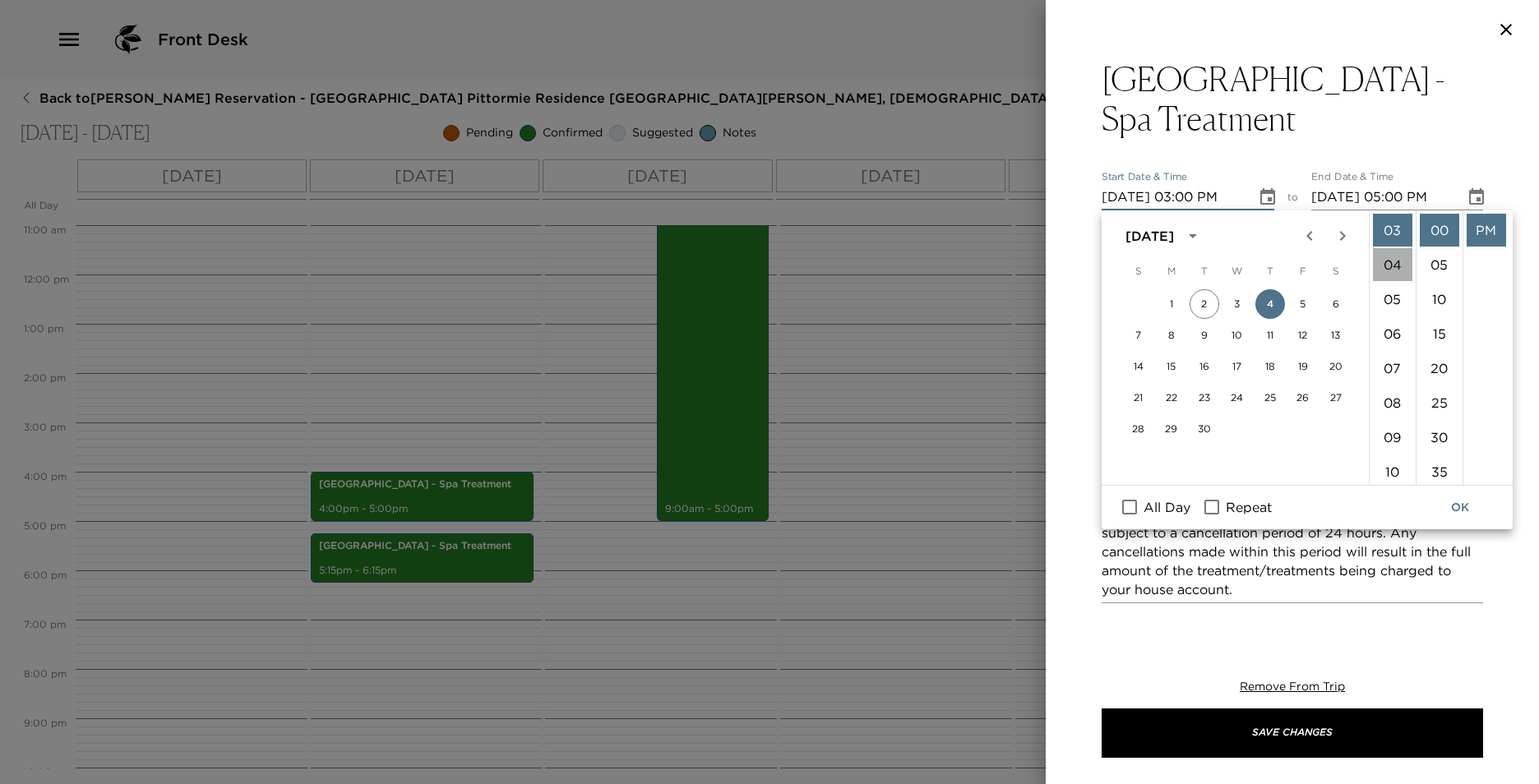
type input "[DATE] 04:00 PM"
click at [1469, 506] on button "OK" at bounding box center [1459, 508] width 52 height 30
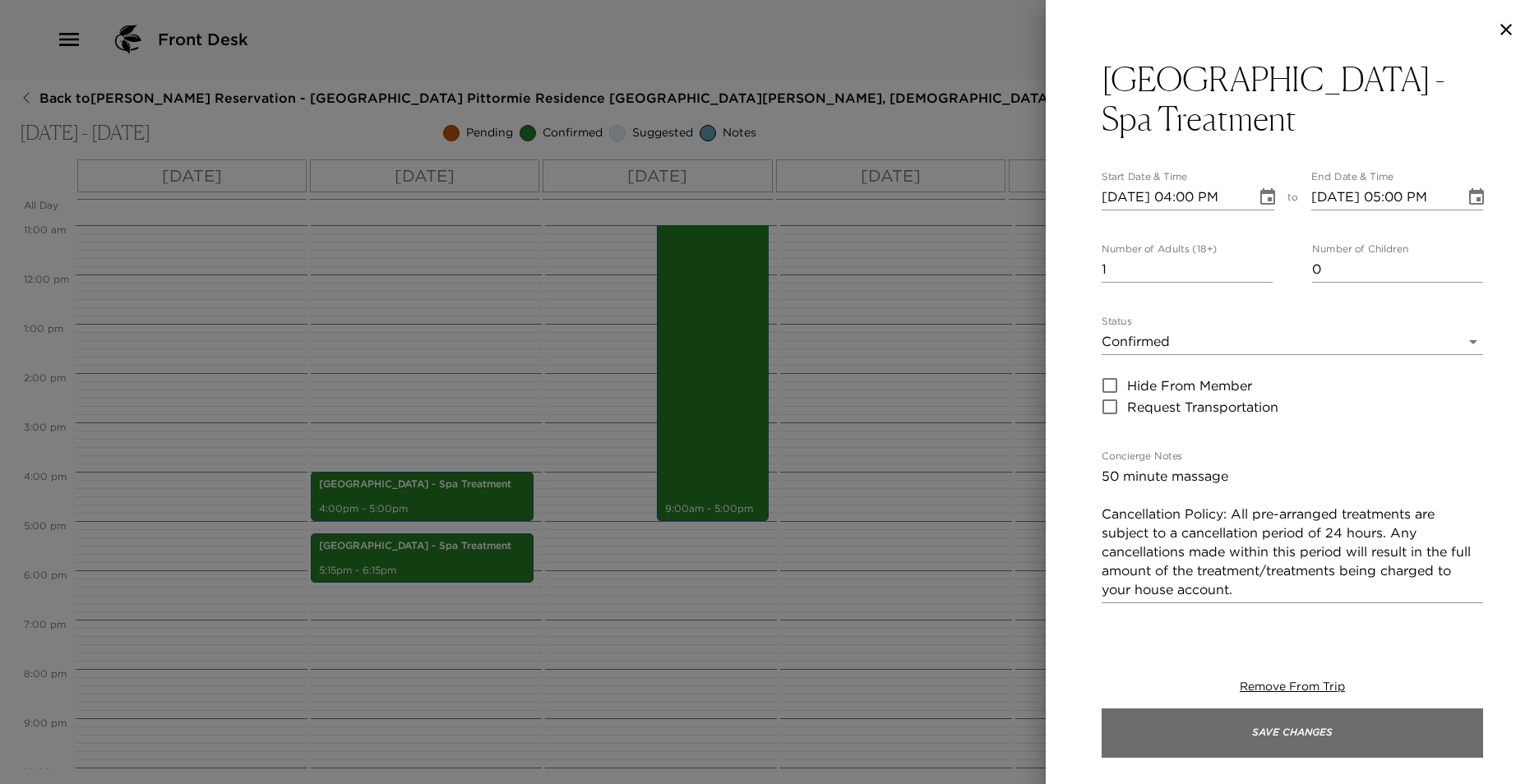
click at [1349, 730] on button "Save Changes" at bounding box center [1292, 733] width 382 height 49
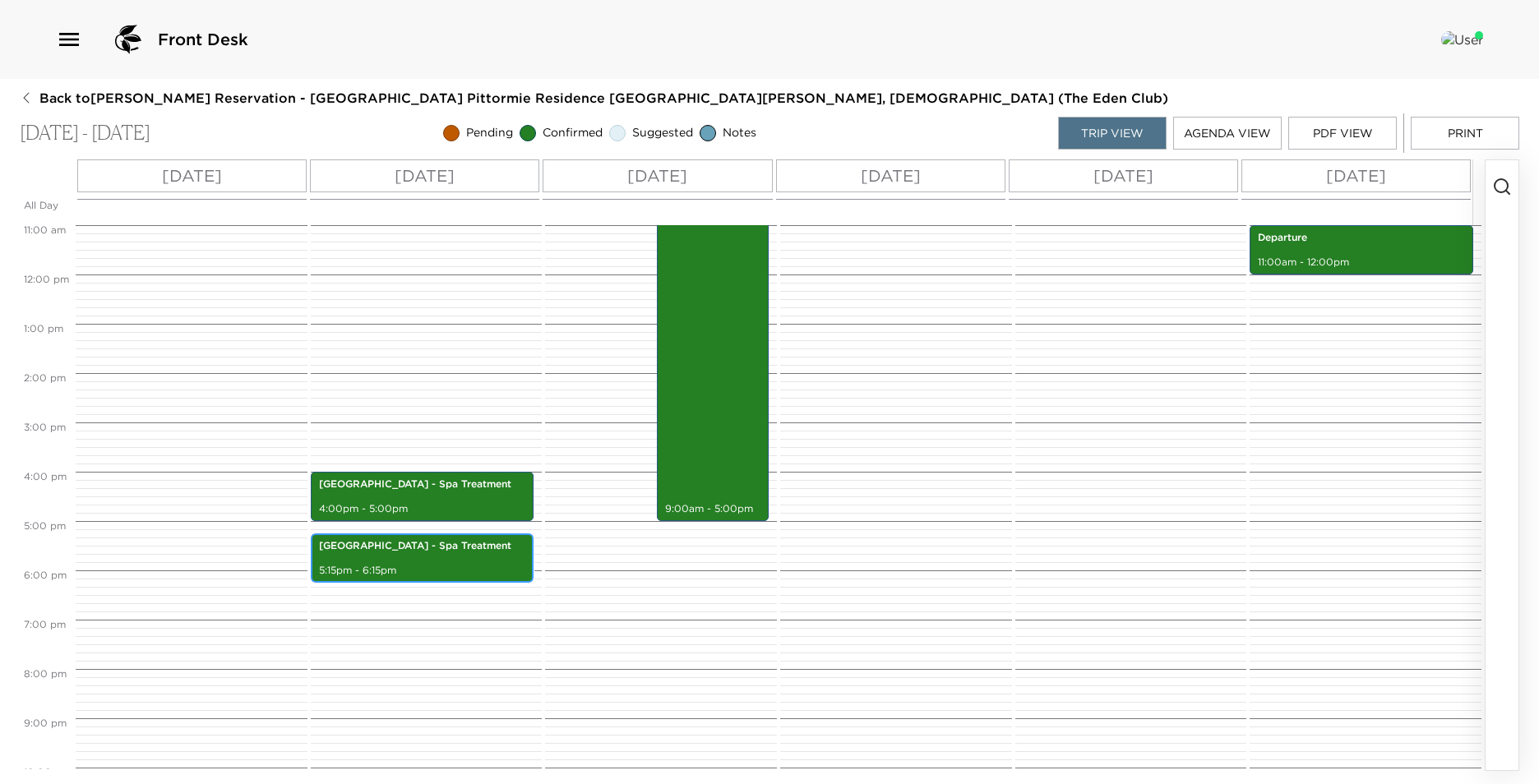
click at [404, 561] on div "[GEOGRAPHIC_DATA] - Spa Treatment 5:15pm - 6:15pm" at bounding box center [422, 558] width 214 height 45
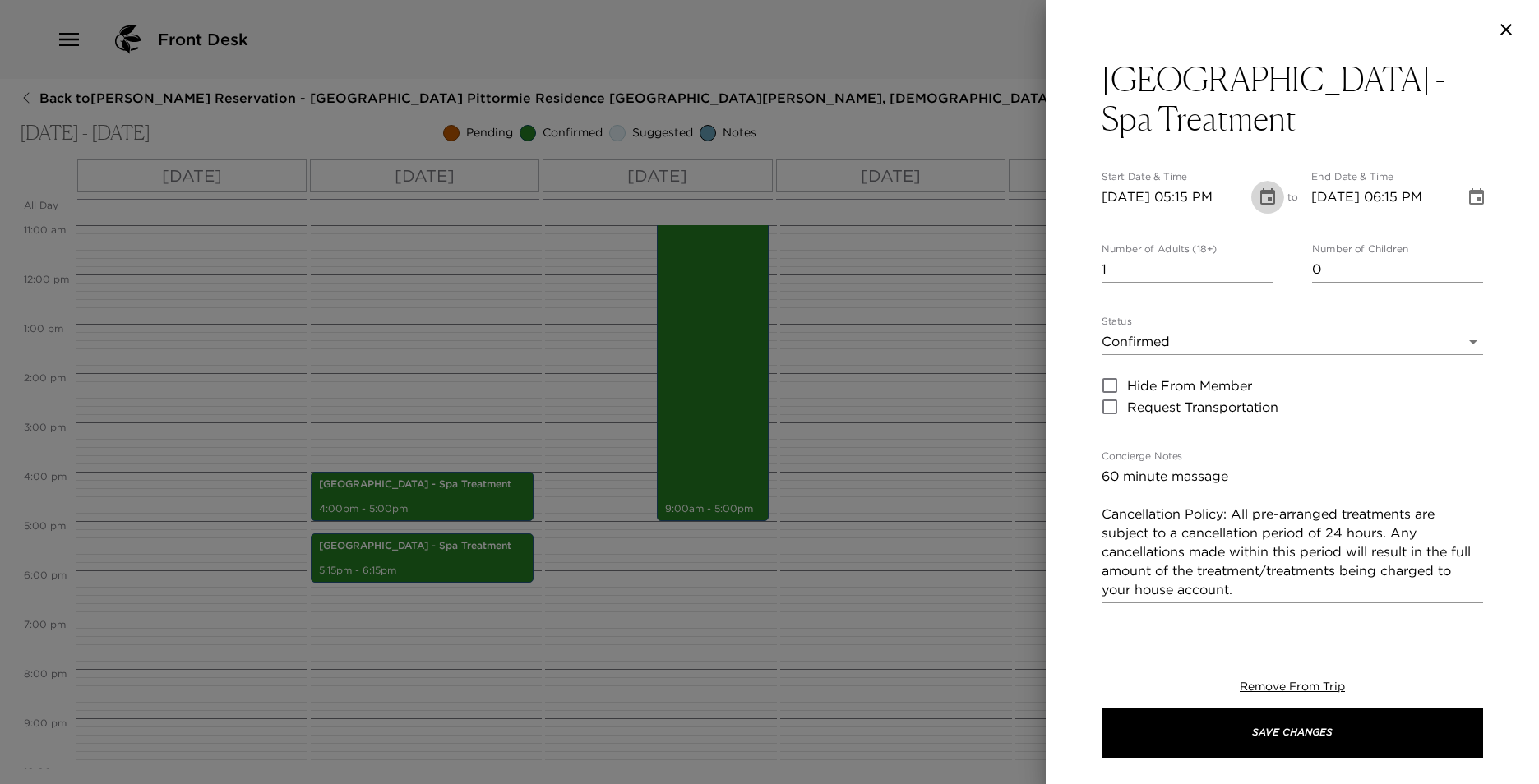
click at [1267, 191] on icon "Choose date, selected date is Sep 4, 2025" at bounding box center [1268, 196] width 15 height 16
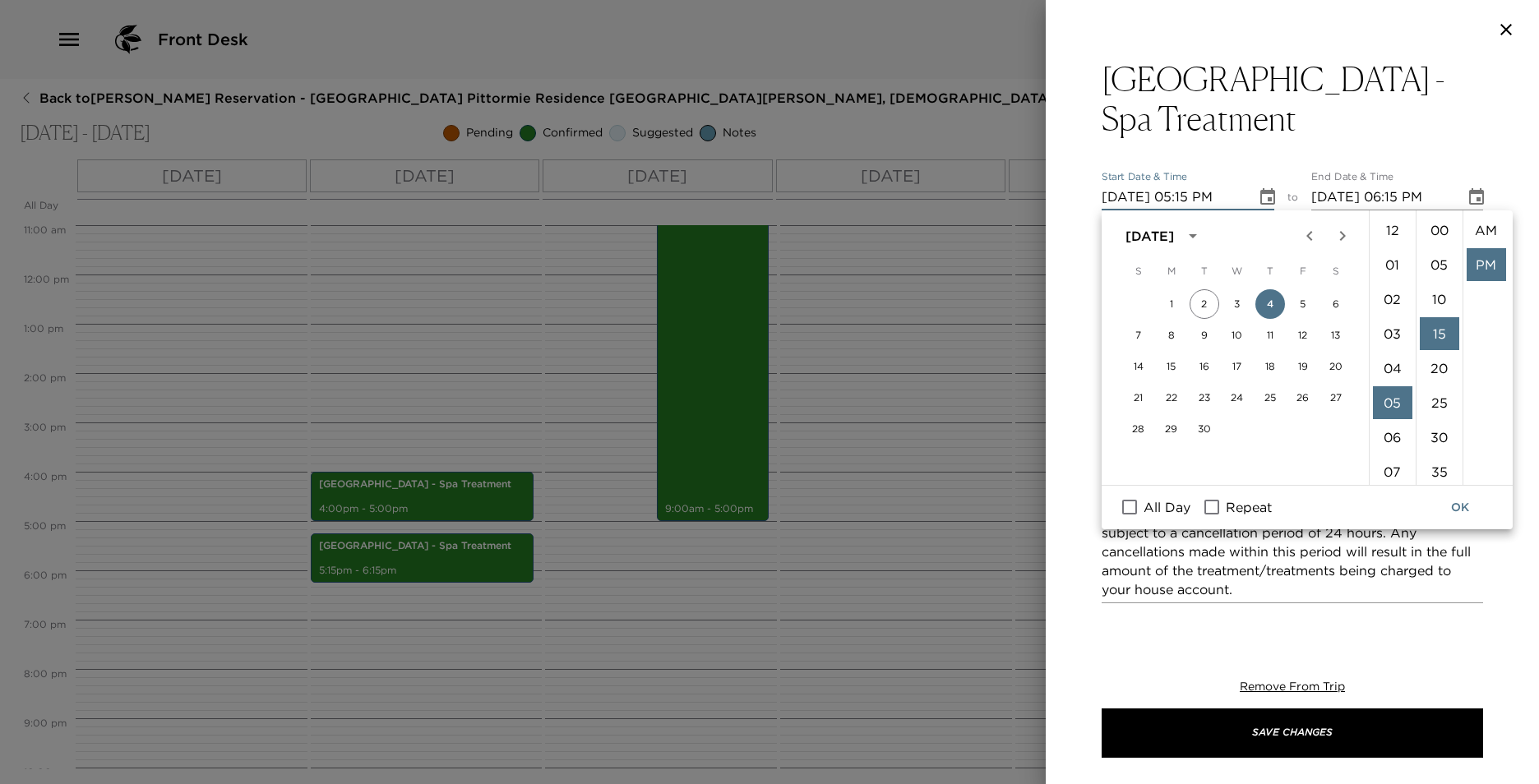
scroll to position [34, 0]
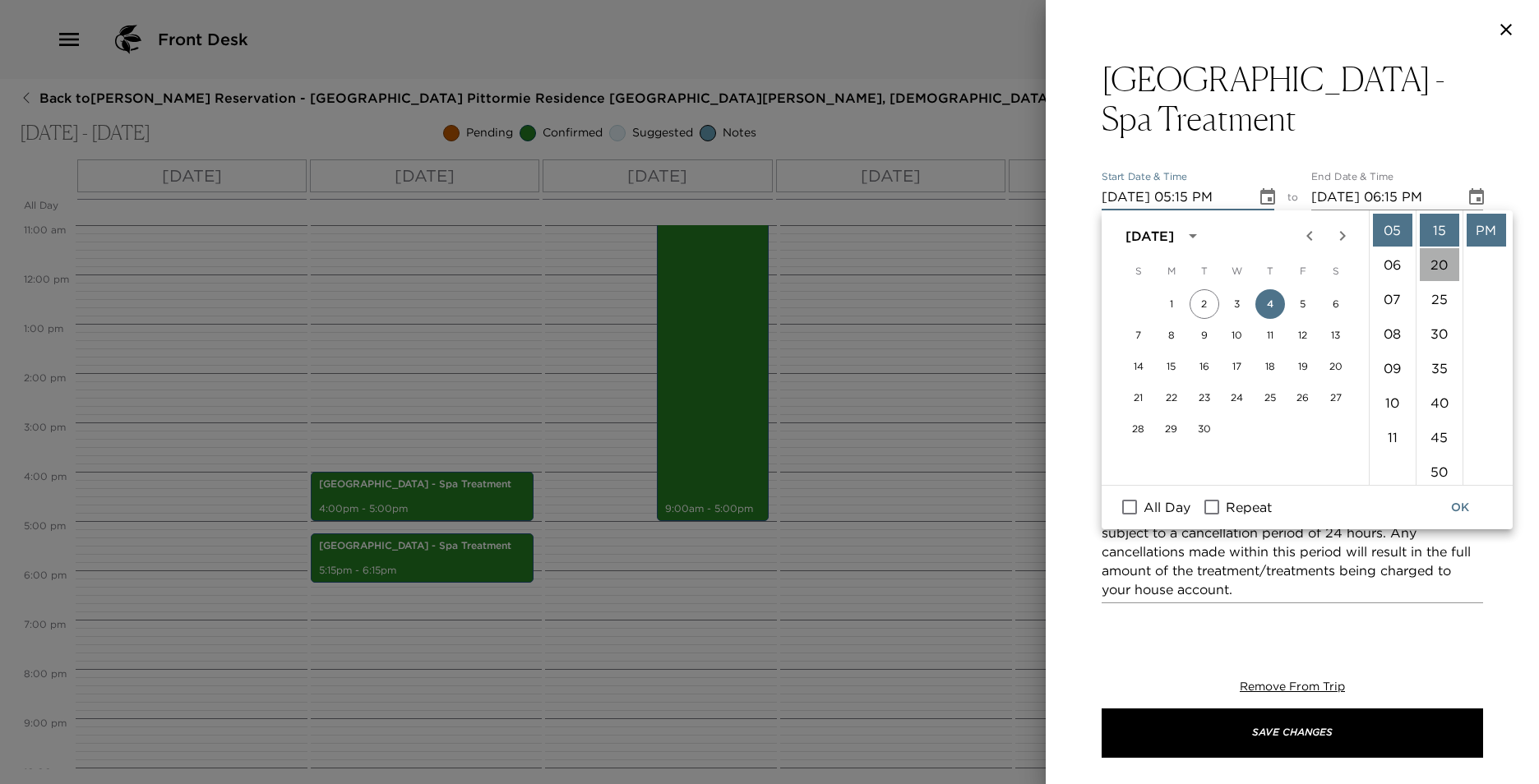
click at [1441, 258] on li "20" at bounding box center [1440, 265] width 40 height 33
click at [1441, 269] on li "15" at bounding box center [1440, 277] width 40 height 33
type input "[DATE] 05:15 PM"
click at [1467, 506] on button "OK" at bounding box center [1459, 508] width 52 height 30
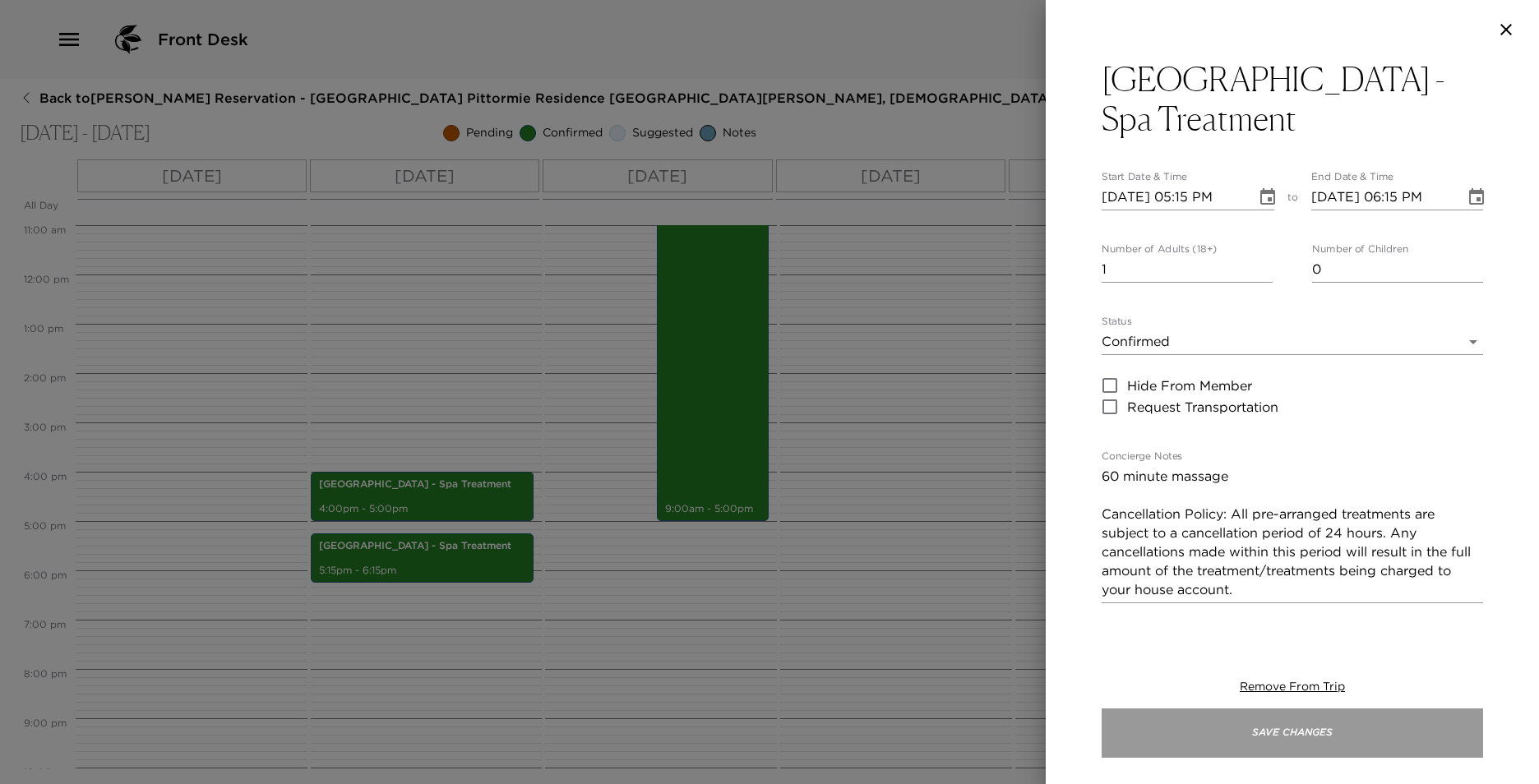
click at [1358, 745] on button "Save Changes" at bounding box center [1292, 733] width 382 height 49
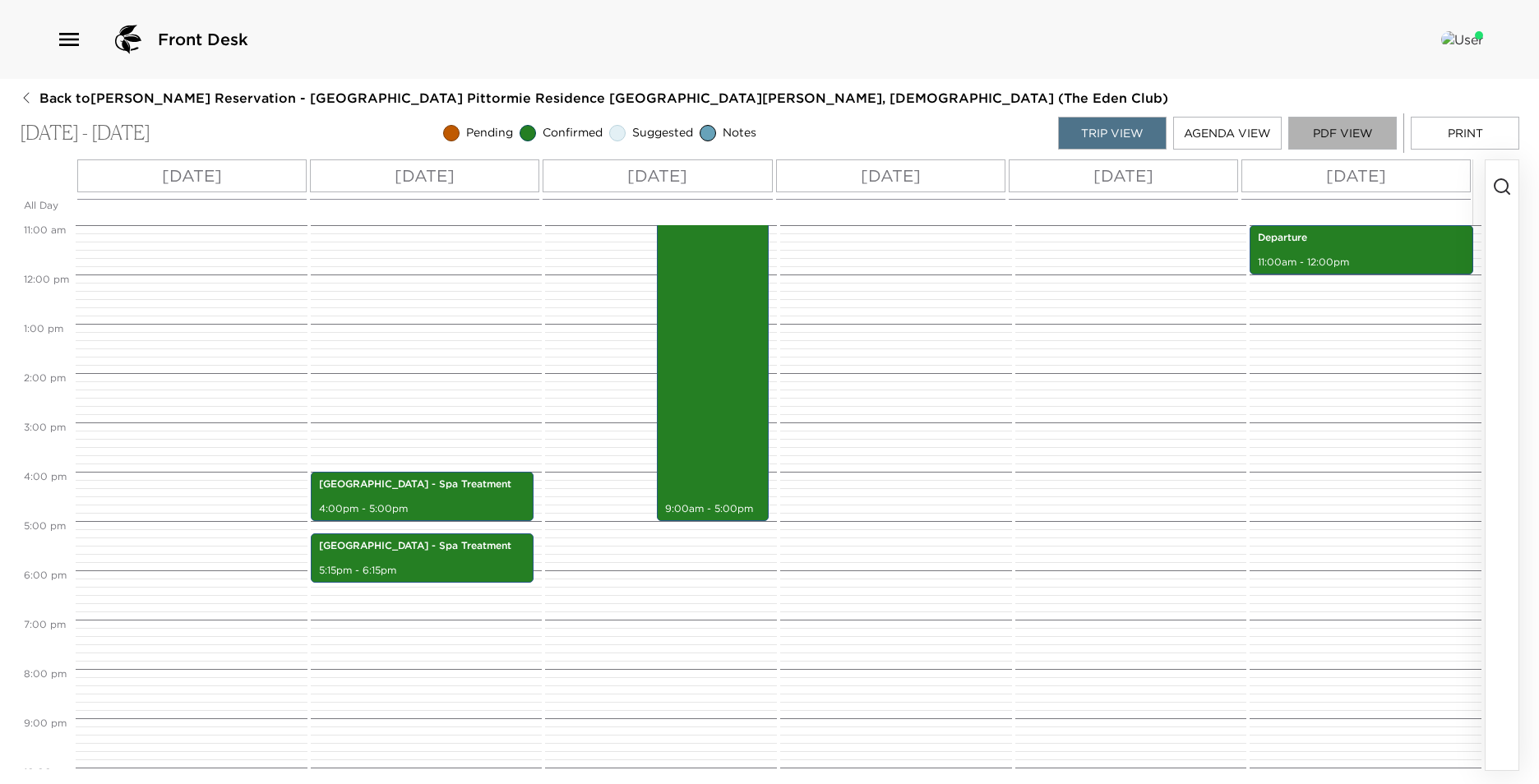
click at [1373, 134] on button "PDF View" at bounding box center [1342, 133] width 108 height 33
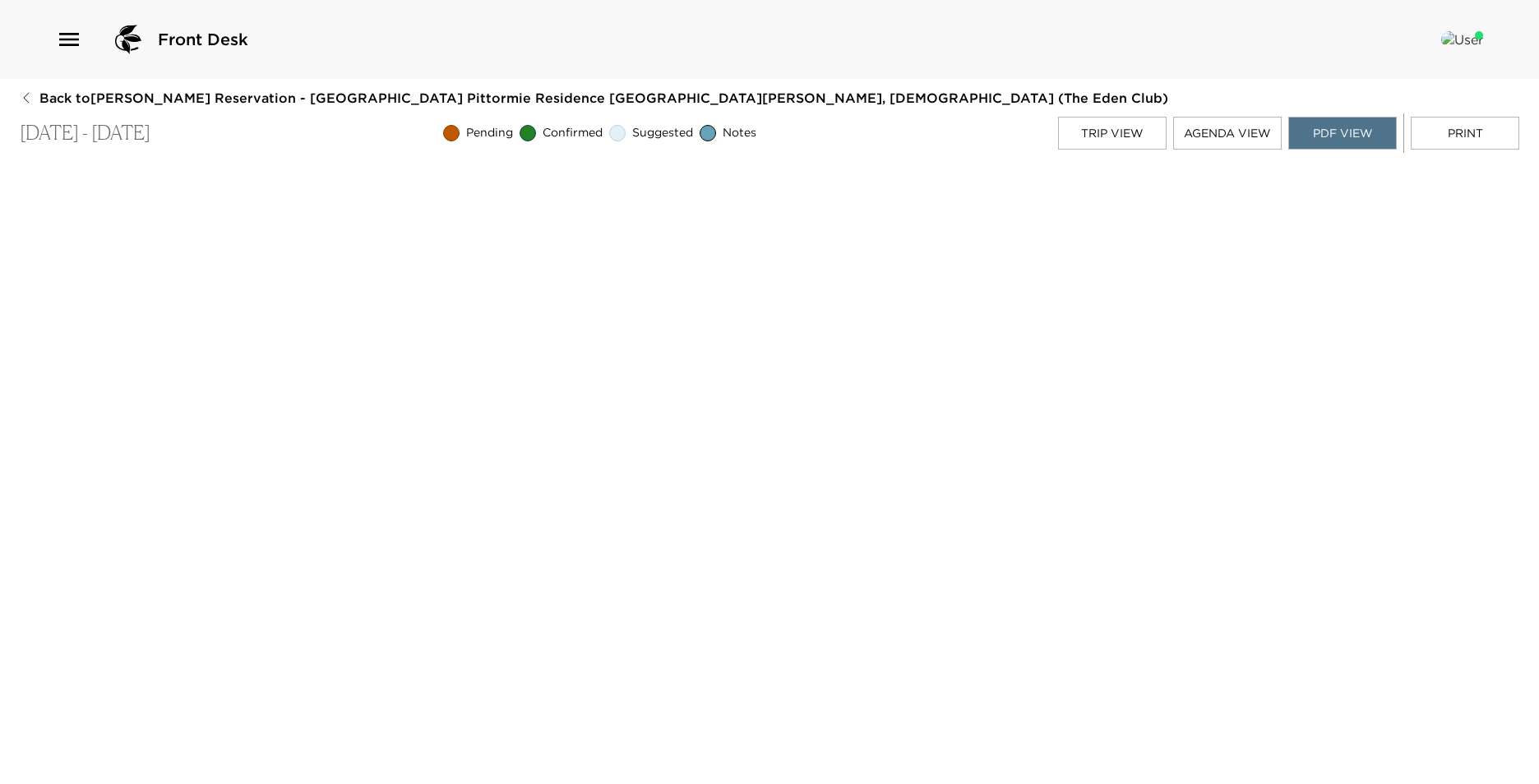
click at [1083, 116] on div "Trip View Agenda View PDF View Print" at bounding box center [1289, 134] width 461 height 40
click at [1096, 127] on button "Trip View" at bounding box center [1113, 133] width 108 height 33
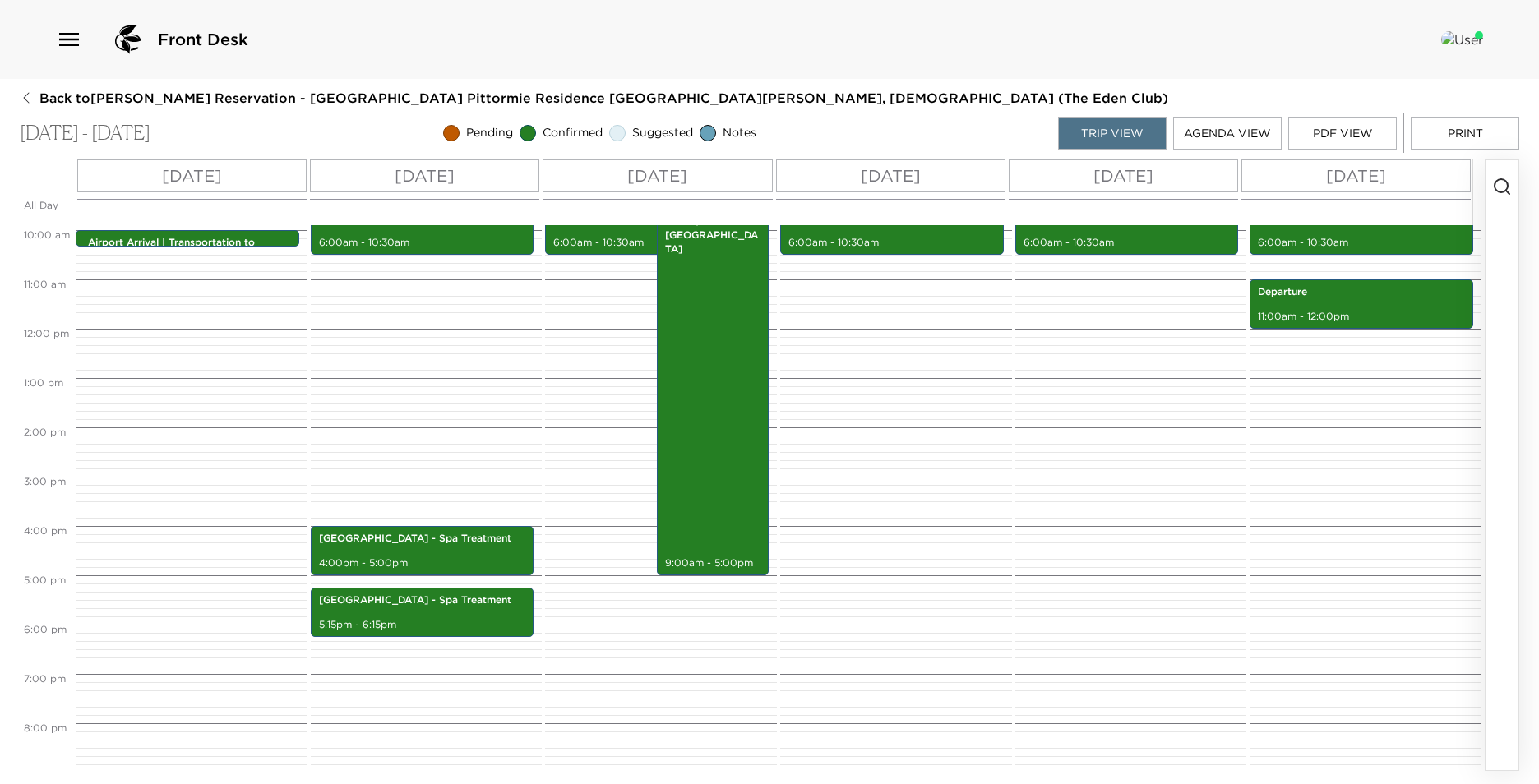
scroll to position [460, 0]
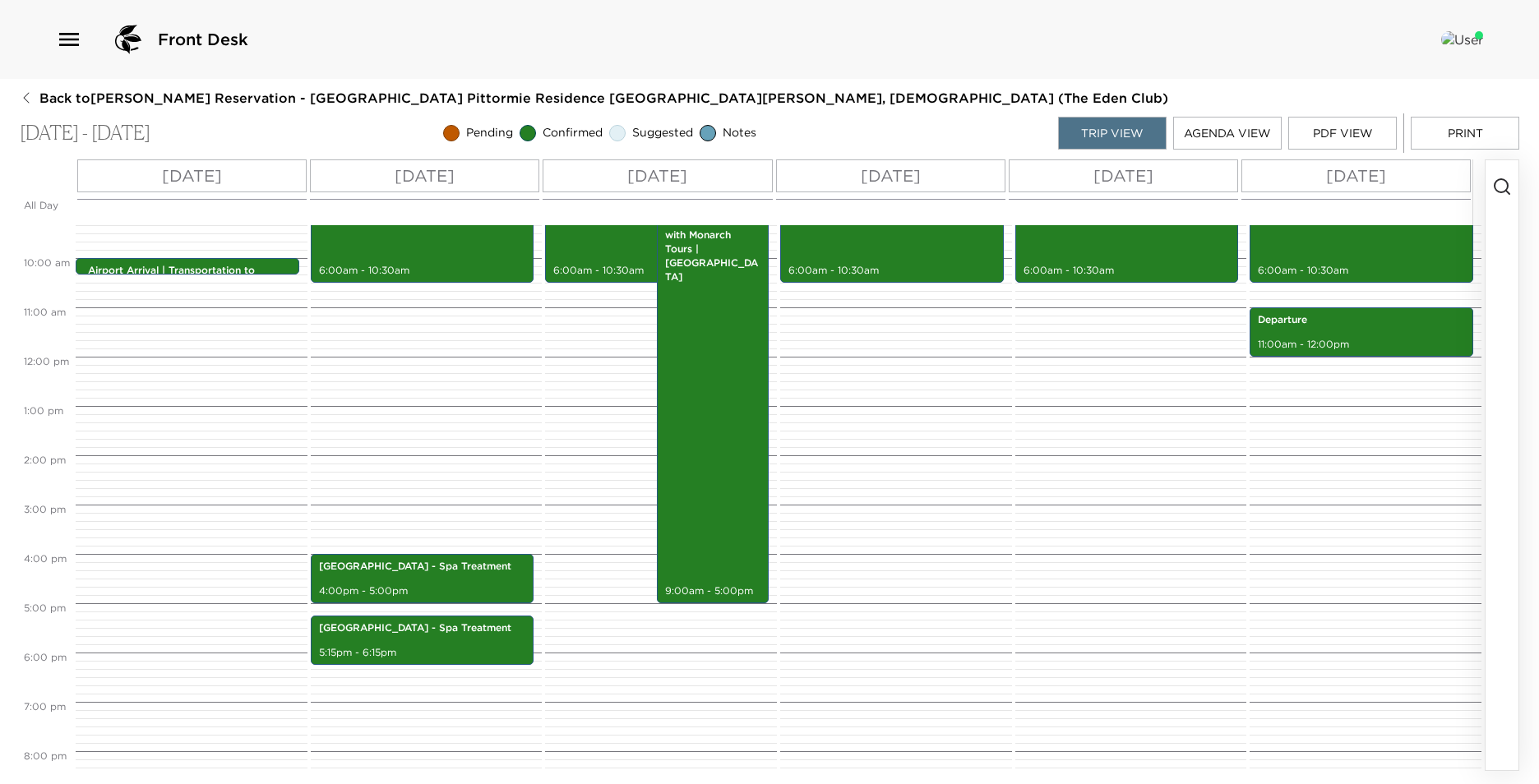
click at [1331, 131] on button "PDF View" at bounding box center [1342, 133] width 108 height 33
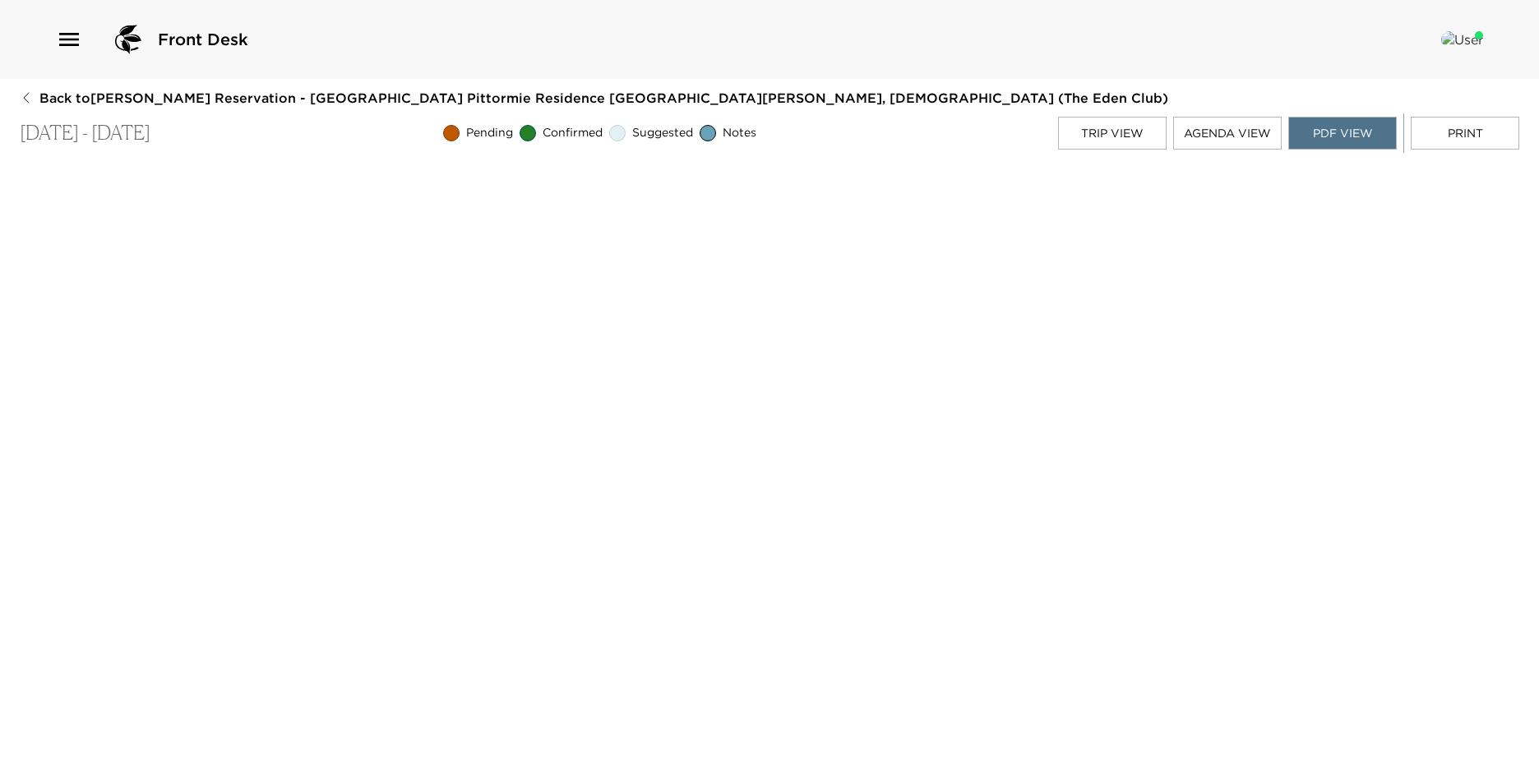
click at [1248, 138] on button "Agenda View" at bounding box center [1228, 133] width 108 height 33
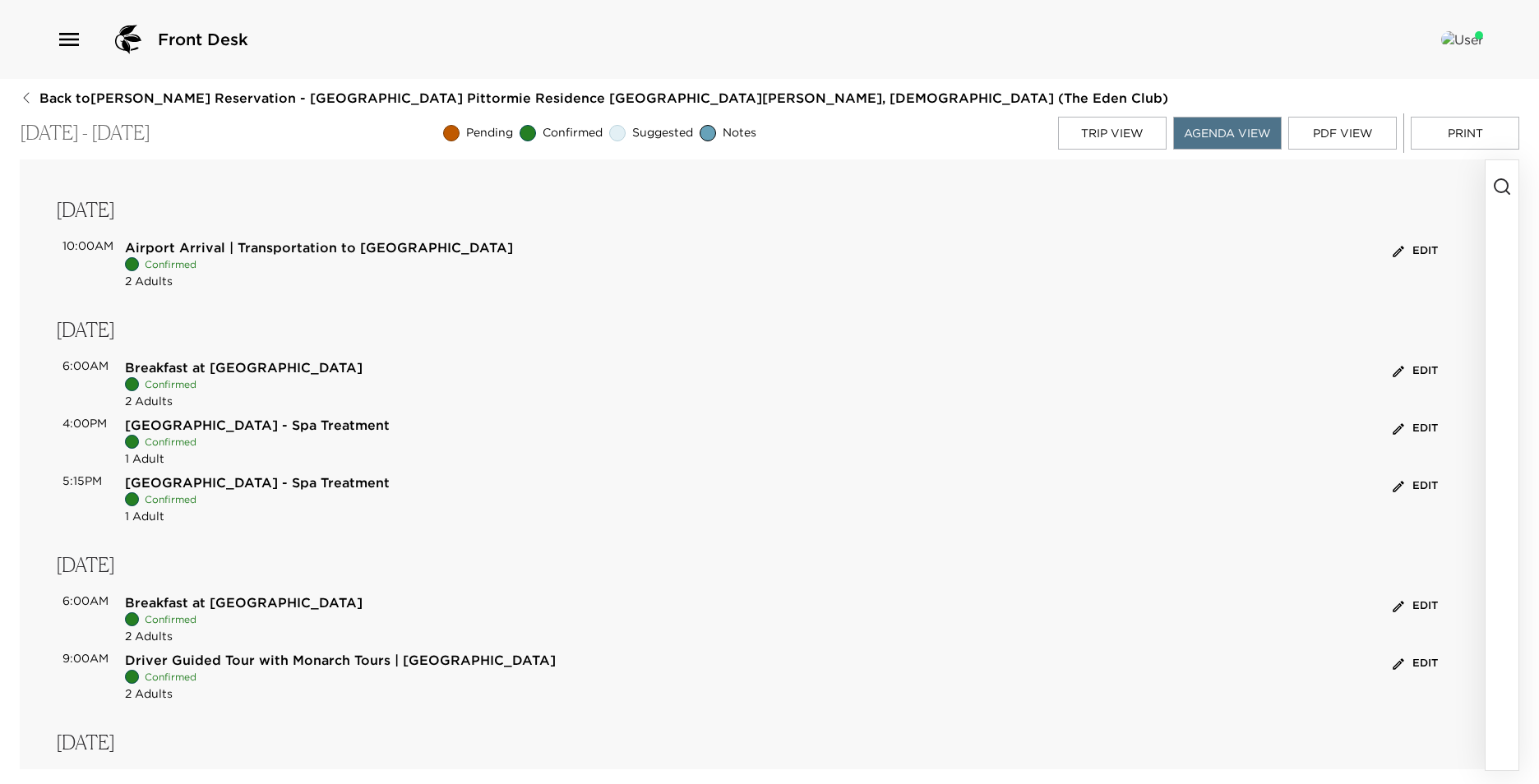
click at [1321, 125] on button "PDF View" at bounding box center [1342, 133] width 108 height 33
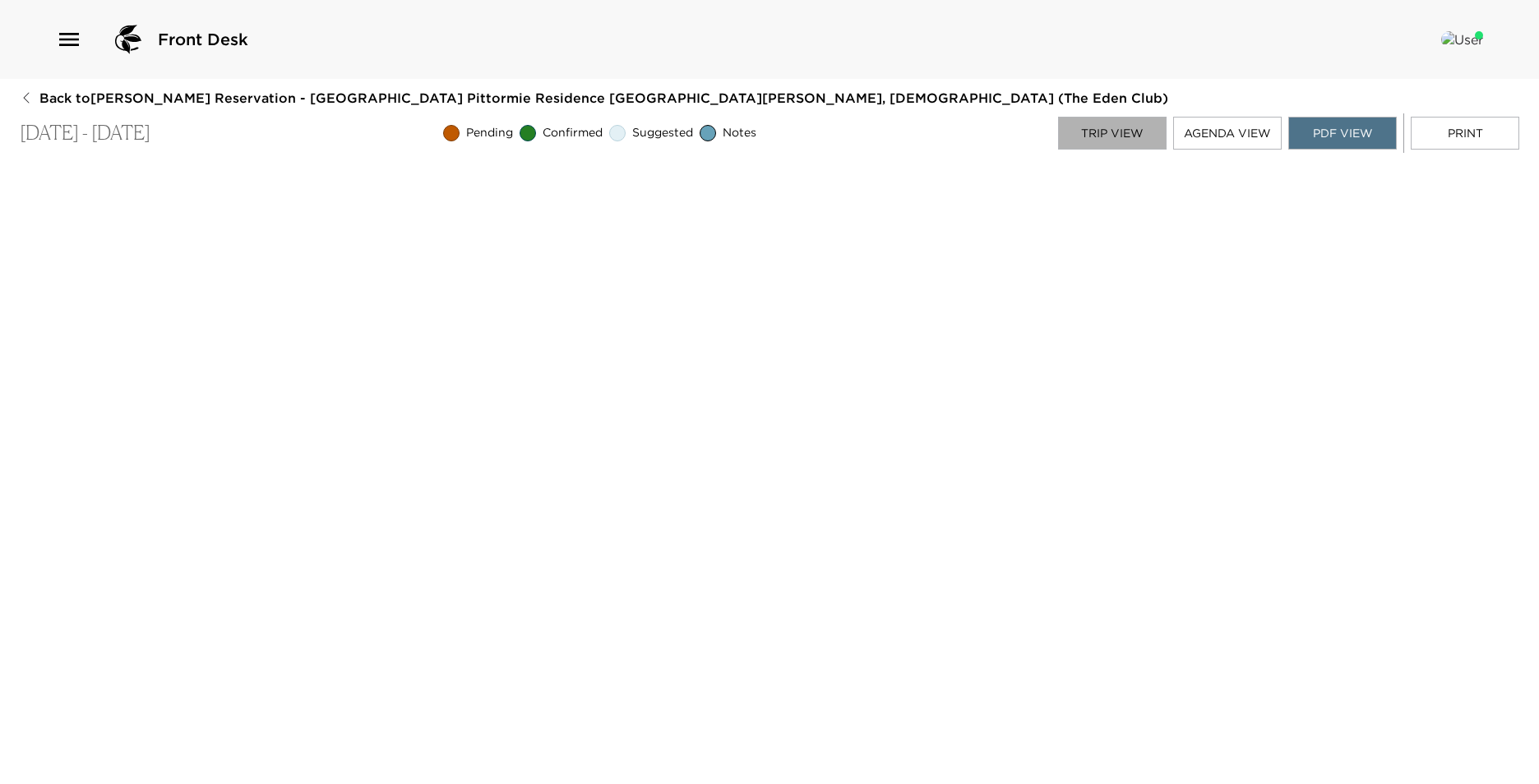
click at [1094, 120] on button "Trip View" at bounding box center [1113, 133] width 108 height 33
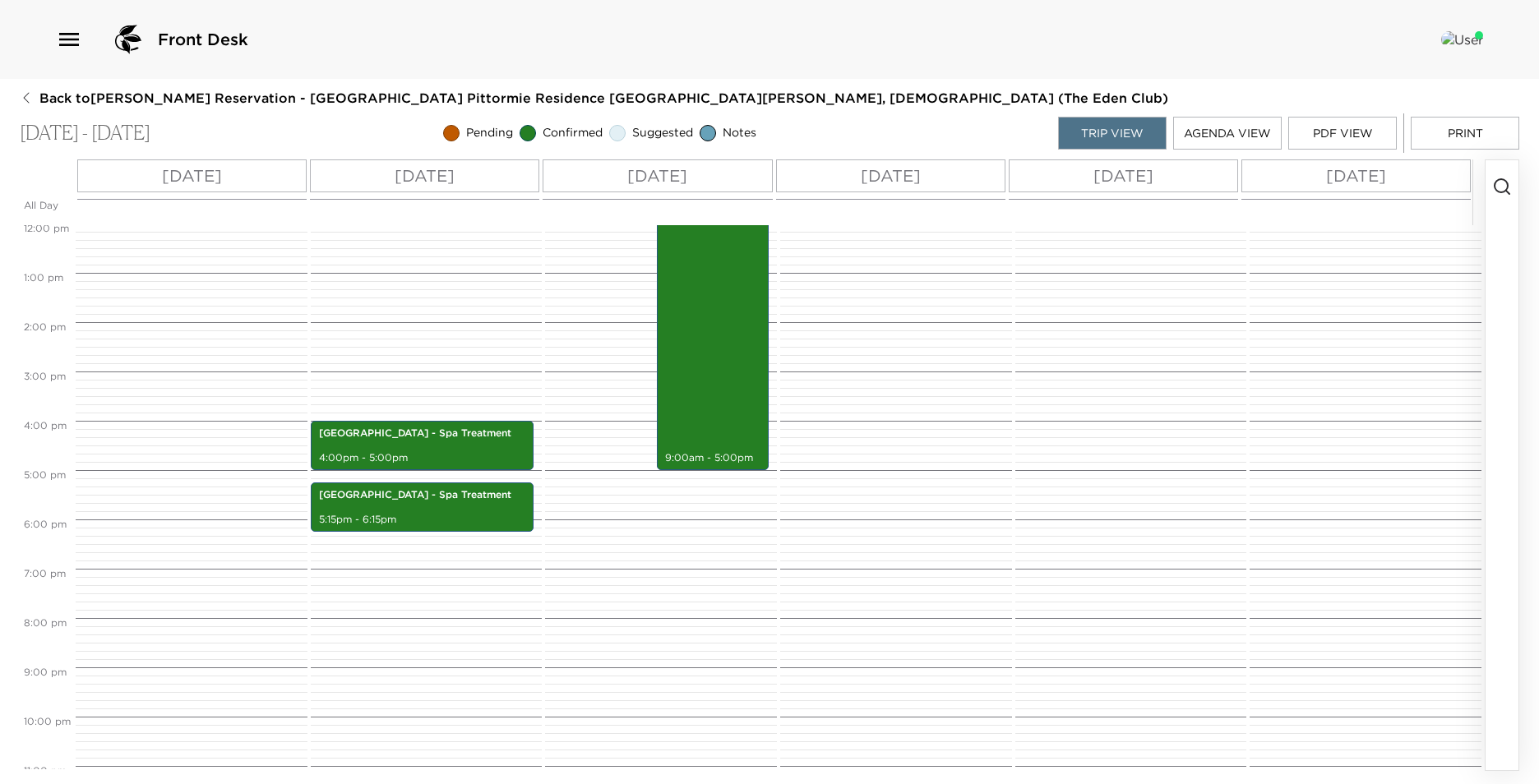
scroll to position [625, 0]
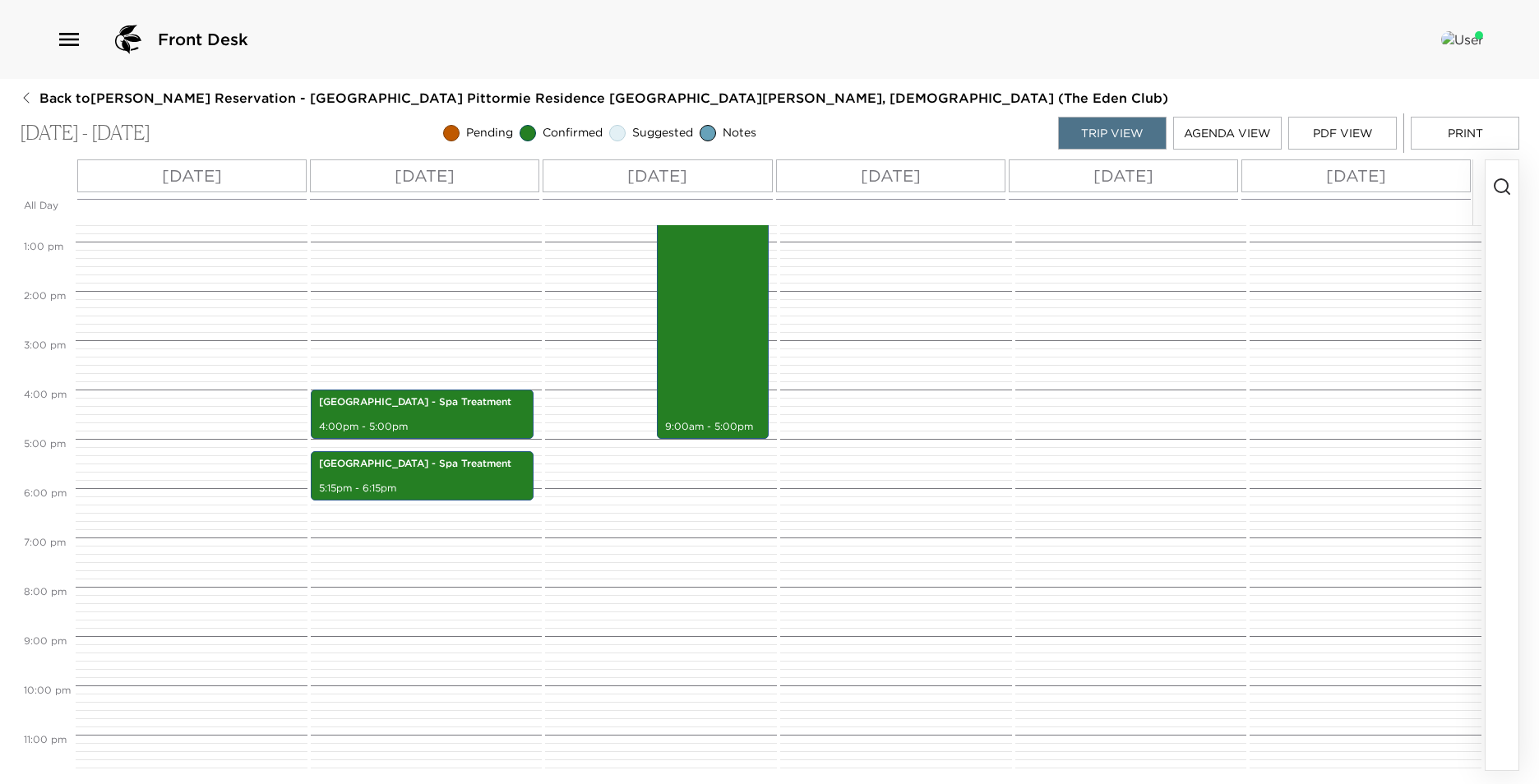
click at [1343, 127] on button "PDF View" at bounding box center [1342, 133] width 108 height 33
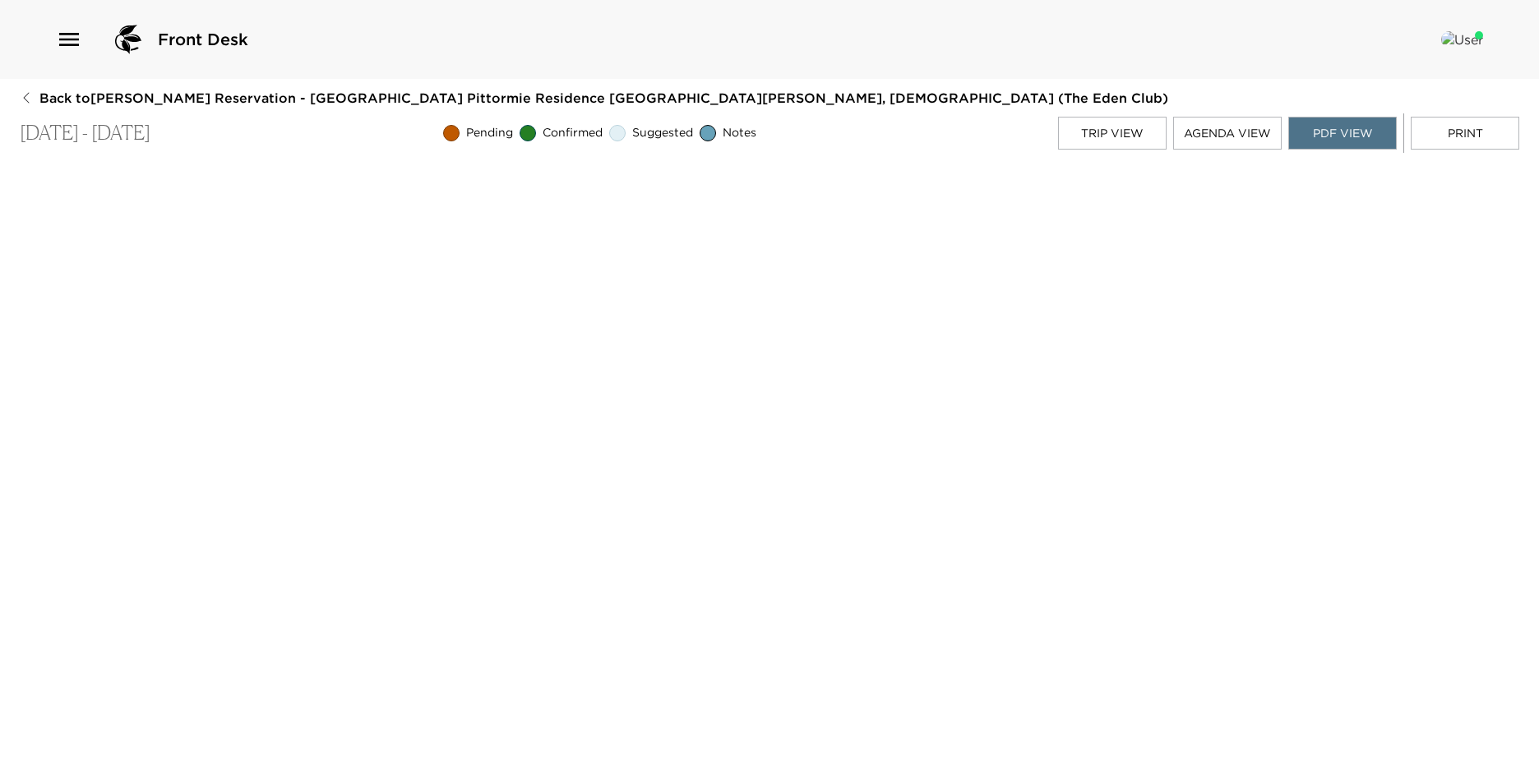
click at [1128, 134] on button "Trip View" at bounding box center [1113, 133] width 108 height 33
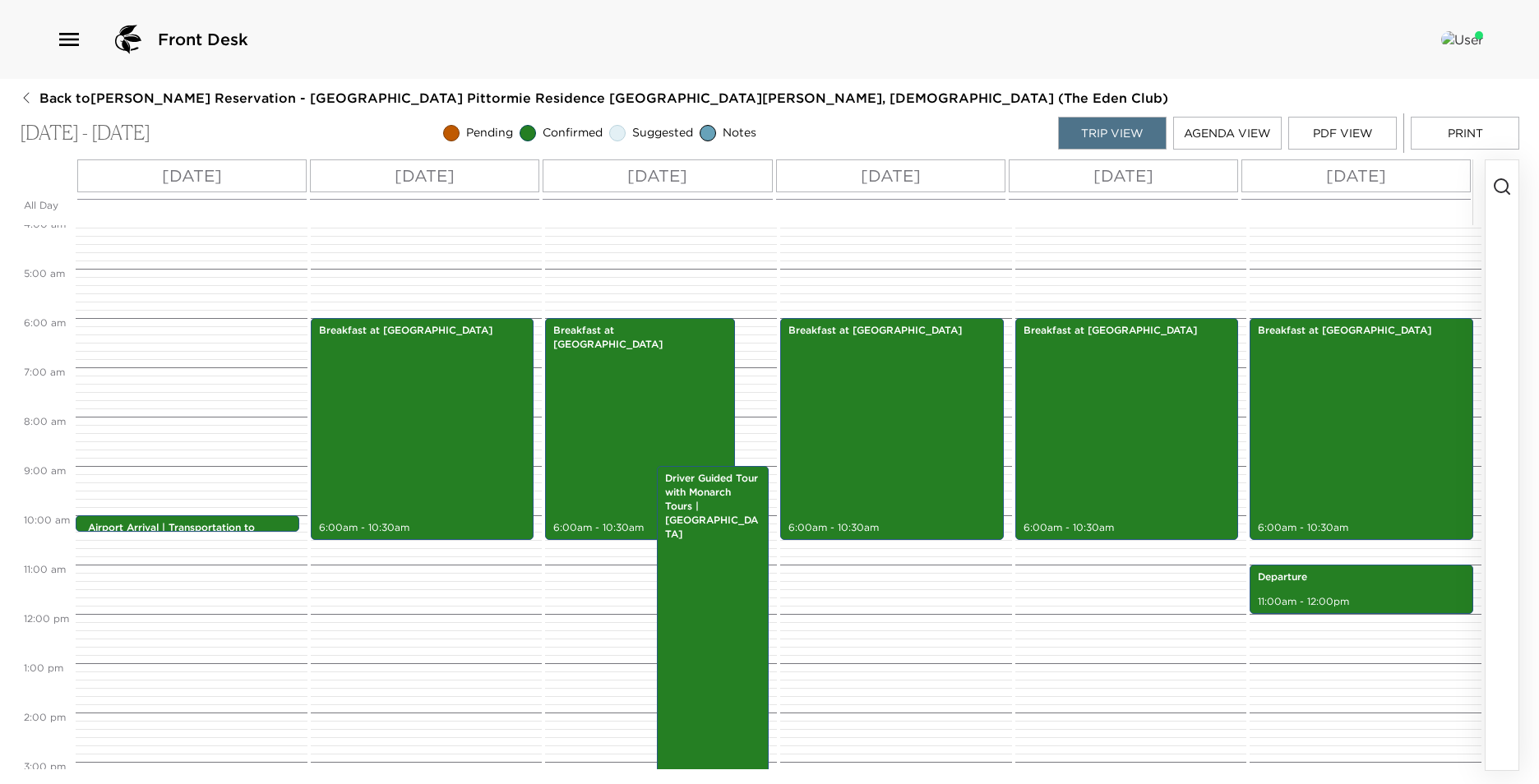
scroll to position [49, 0]
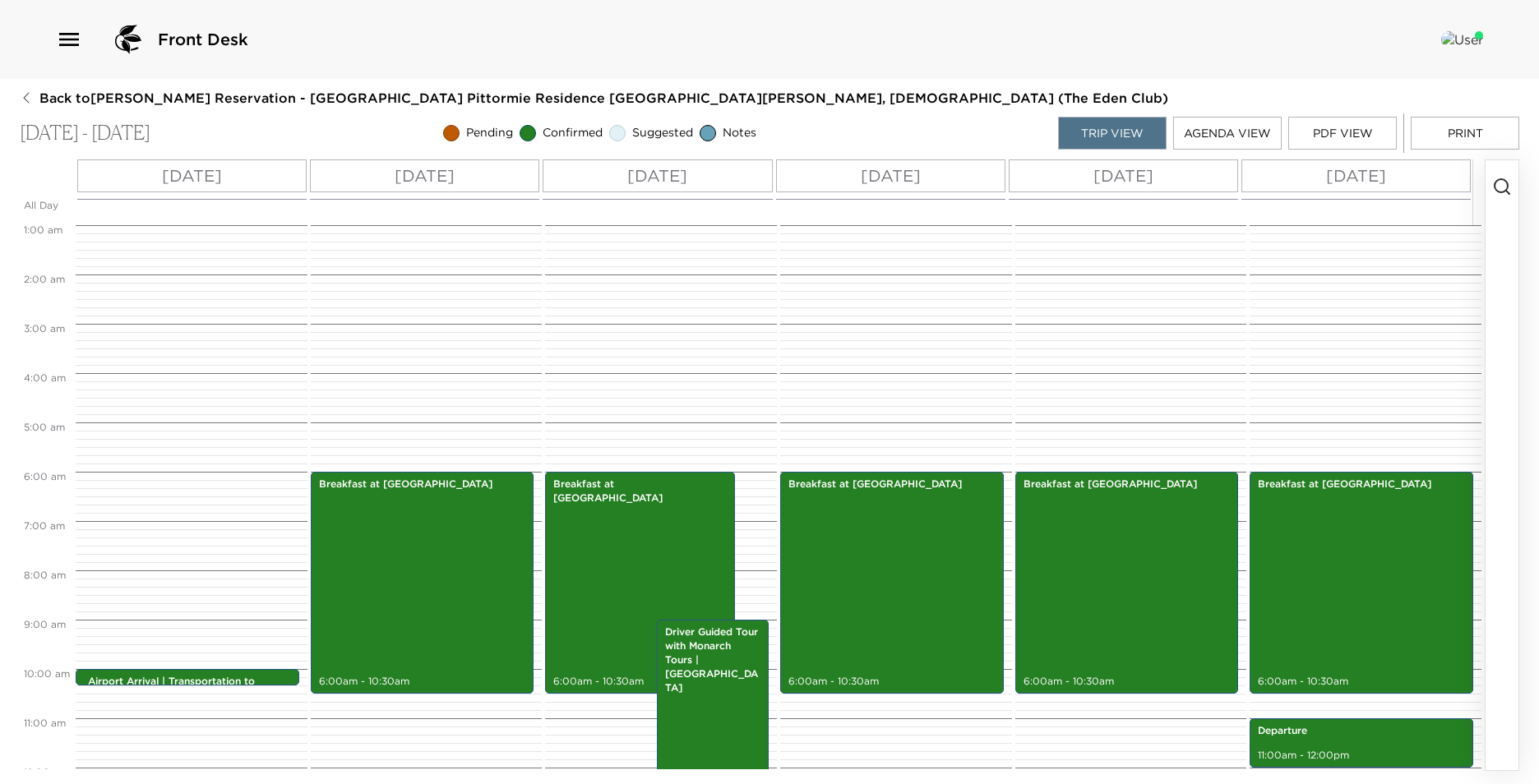
click at [1344, 136] on button "PDF View" at bounding box center [1342, 133] width 108 height 33
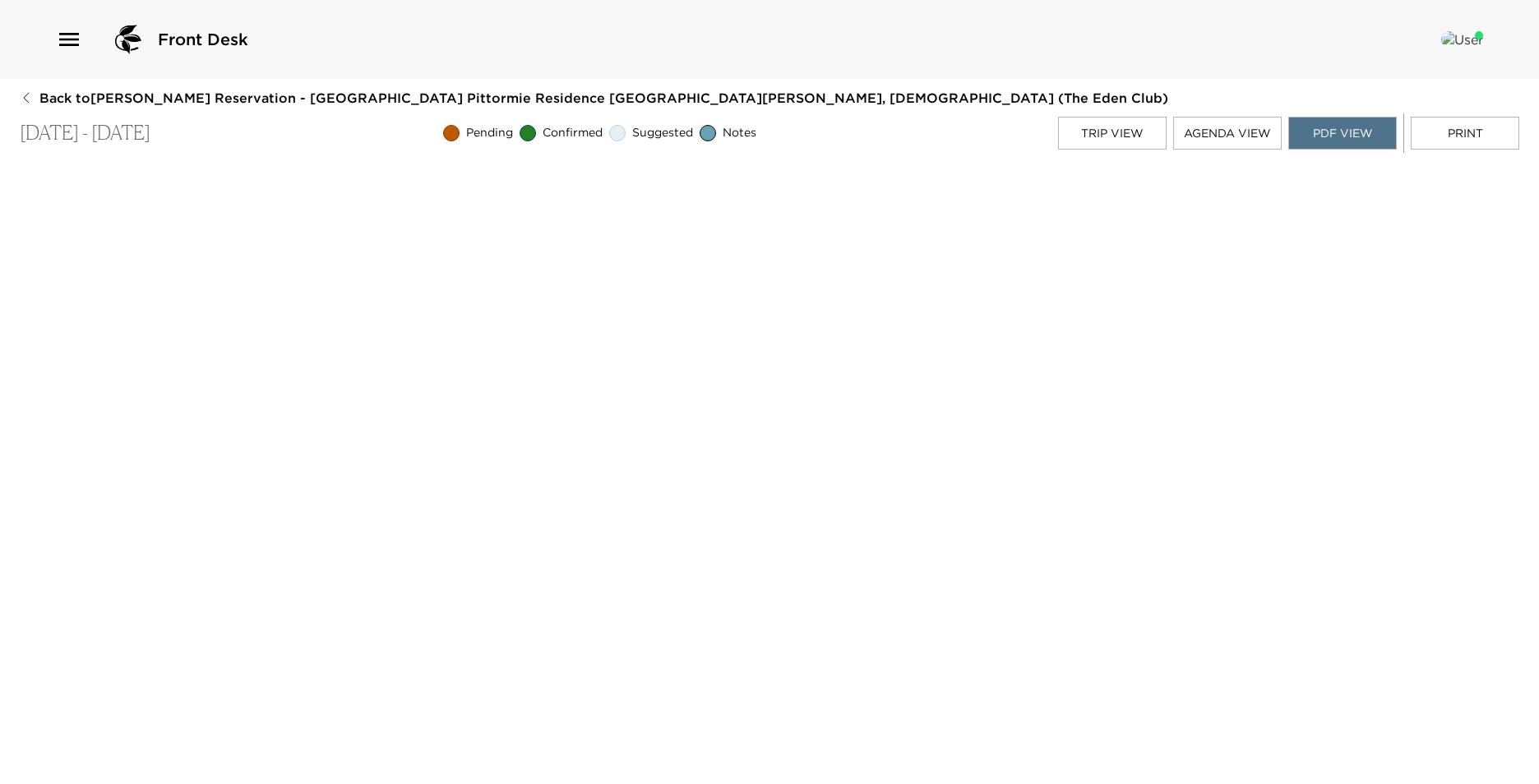
click at [1143, 140] on button "Trip View" at bounding box center [1113, 133] width 108 height 33
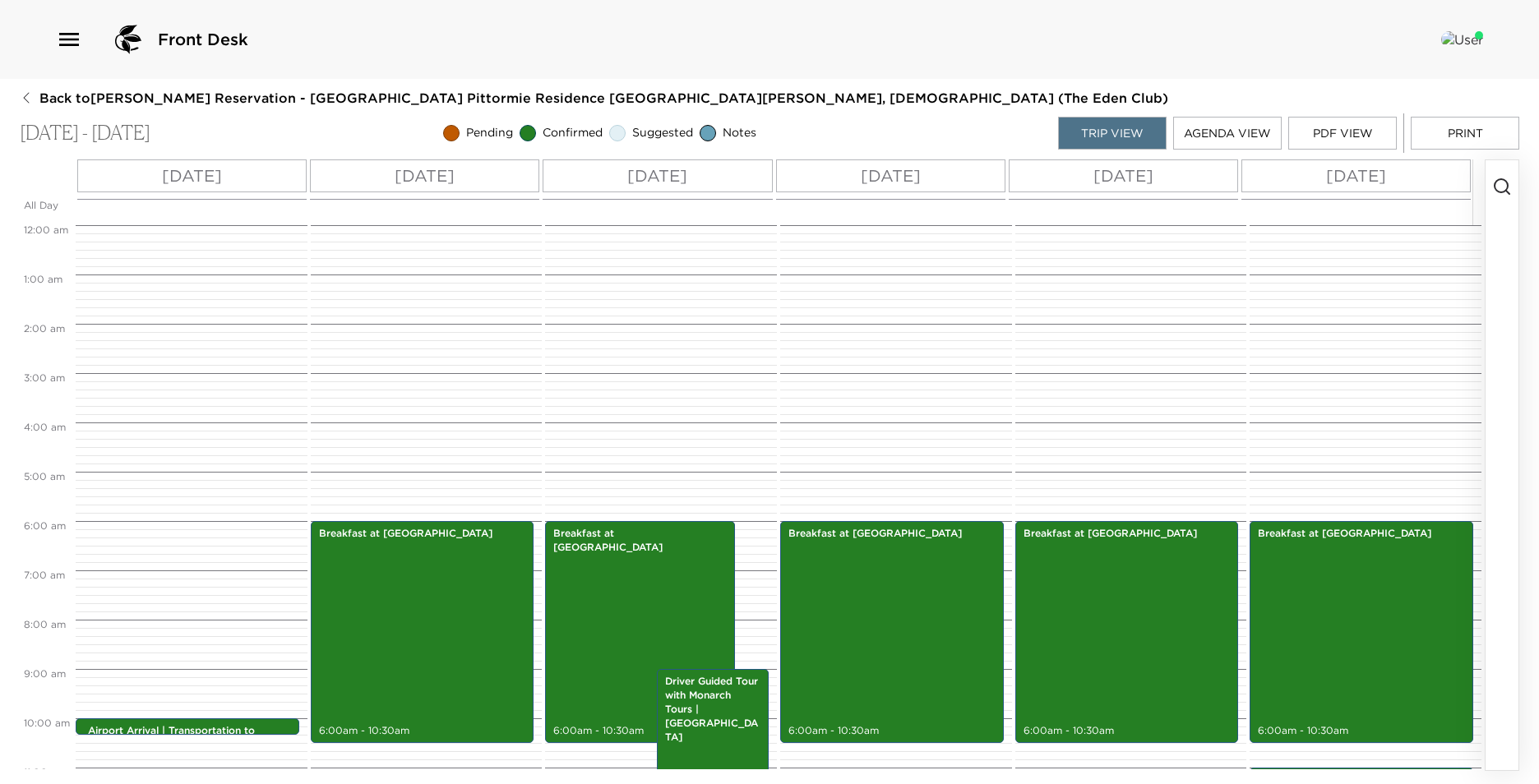
scroll to position [296, 0]
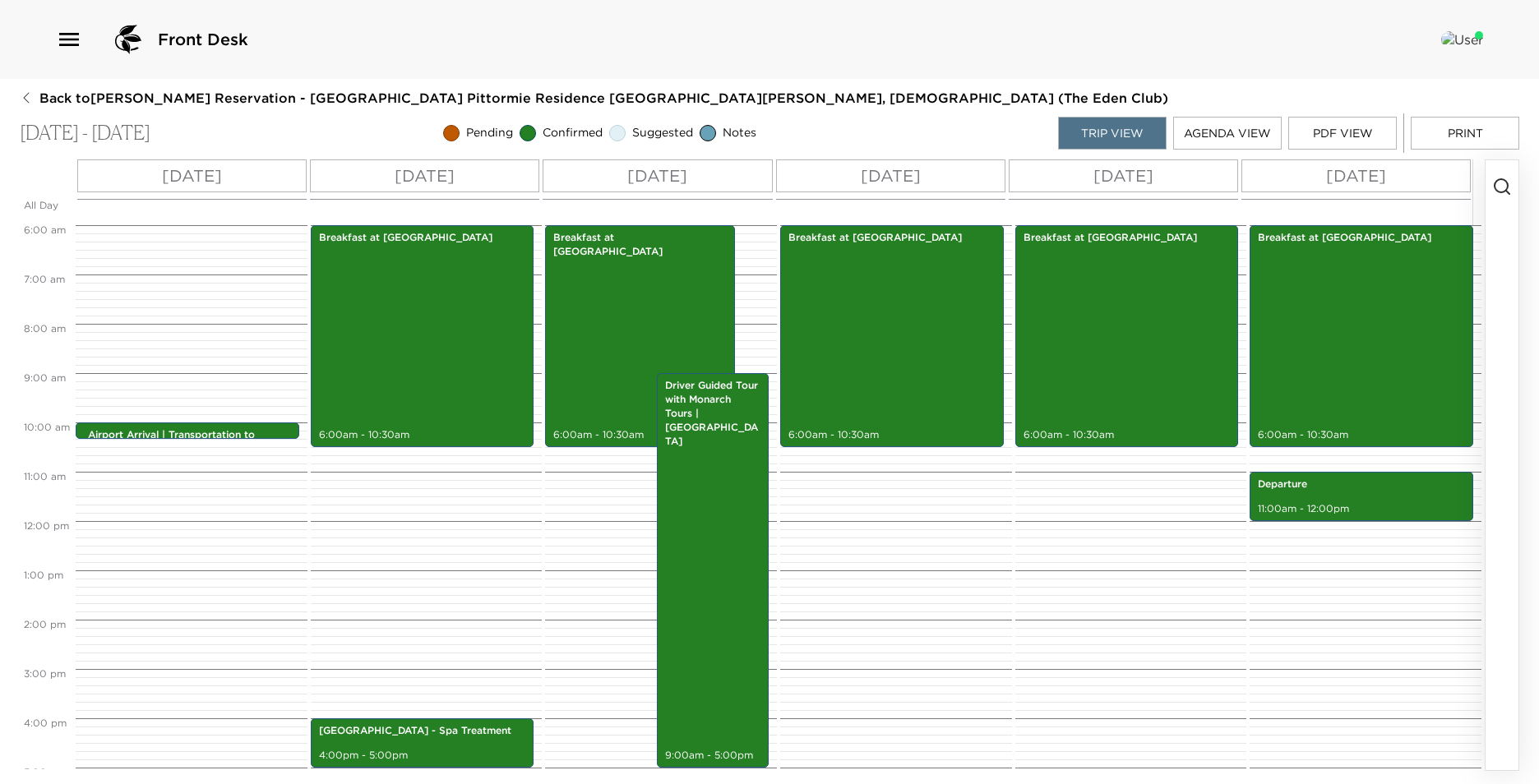
click at [1336, 133] on button "PDF View" at bounding box center [1342, 133] width 108 height 33
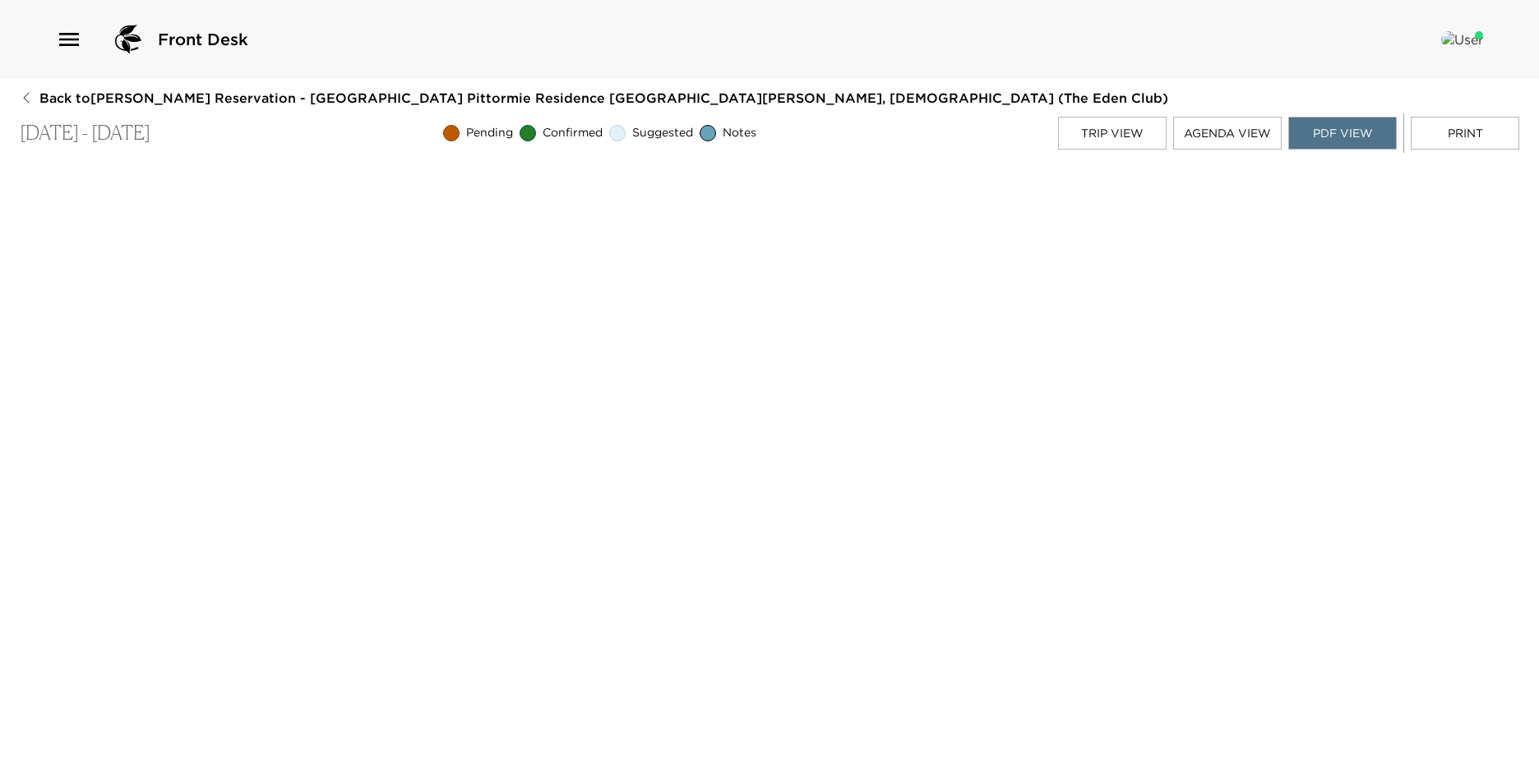
click at [1098, 141] on button "Trip View" at bounding box center [1113, 133] width 108 height 33
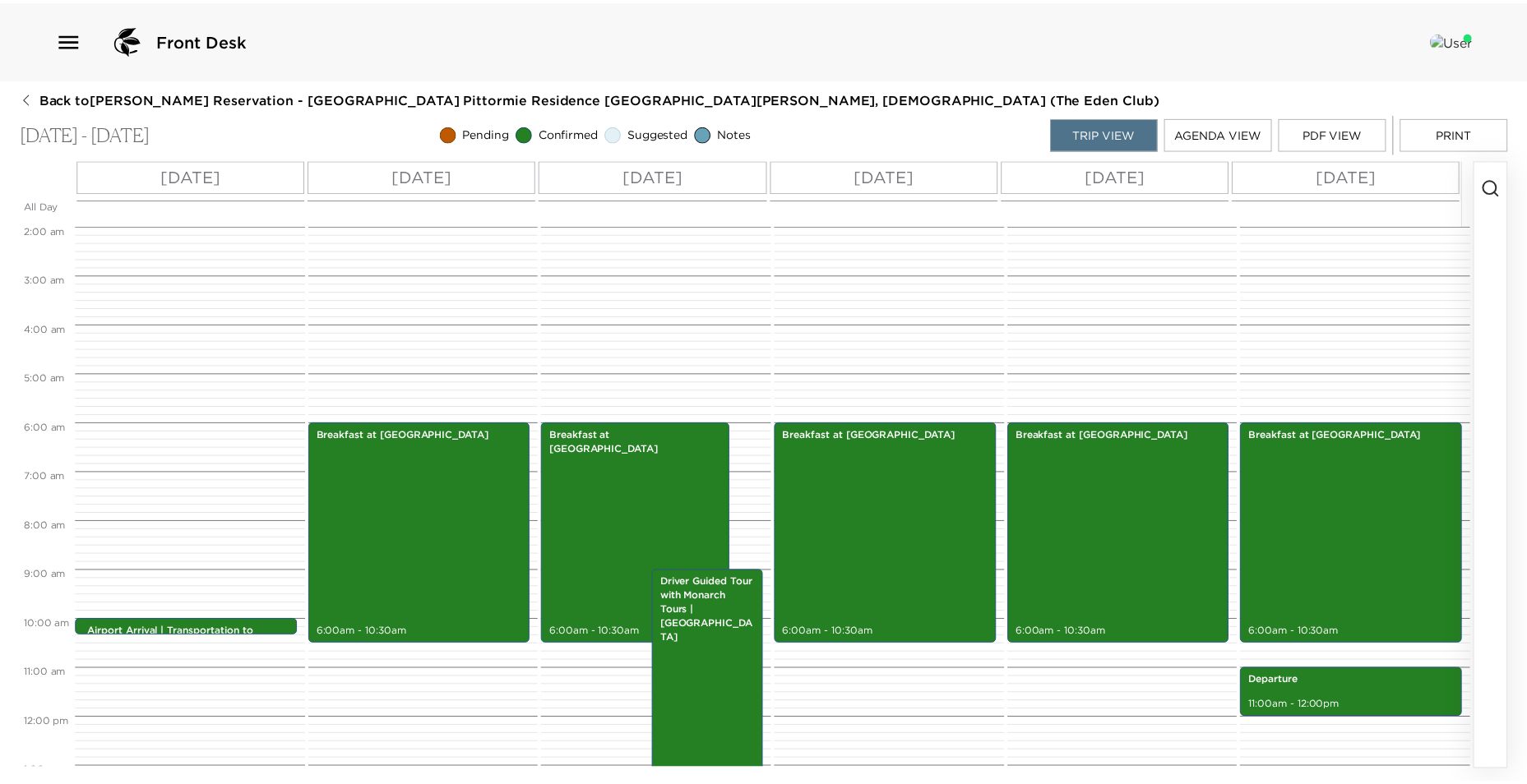
scroll to position [0, 0]
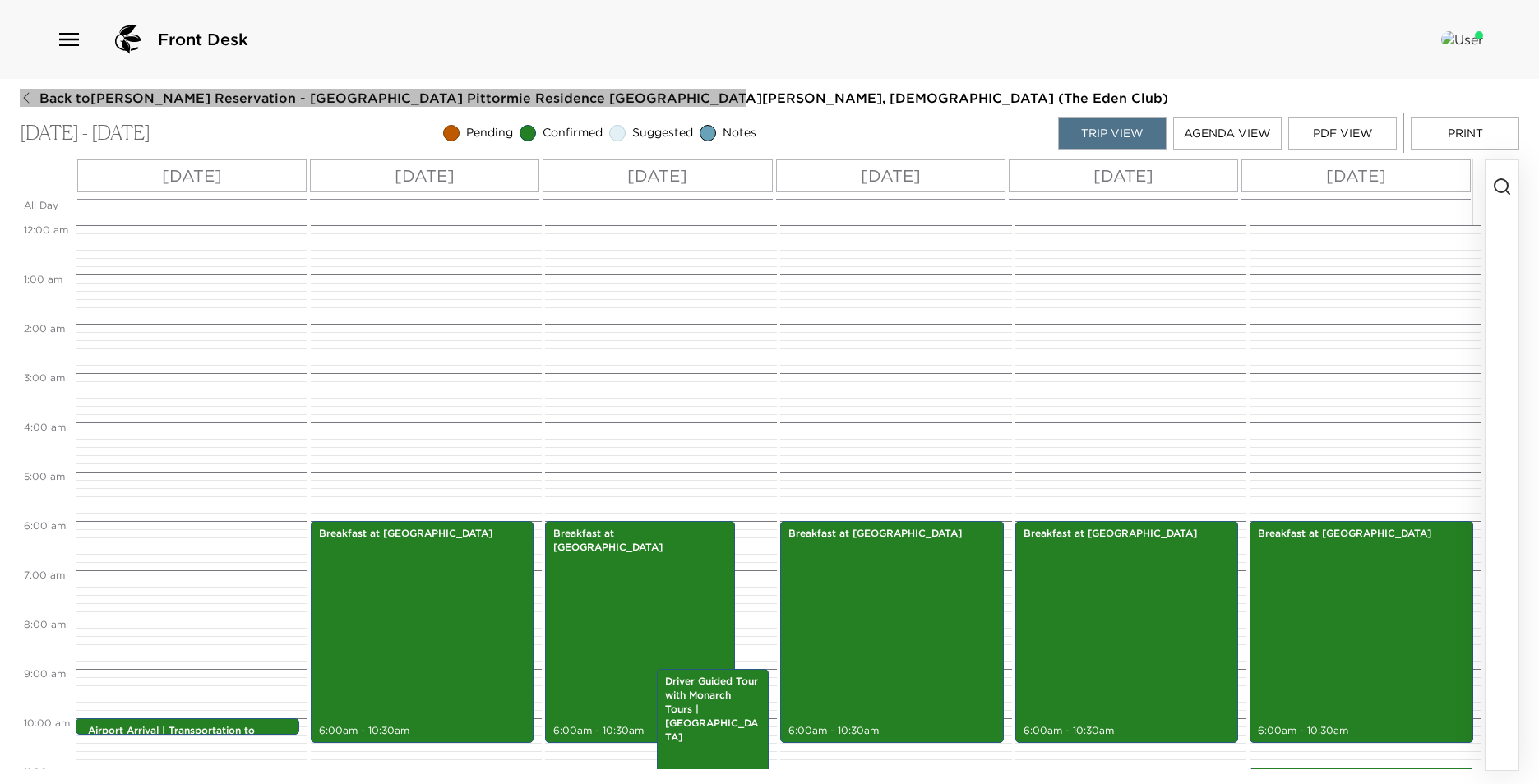
click at [49, 102] on span "Back to Stephen Siu Reservation - Eden Club Pittormie Residence 3 St. Andrews, …" at bounding box center [604, 98] width 1129 height 18
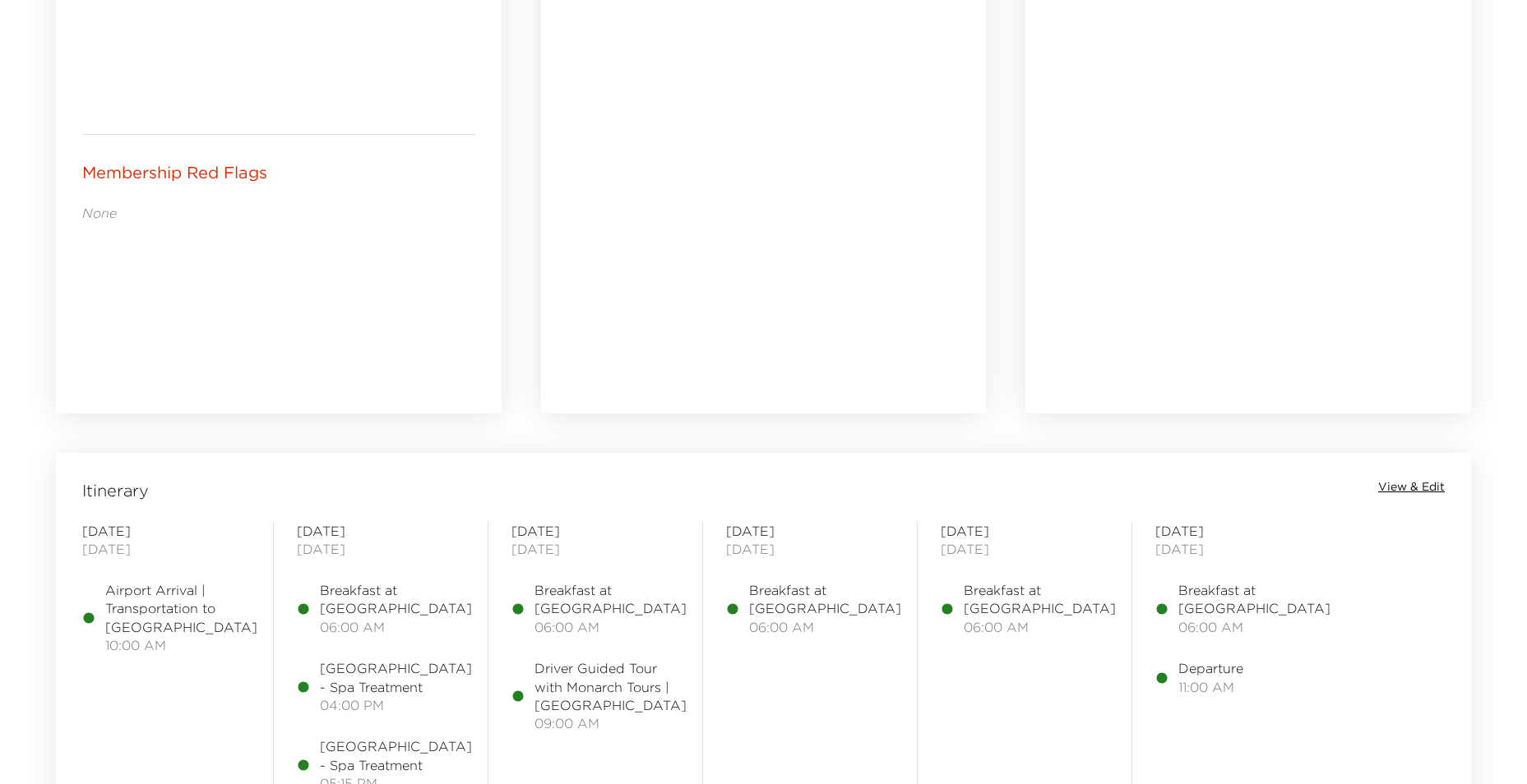
click at [1398, 479] on span "View & Edit" at bounding box center [1411, 487] width 66 height 16
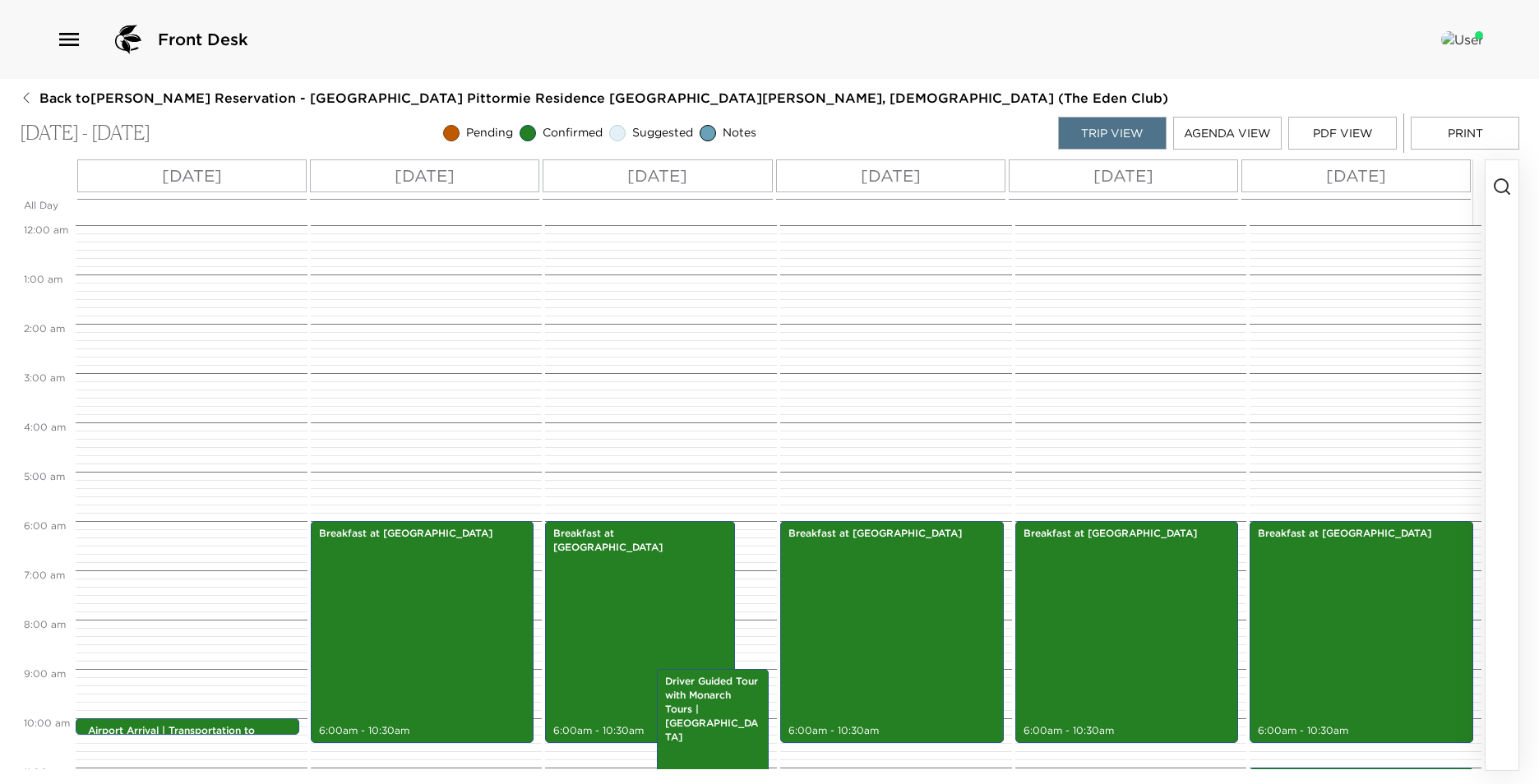
scroll to position [296, 0]
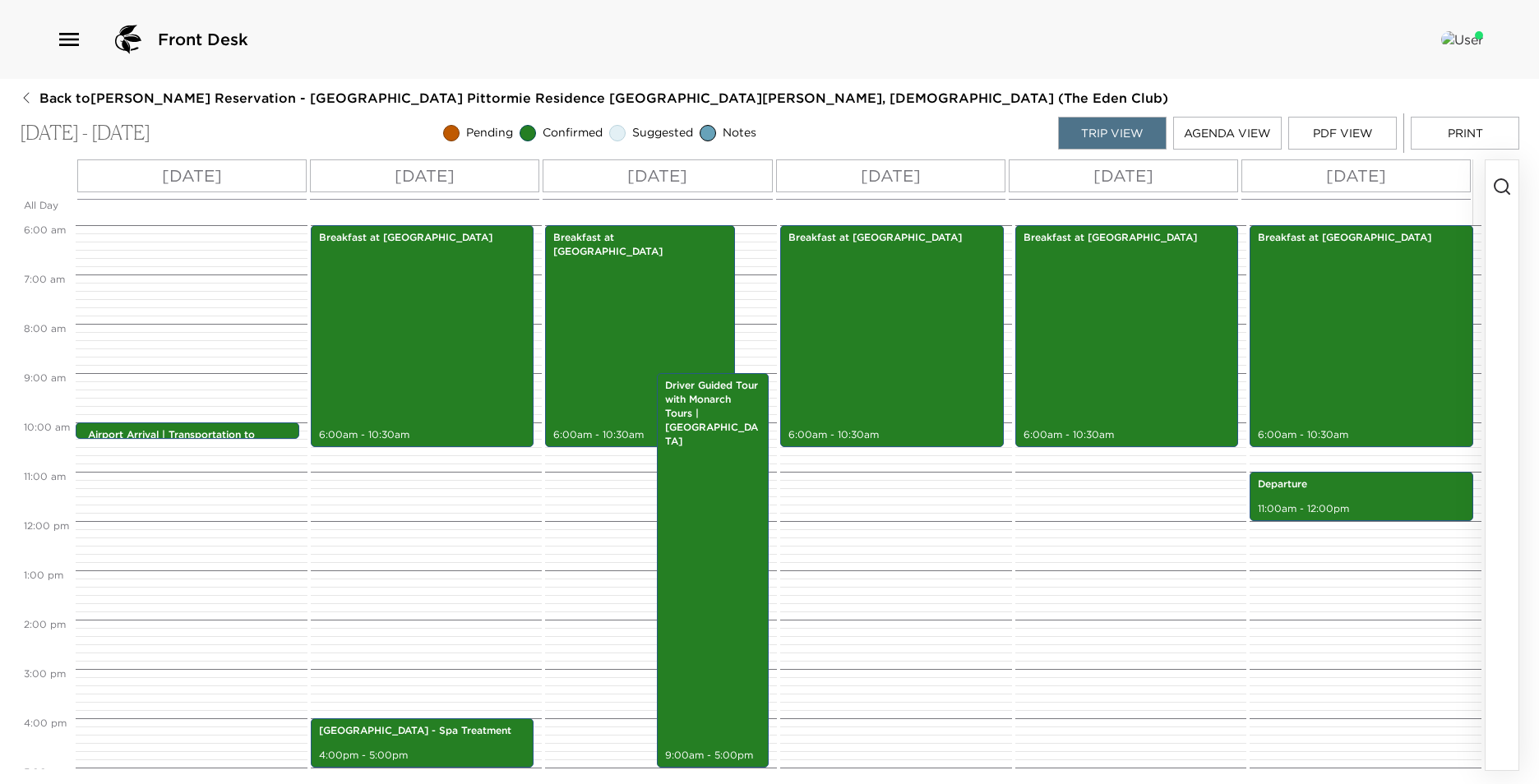
click at [1354, 138] on button "PDF View" at bounding box center [1342, 133] width 108 height 33
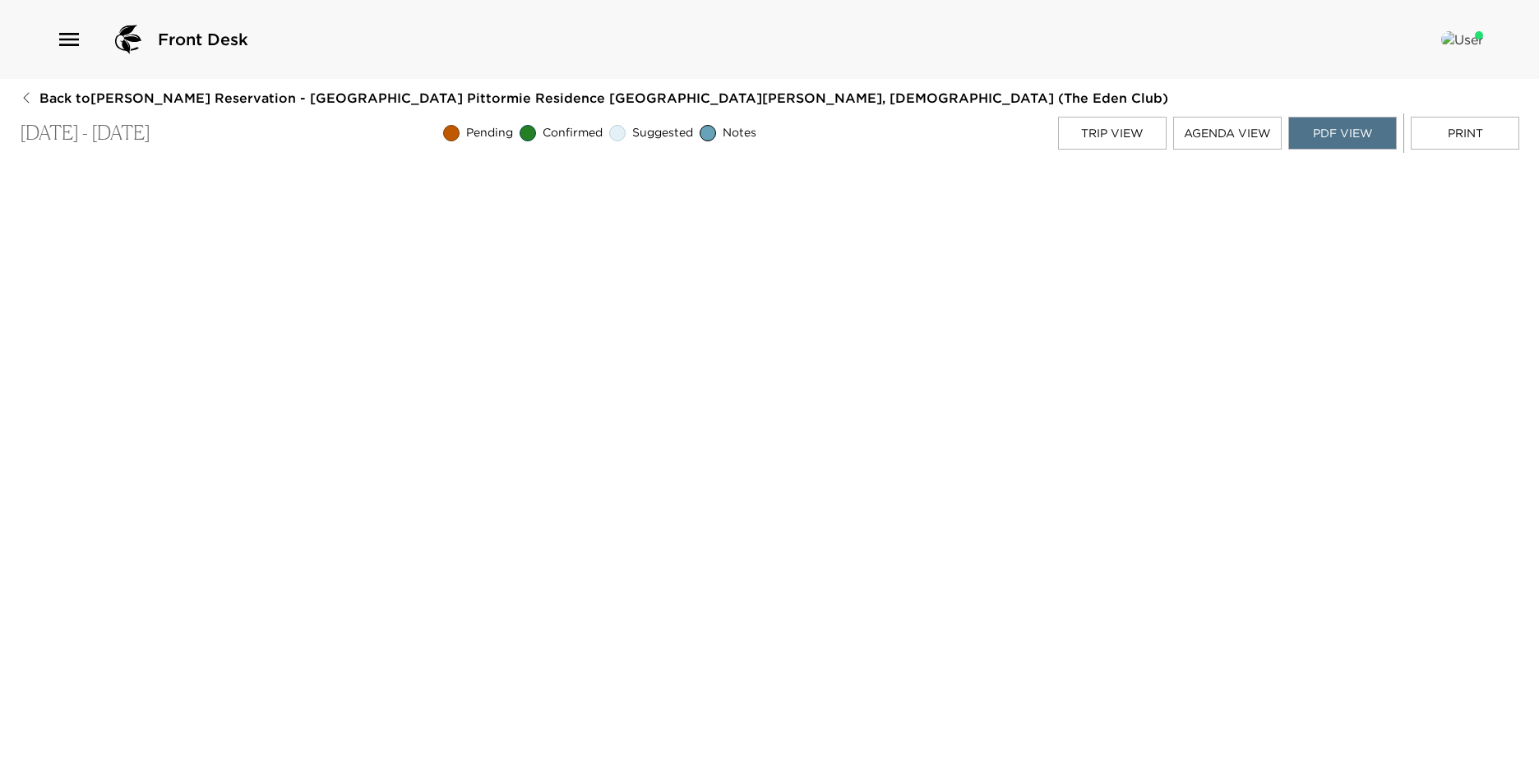
click at [1474, 137] on button "Print" at bounding box center [1465, 133] width 108 height 33
